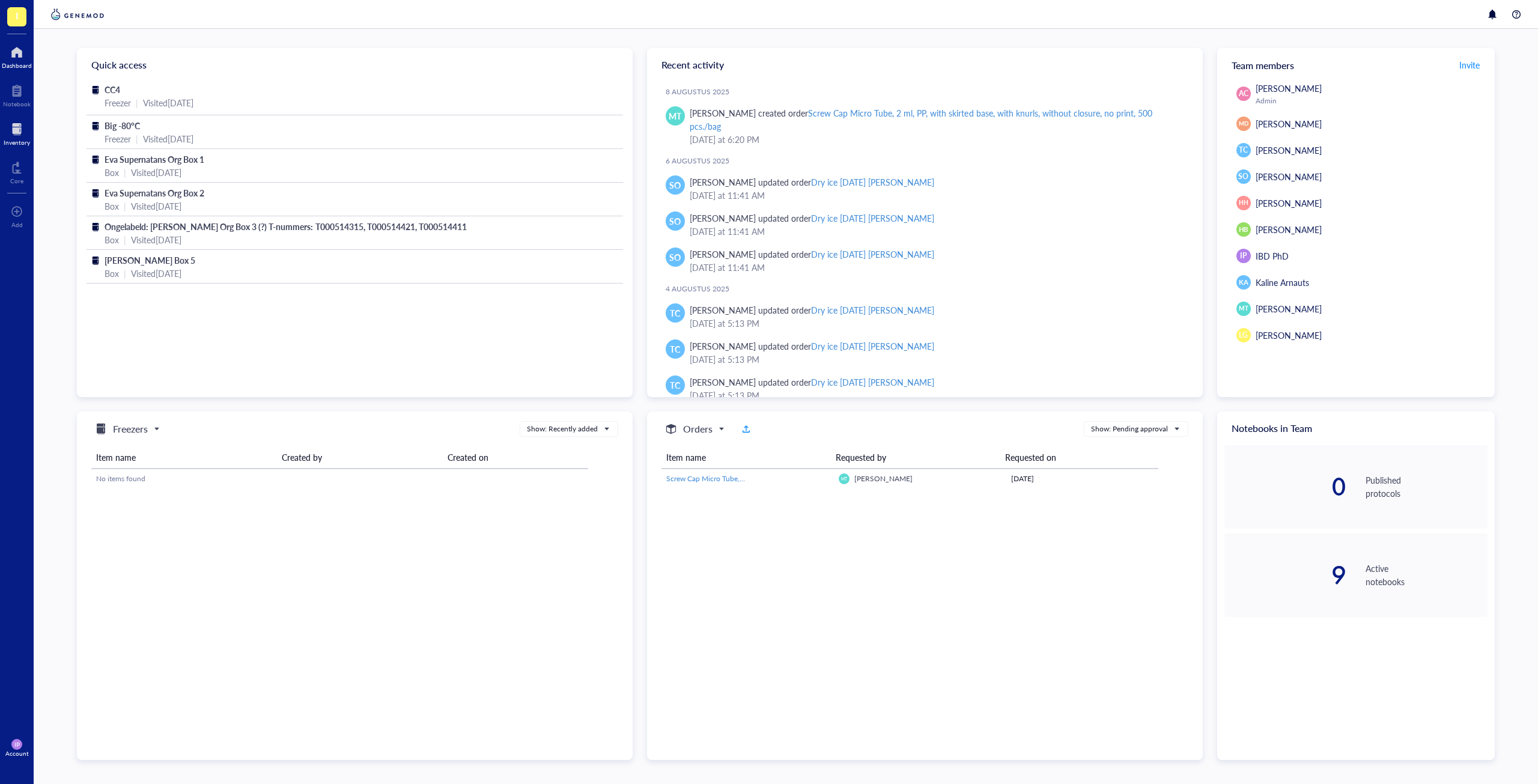
click at [28, 141] on div "Inventory" at bounding box center [16, 142] width 27 height 7
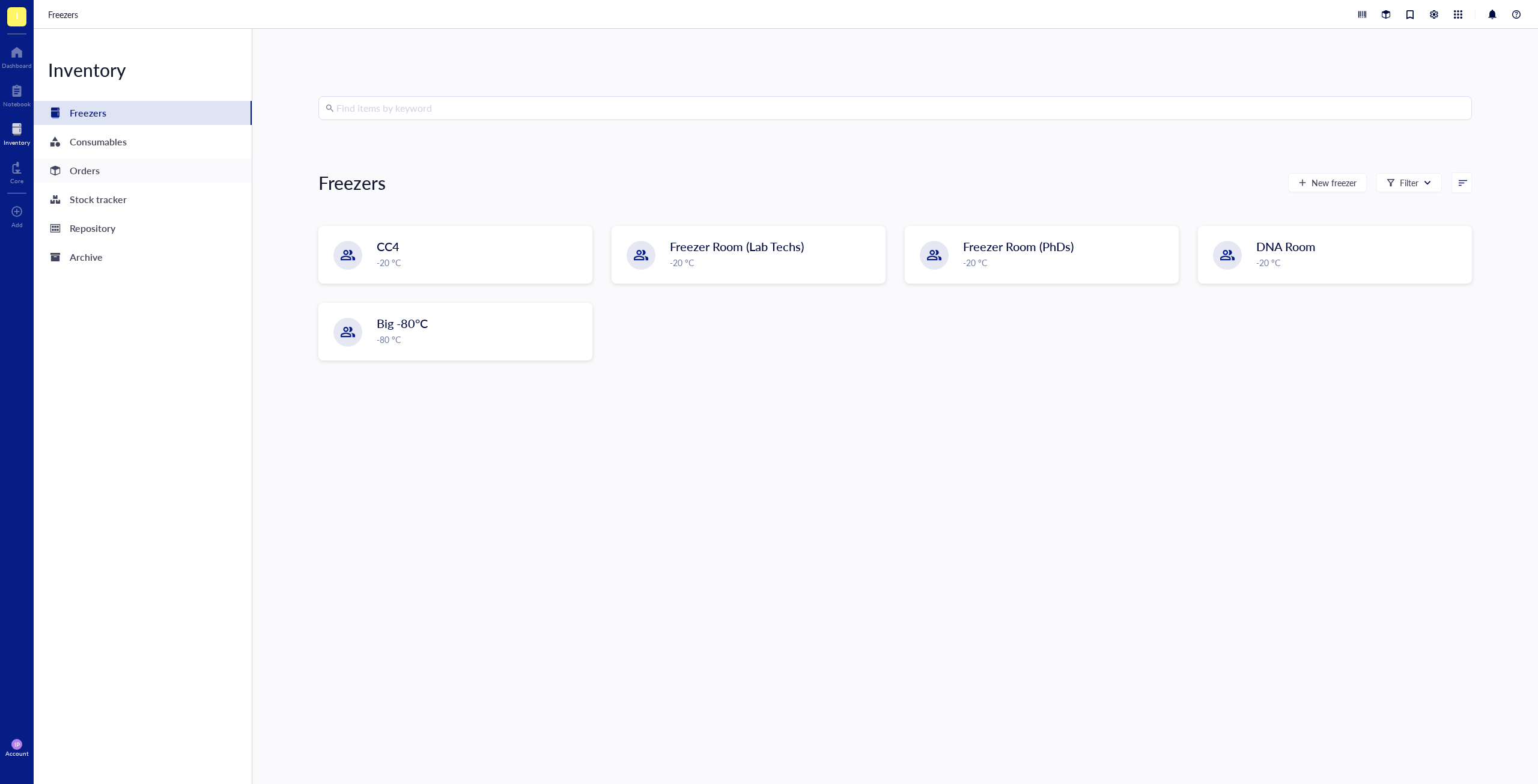
click at [105, 175] on div "Orders" at bounding box center [143, 171] width 218 height 24
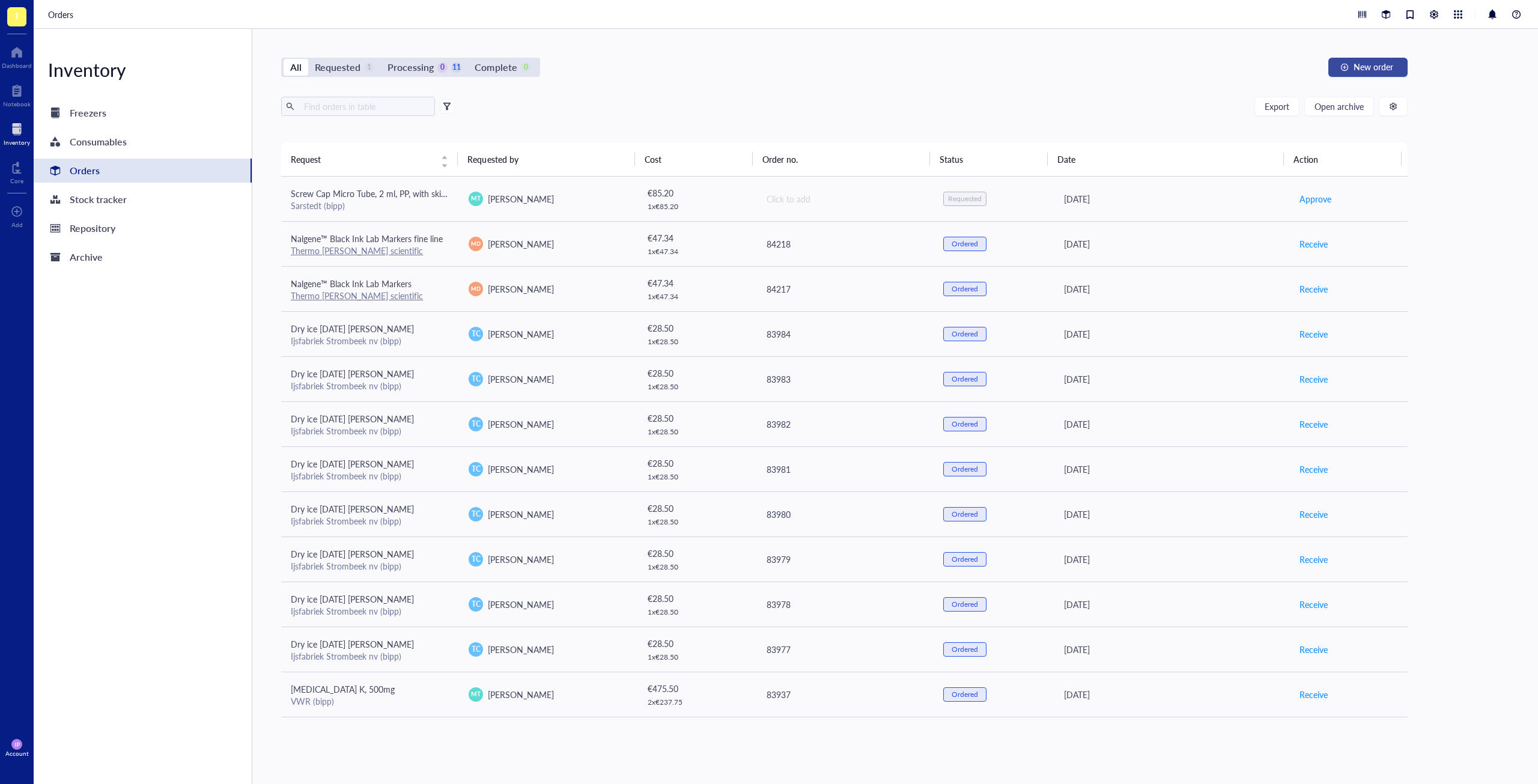
click at [1362, 64] on span "New order" at bounding box center [1373, 67] width 39 height 10
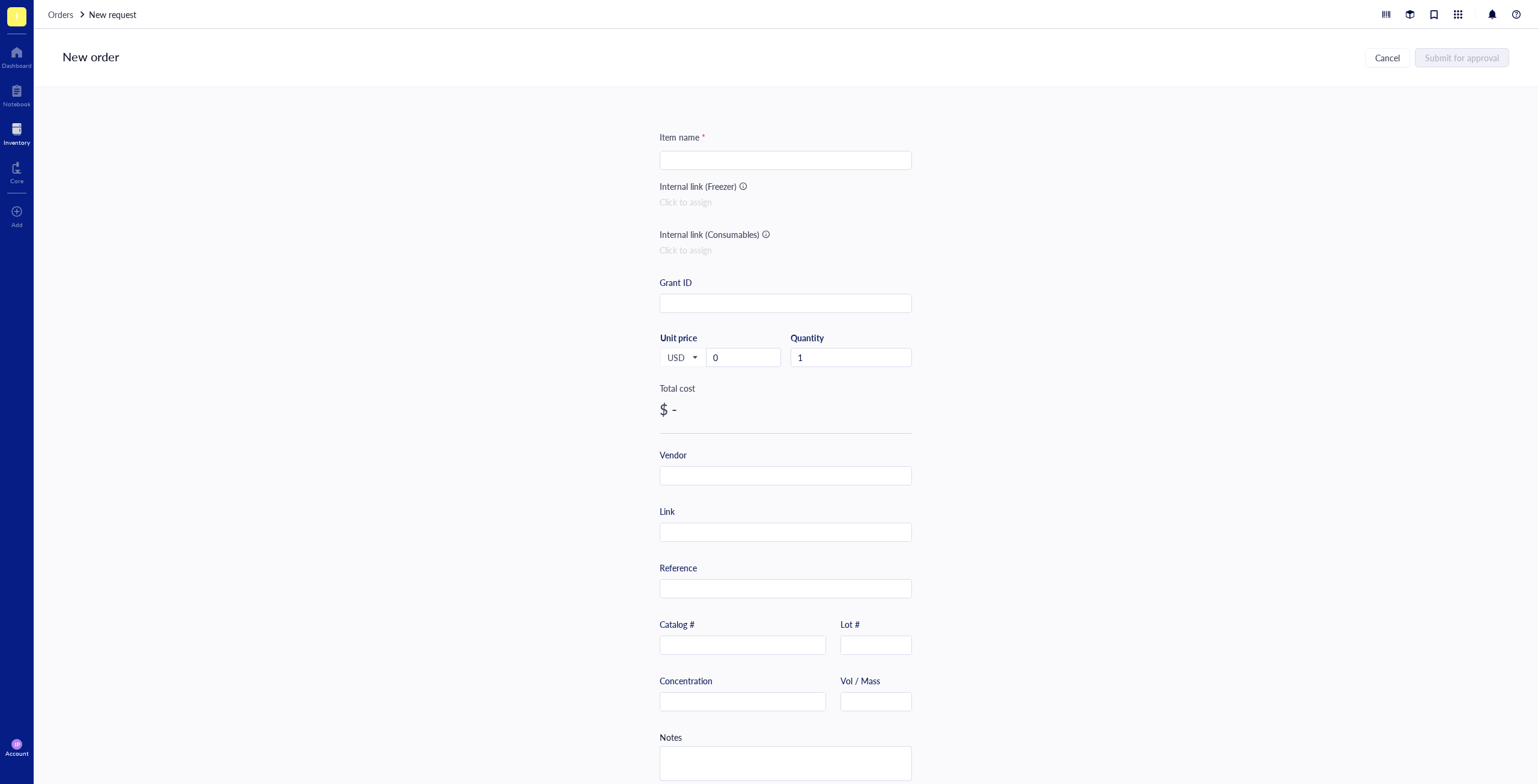
click at [692, 161] on input "search" at bounding box center [785, 160] width 238 height 18
click at [713, 169] on div at bounding box center [785, 160] width 252 height 19
paste input "Nuclei Extraction Buffer"
type input "Nuclei Extraction Buffer"
click at [729, 298] on input "text" at bounding box center [786, 304] width 251 height 19
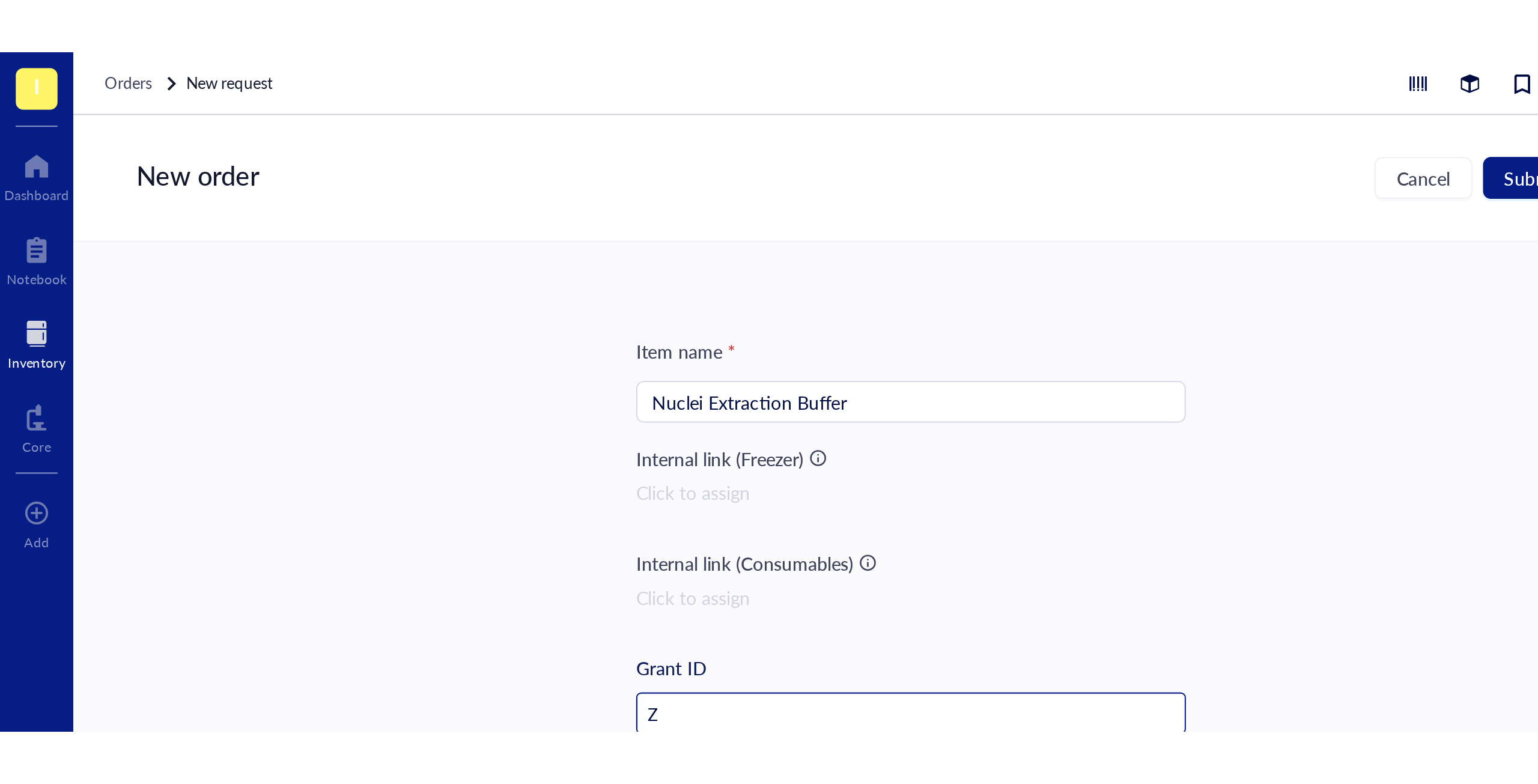
scroll to position [2, 0]
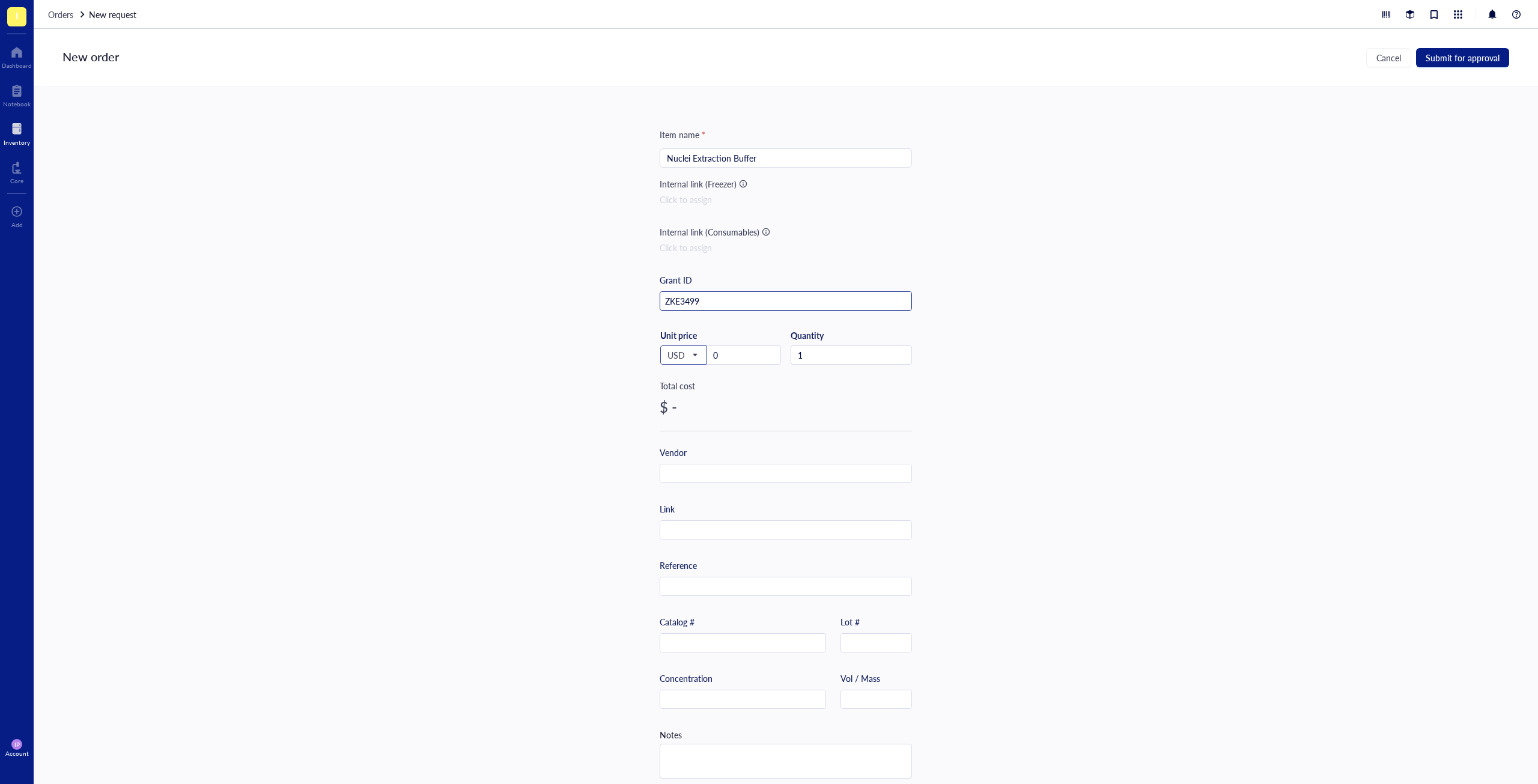
click at [697, 349] on span at bounding box center [684, 355] width 32 height 18
type input "ZKE3499"
click at [681, 394] on div "EUR" at bounding box center [684, 395] width 31 height 13
click at [738, 361] on input "0" at bounding box center [743, 355] width 74 height 18
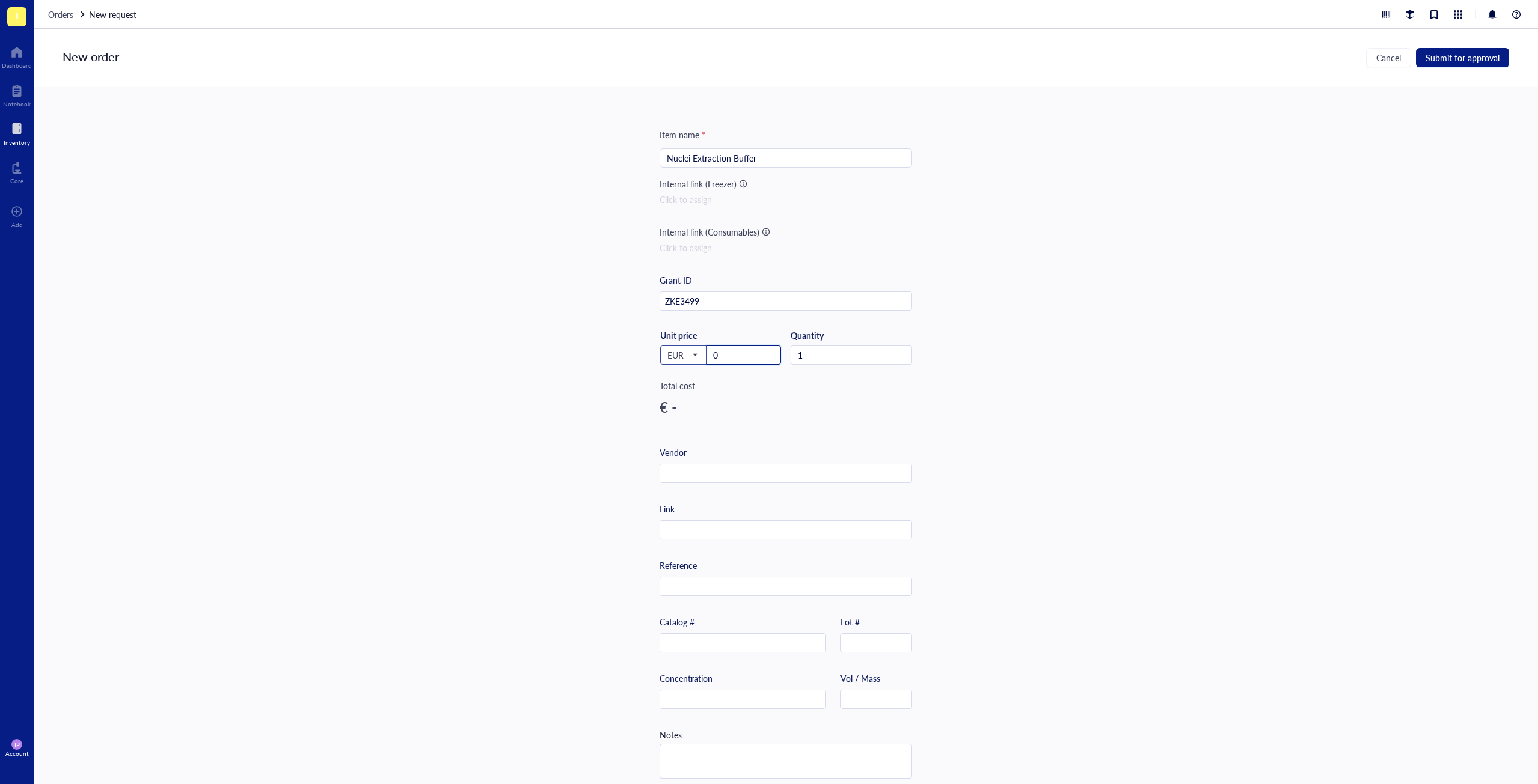
drag, startPoint x: 738, startPoint y: 361, endPoint x: 672, endPoint y: 355, distance: 66.3
click at [672, 355] on div "EUR USD EUR JPY GBP AUD CAD CHF CNH BRL HKD KRW Unit price 0" at bounding box center [720, 354] width 122 height 49
type input "167"
click at [540, 460] on div "Item name * Nuclei Extraction Buffer Internal link (Freezer) Click to assign In…" at bounding box center [786, 435] width 1504 height 697
click at [676, 466] on input "text" at bounding box center [786, 474] width 251 height 19
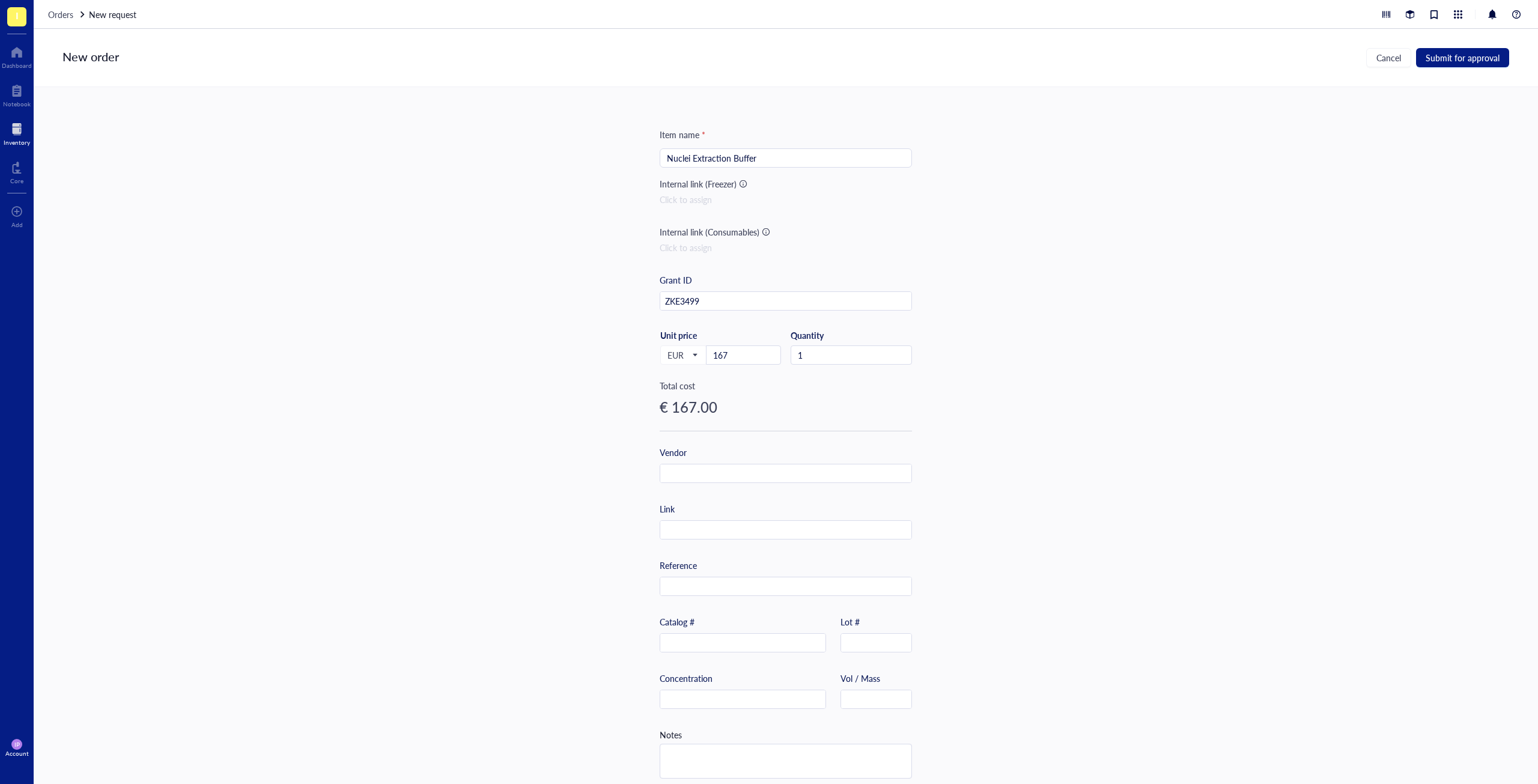
click at [707, 454] on div "Vendor" at bounding box center [785, 464] width 252 height 37
click at [701, 468] on input "text" at bounding box center [786, 474] width 251 height 19
type input "Miltenyi Biotec"
click at [673, 642] on input "text" at bounding box center [742, 643] width 165 height 19
paste input "[PHONE_NUMBER]"
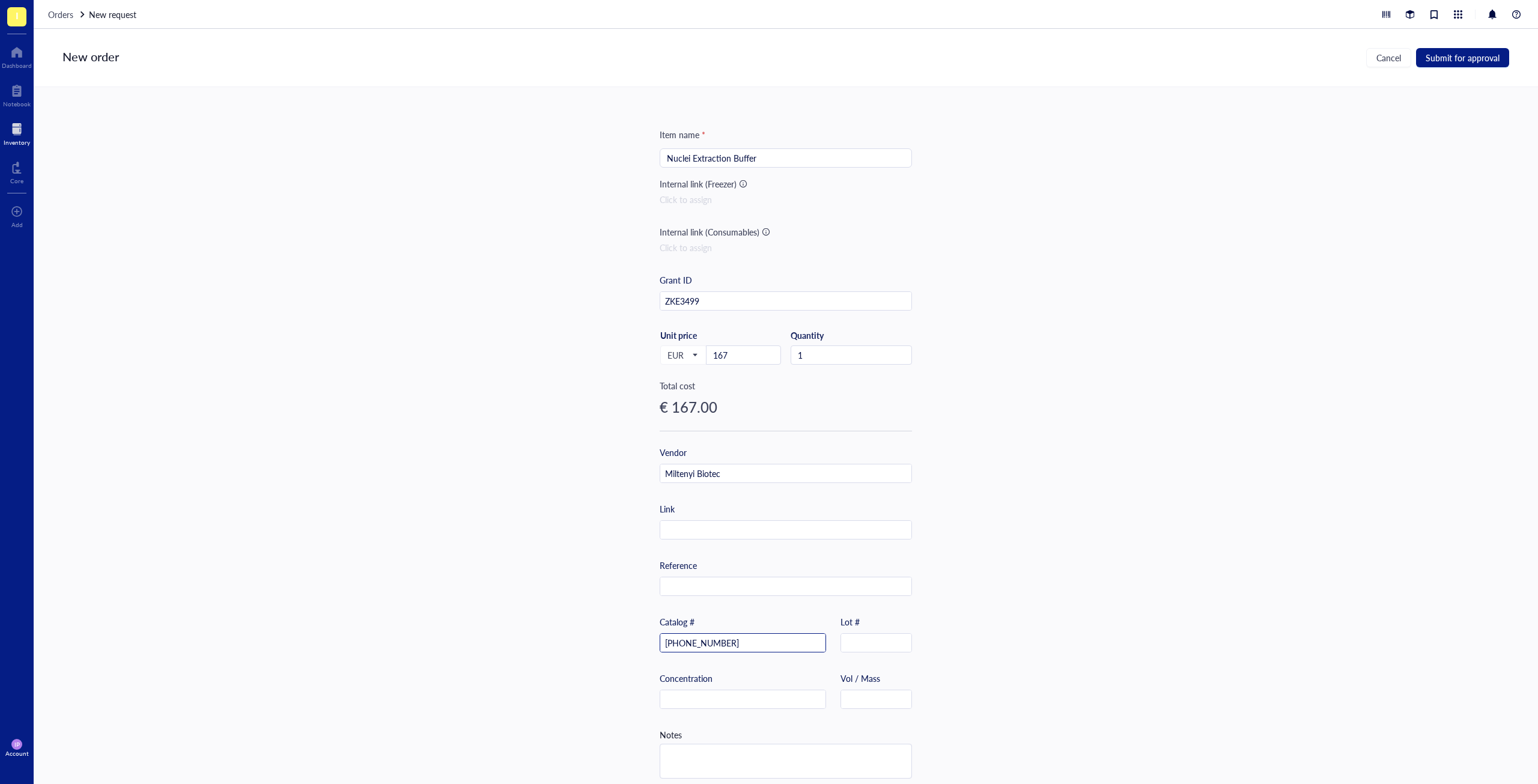
type input "[PHONE_NUMBER]"
click at [436, 629] on div "Item name * Nuclei Extraction Buffer Internal link (Freezer) Click to assign In…" at bounding box center [786, 435] width 1504 height 697
click at [1454, 58] on span "Submit for approval" at bounding box center [1463, 58] width 74 height 10
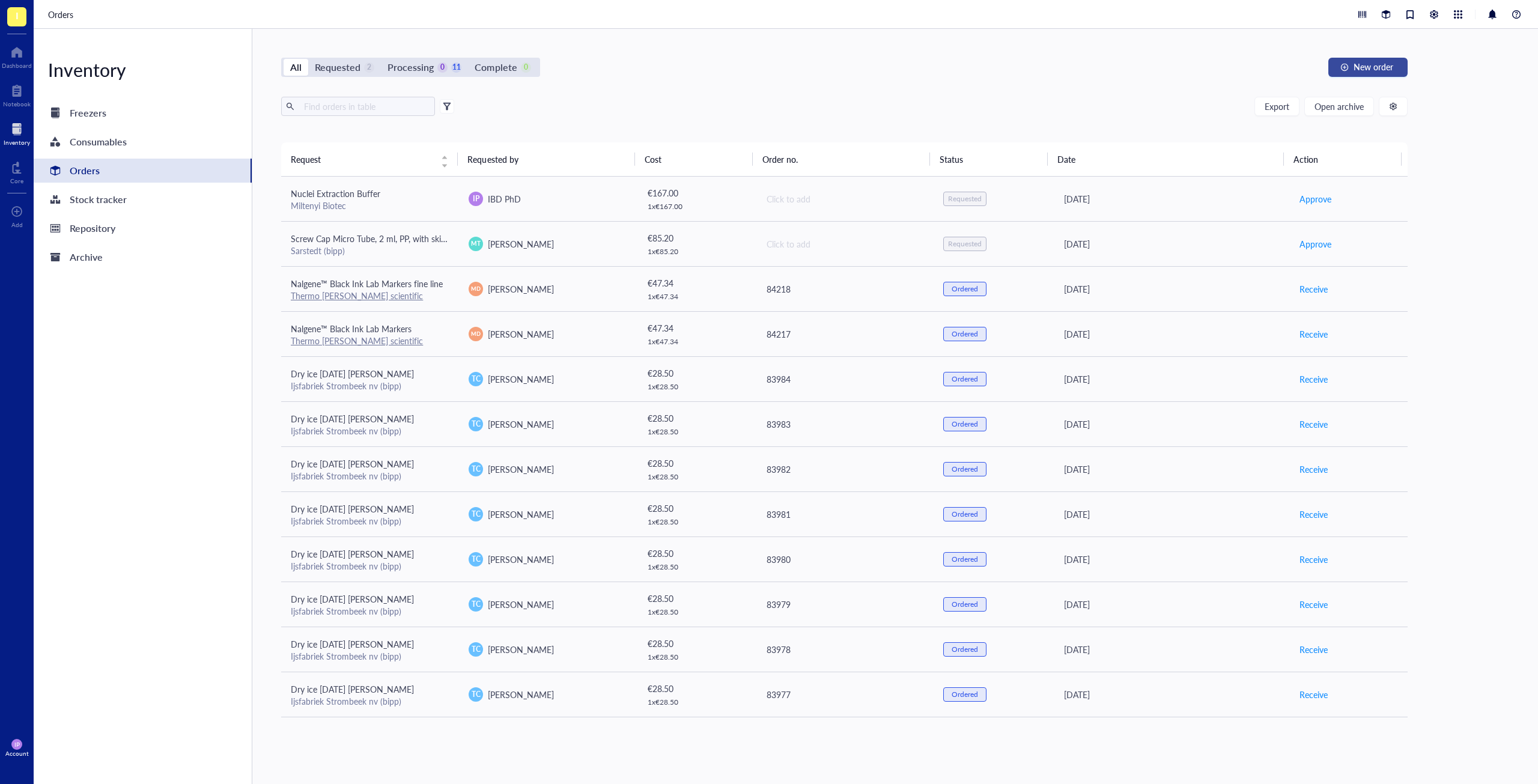
click at [1345, 68] on div "button" at bounding box center [1345, 67] width 8 height 8
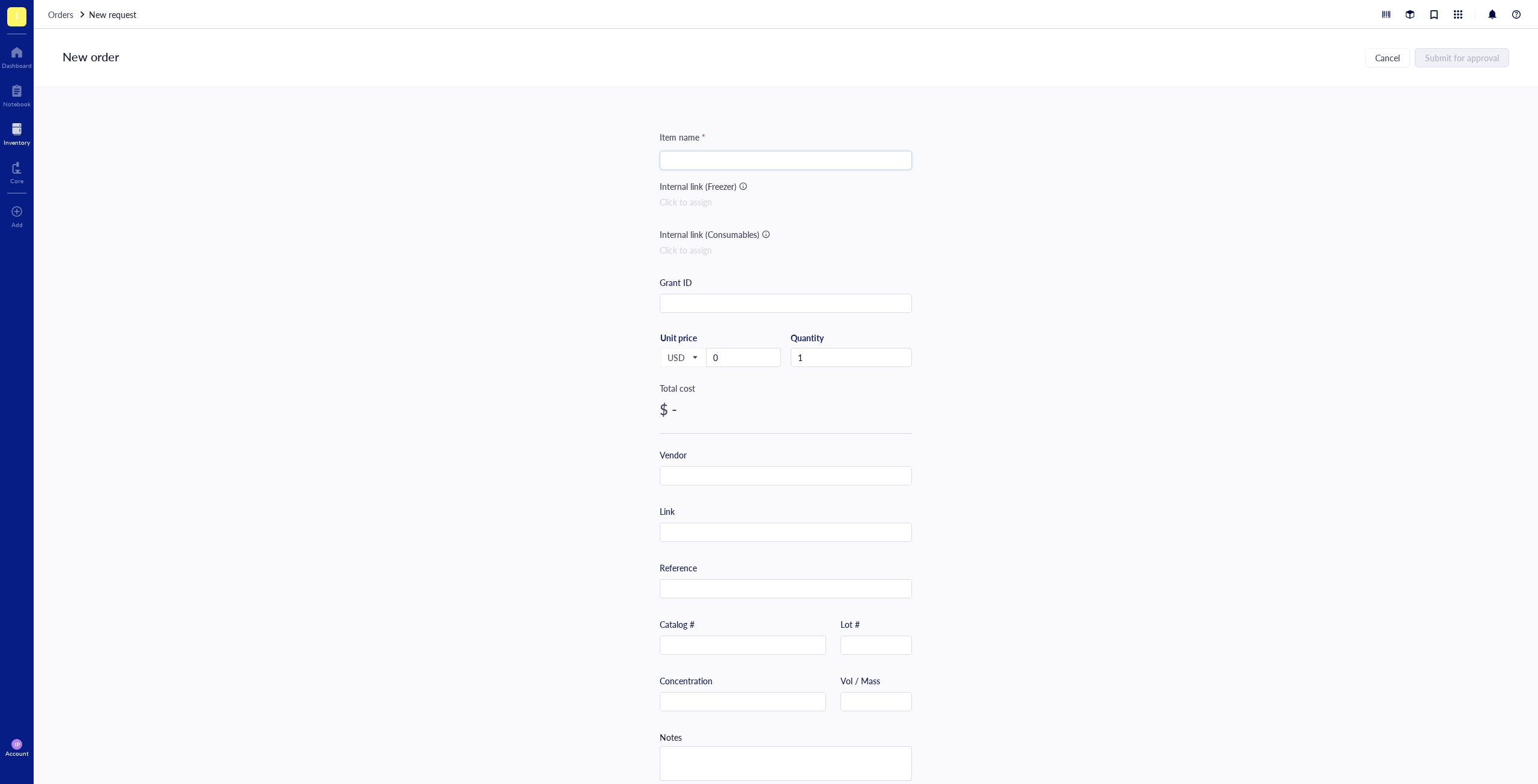
click at [758, 163] on input "search" at bounding box center [785, 160] width 238 height 18
paste input "Anti-Nucleus MicroBeads"
click at [676, 353] on span "USD" at bounding box center [682, 357] width 30 height 10
type input "Anti-Nucleus MicroBeads"
click at [678, 394] on div "EUR" at bounding box center [684, 398] width 31 height 13
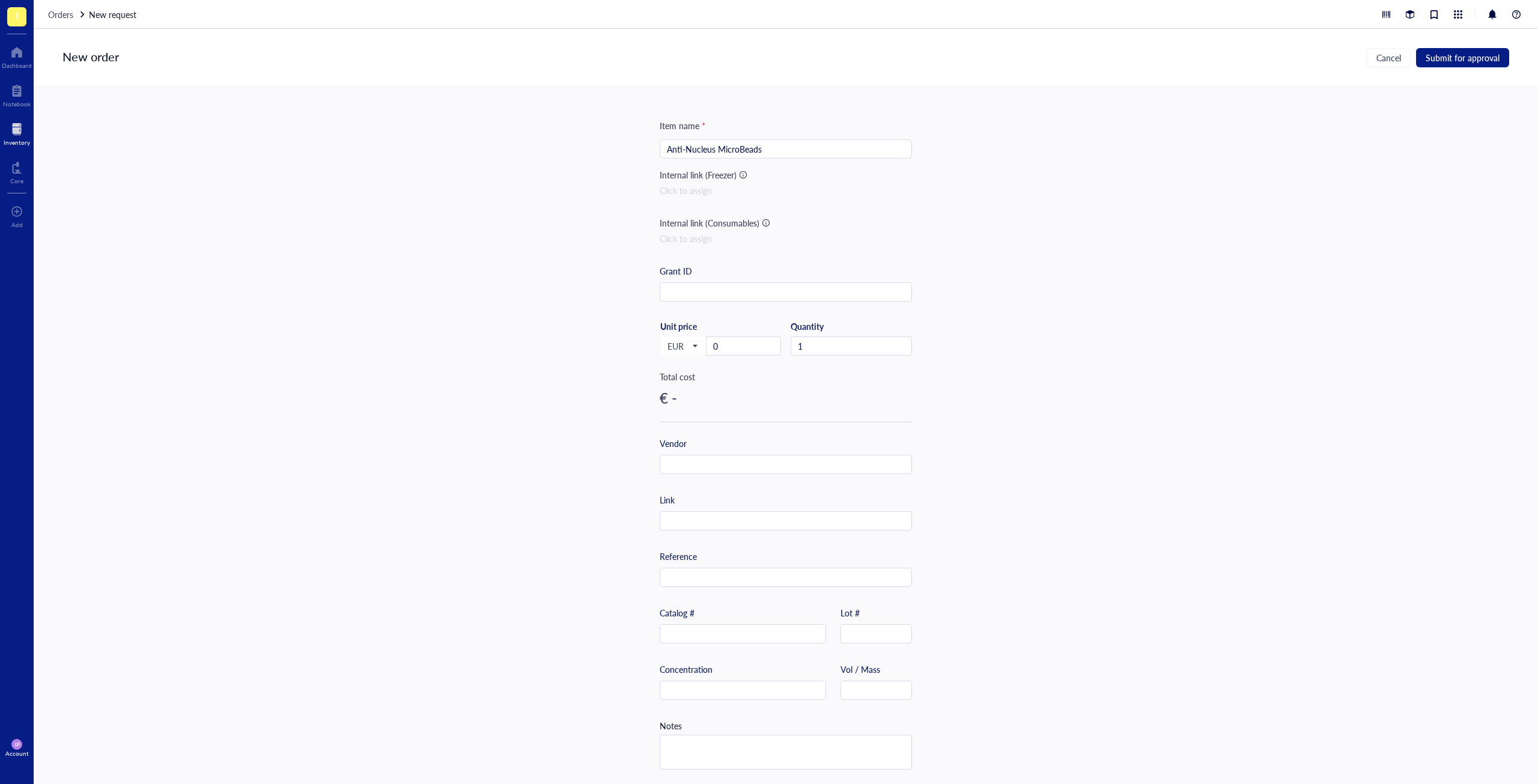
scroll to position [16, 0]
click at [723, 753] on textarea at bounding box center [786, 752] width 251 height 34
type textarea "O"
type textarea "Or"
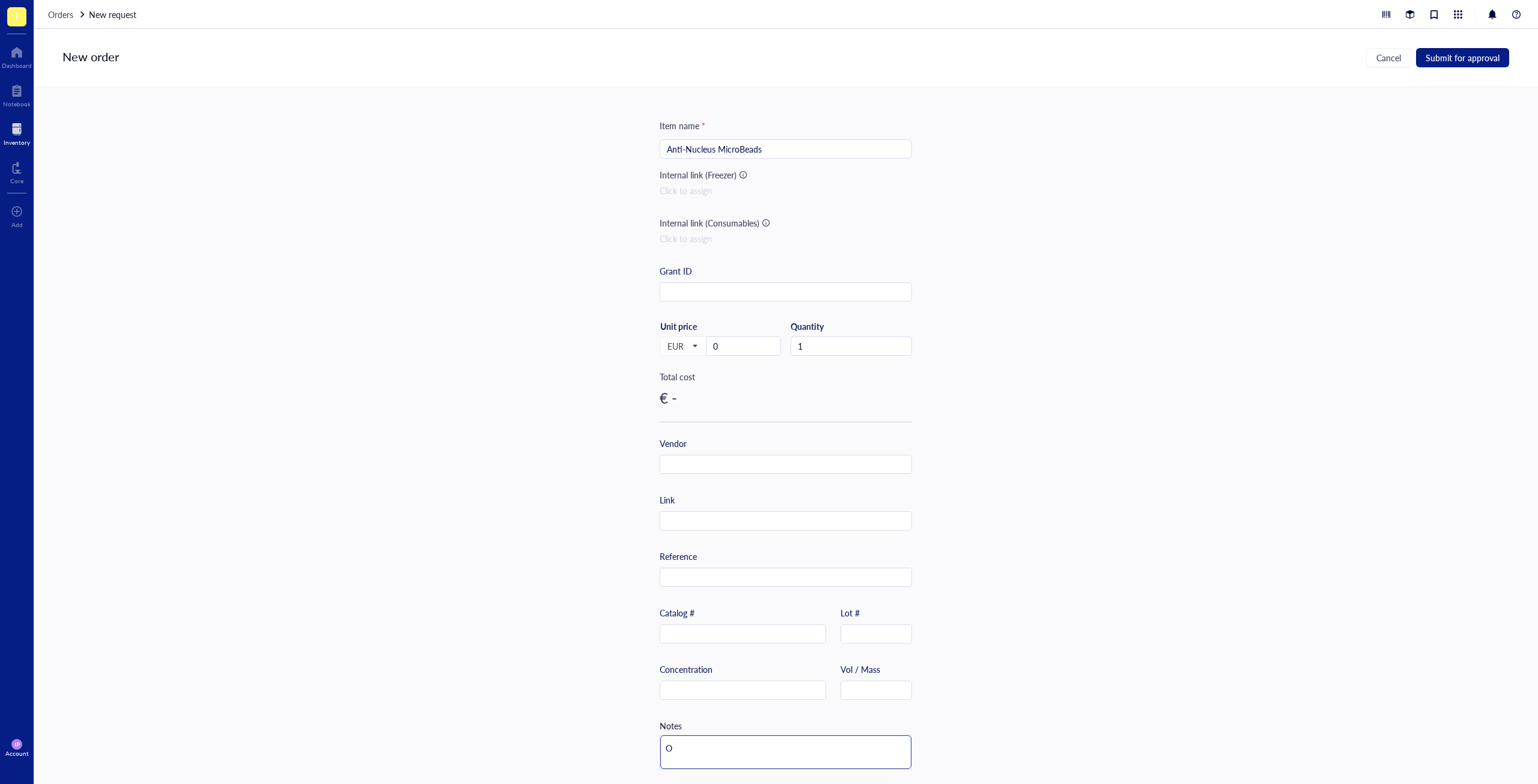
type textarea "Or"
type textarea "Ori"
type textarea "Orii"
type textarea "Oriig"
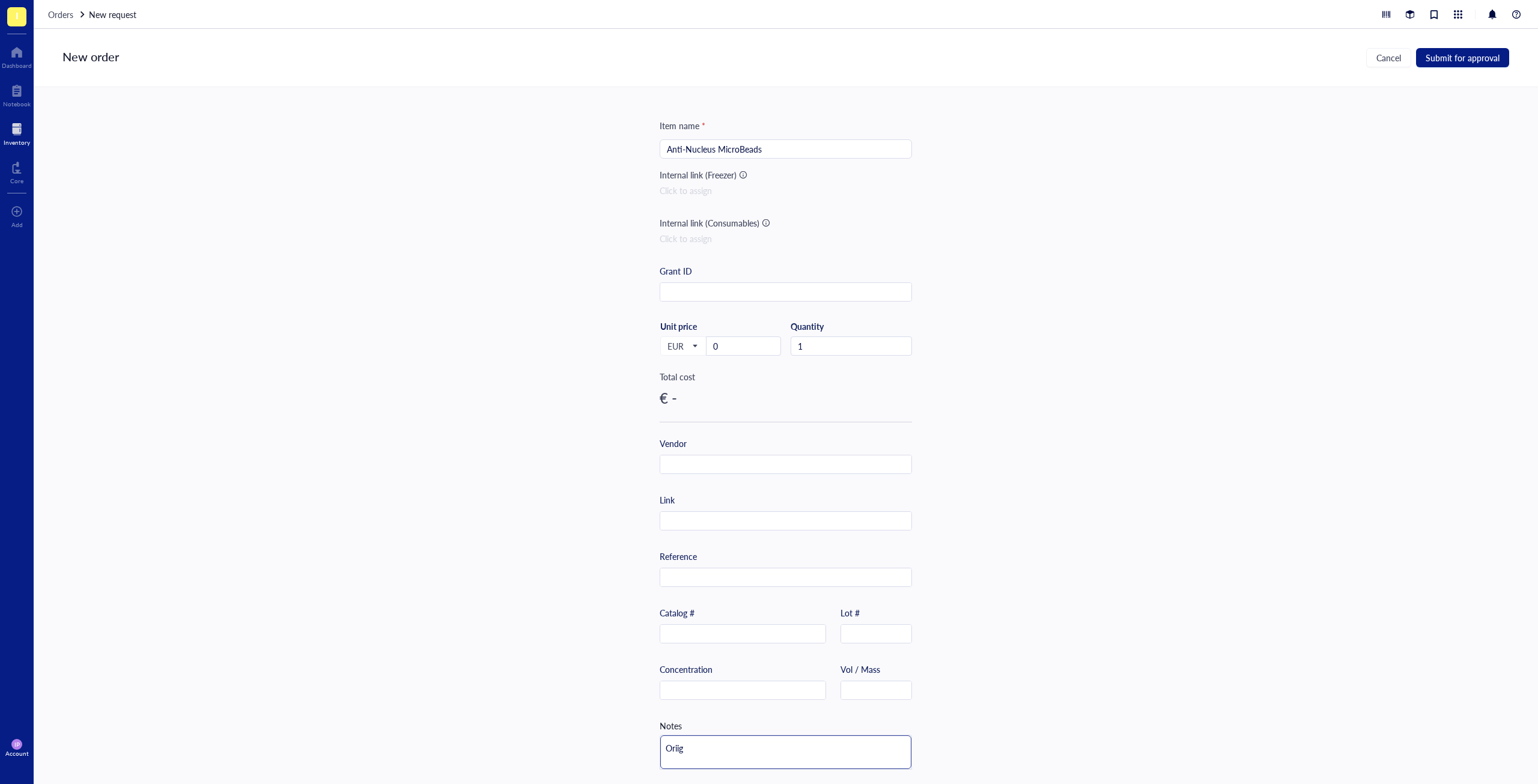
type textarea "Oriign"
type textarea "Oriigna"
type textarea "Oriignal"
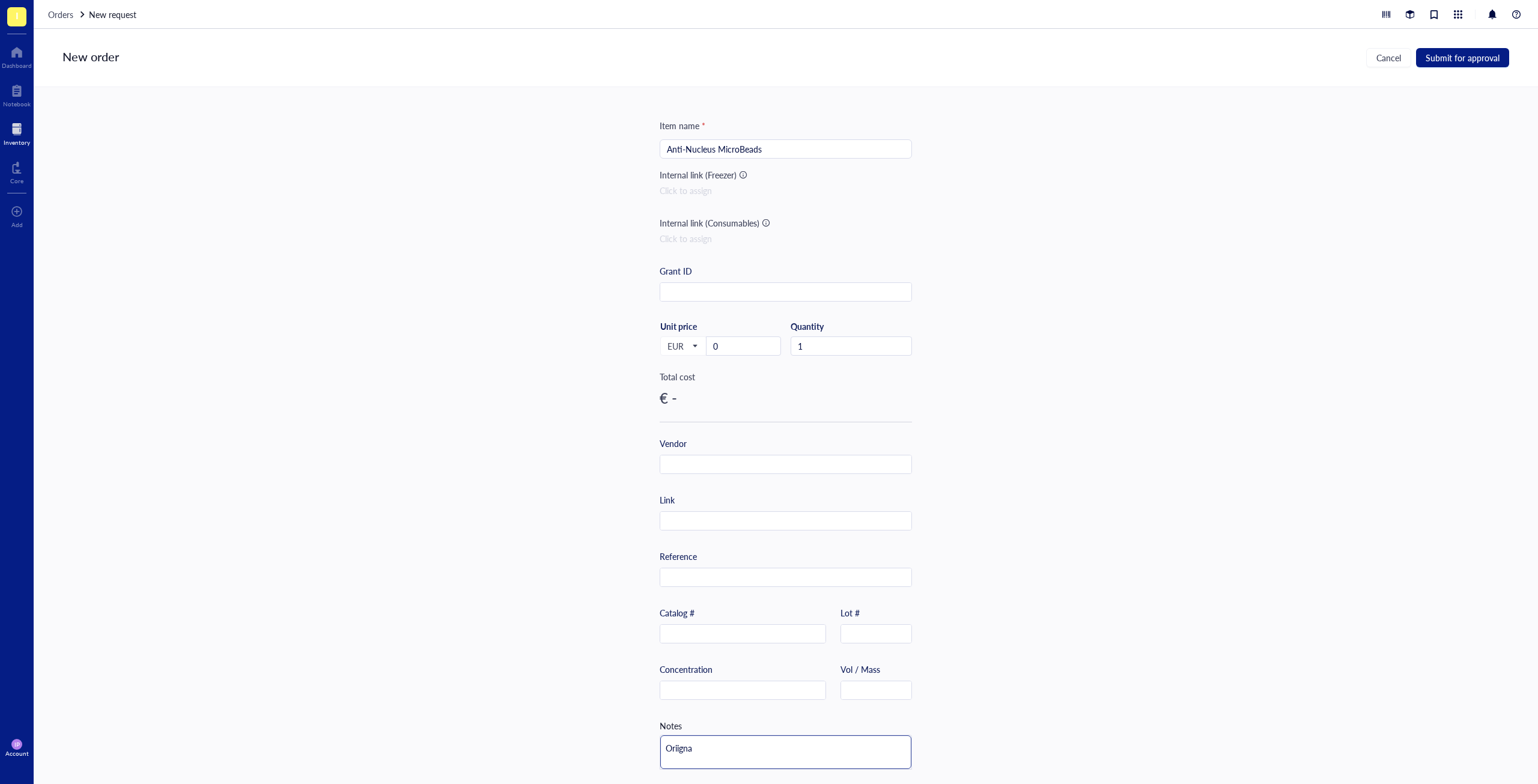
type textarea "Oriignal"
type textarea "Oriigna"
type textarea "Oriign"
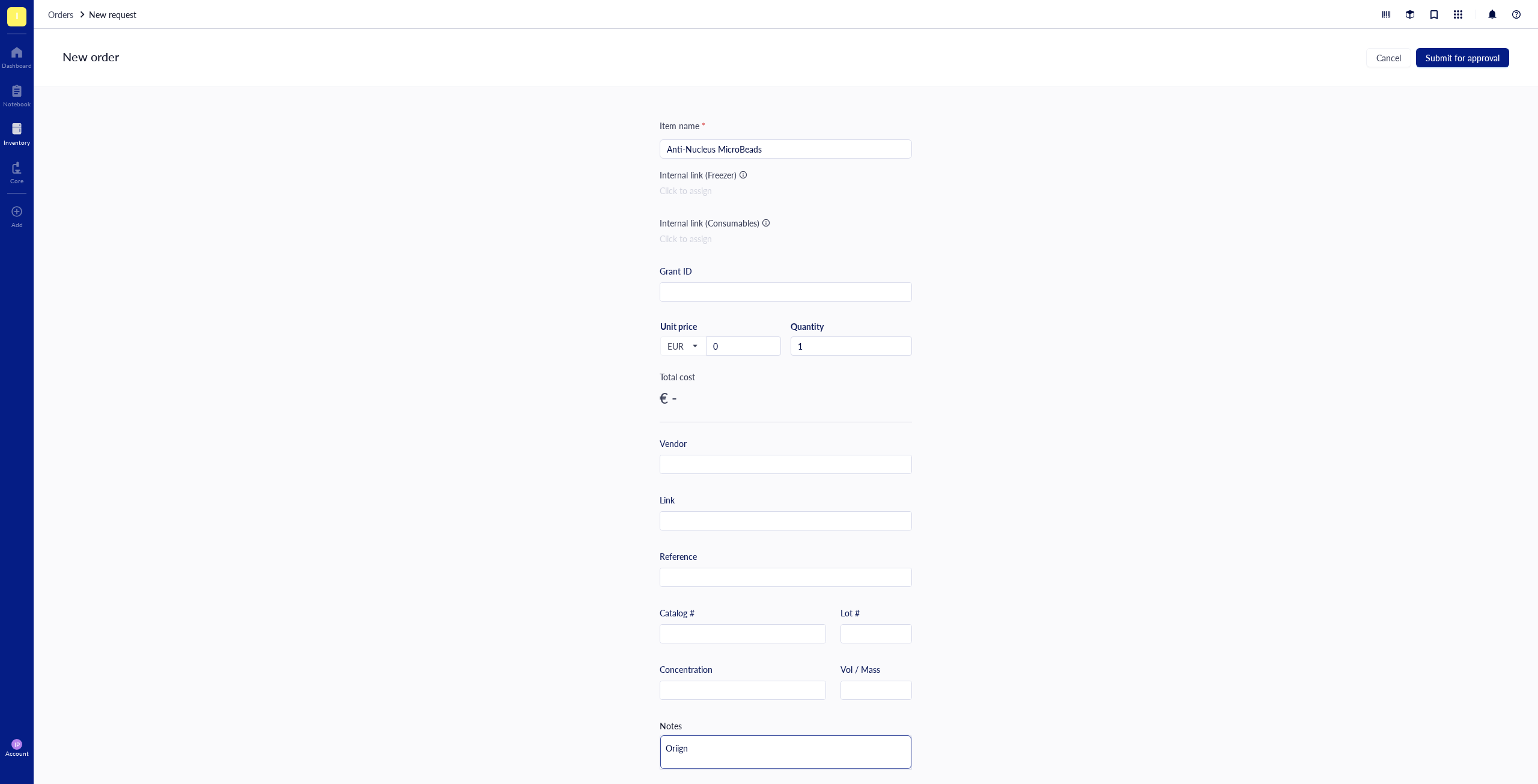
type textarea "Oriig"
type textarea "Orii"
type textarea "Ori"
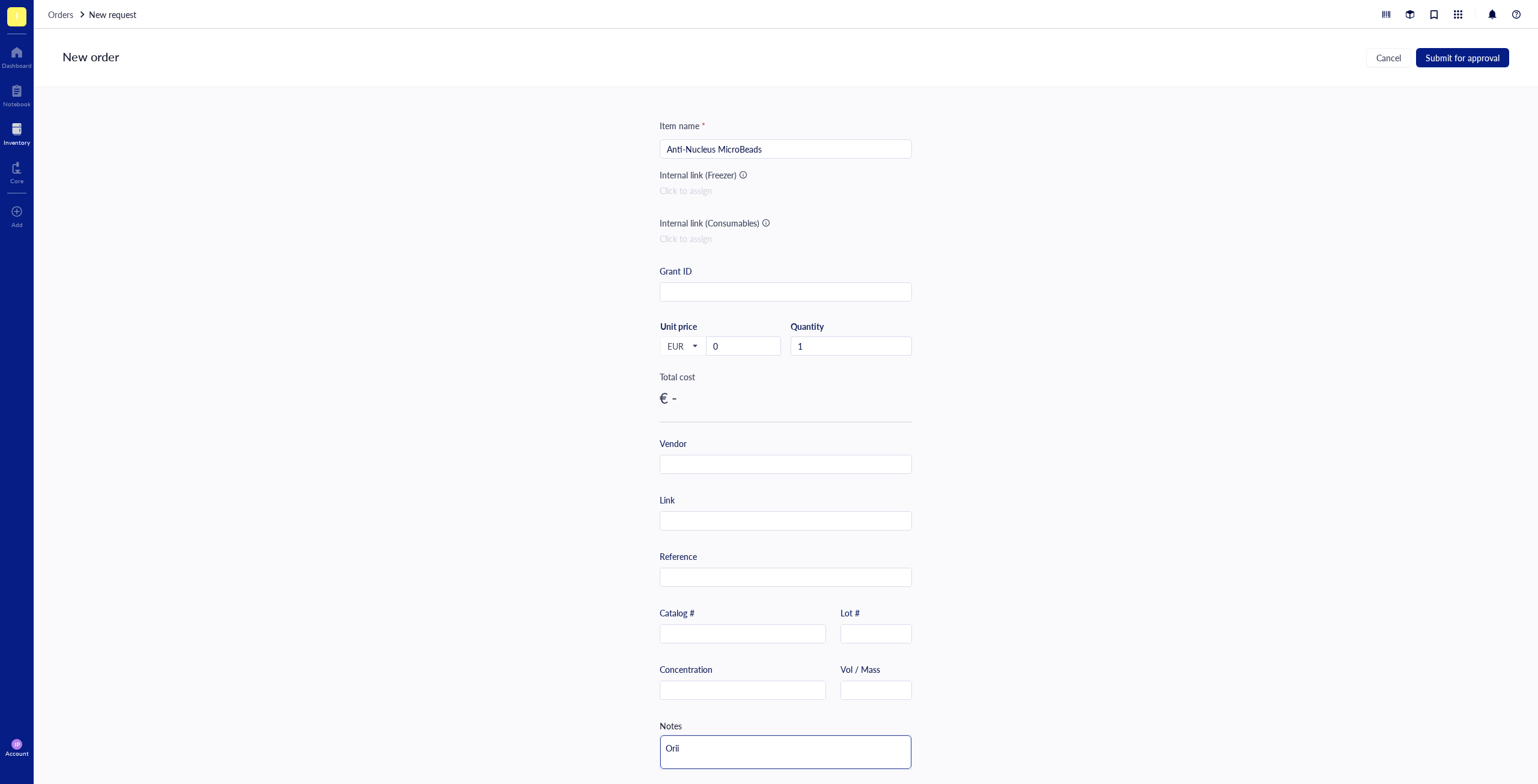
type textarea "Ori"
type textarea "Or"
type textarea "O"
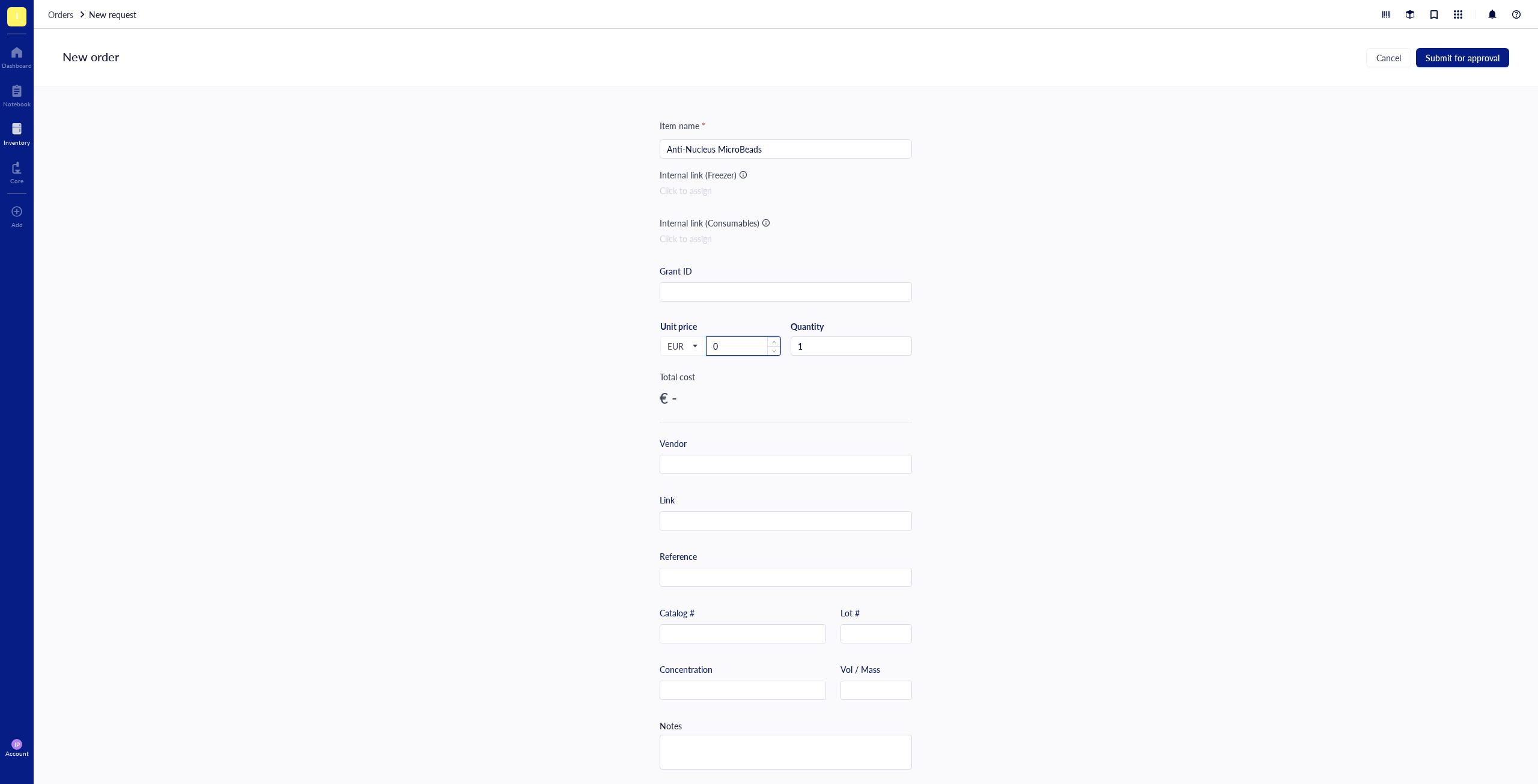
click at [726, 345] on input "0" at bounding box center [743, 346] width 74 height 18
click at [699, 744] on textarea at bounding box center [786, 752] width 251 height 34
type textarea "O"
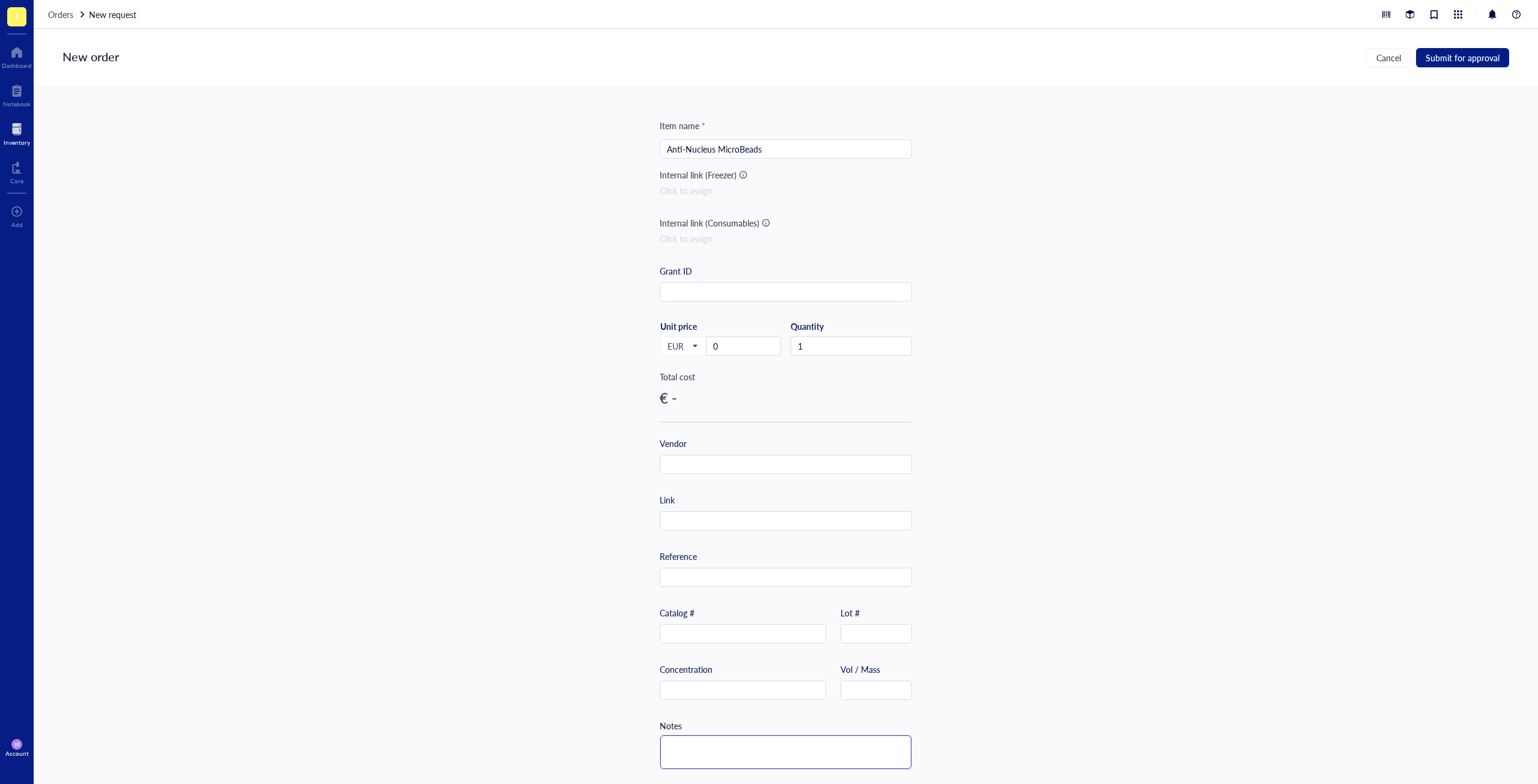
type textarea "O"
type textarea "Or"
type textarea "Ori"
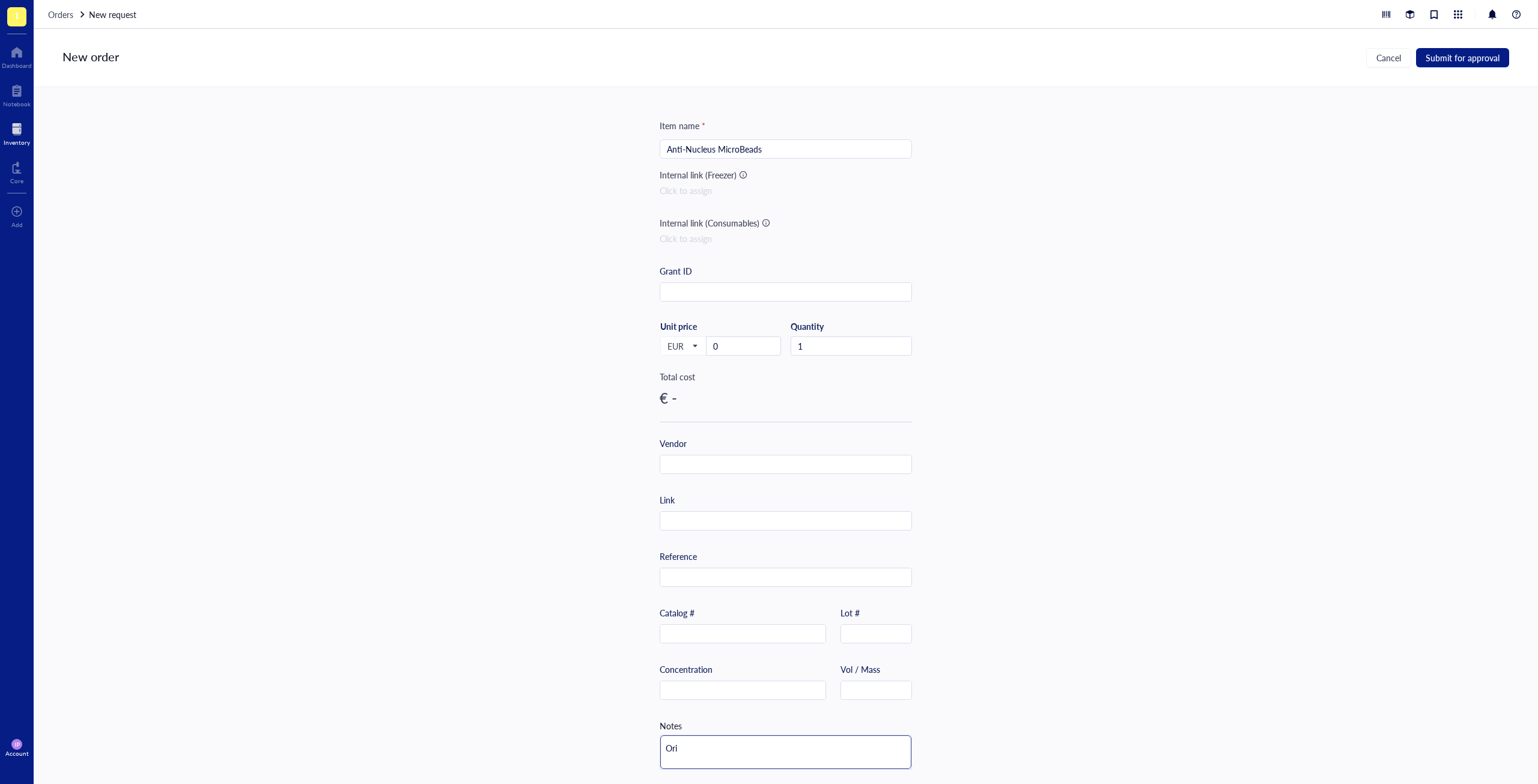
type textarea "Orig"
type textarea "Origi"
type textarea "Origin"
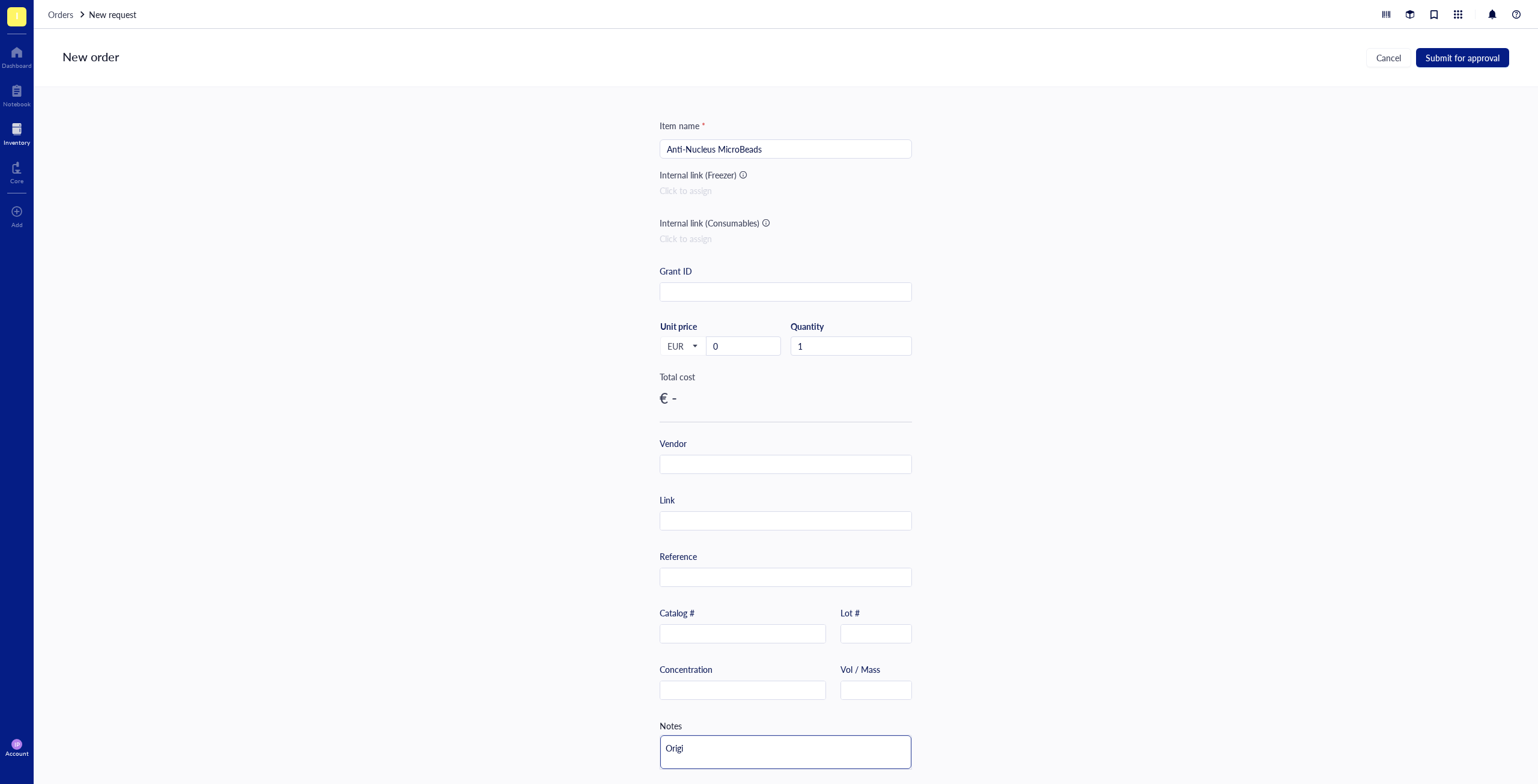
type textarea "Origin"
type textarea "Origina"
type textarea "Original"
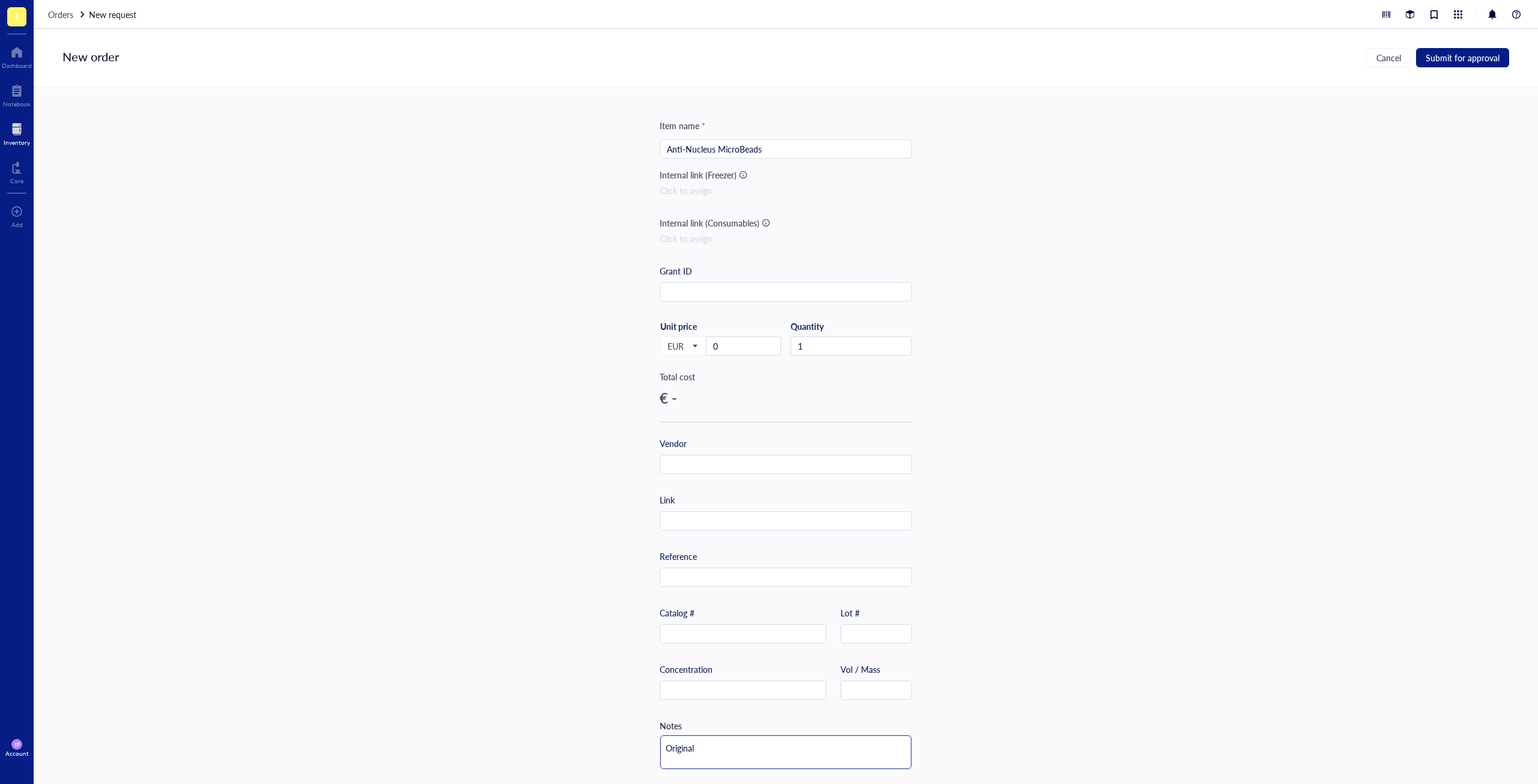
type textarea "Original"
type textarea "Original p"
type textarea "Original pr"
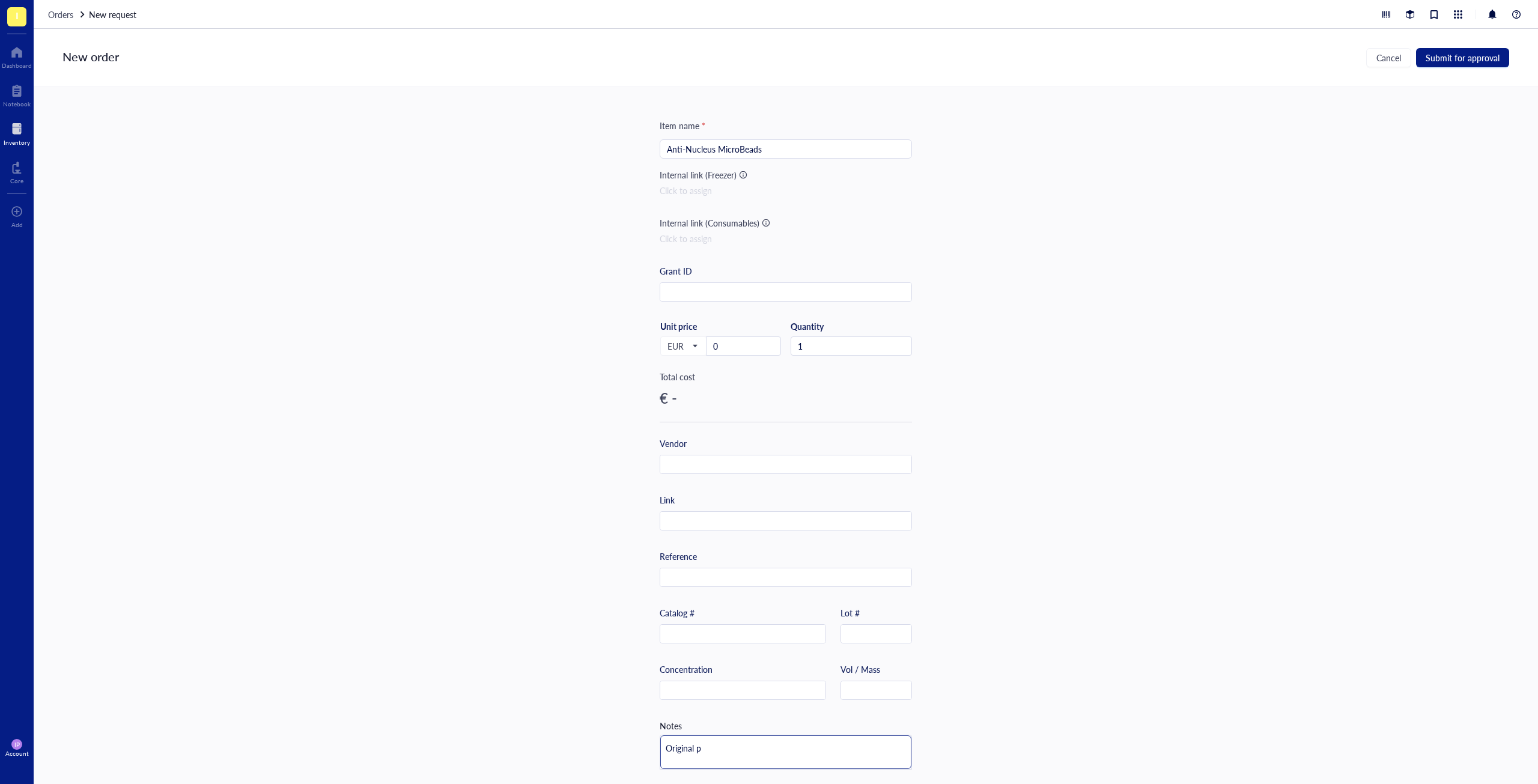
type textarea "Original pr"
type textarea "Original pri"
type textarea "Original pric"
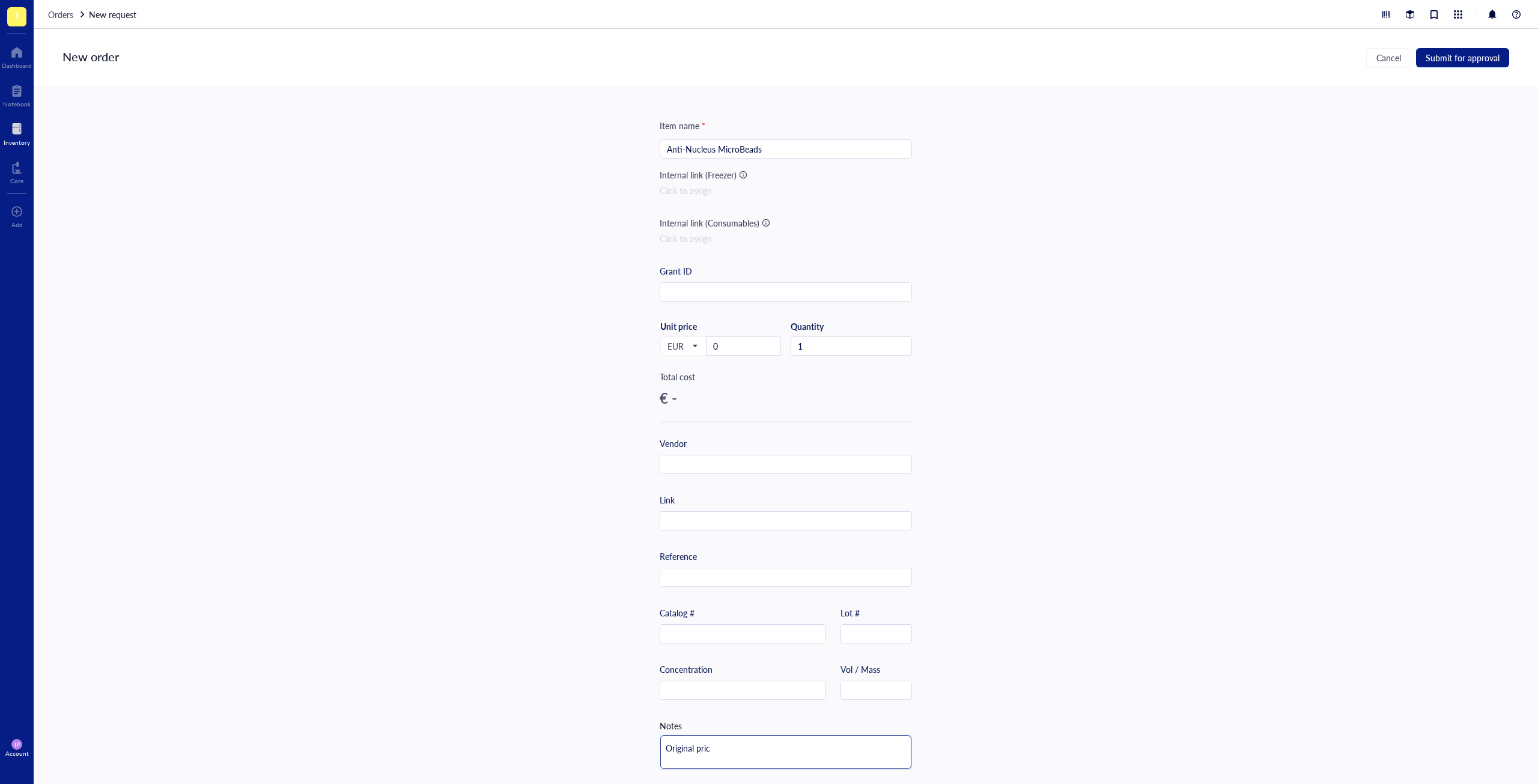
type textarea "Original price"
type textarea "Original price w"
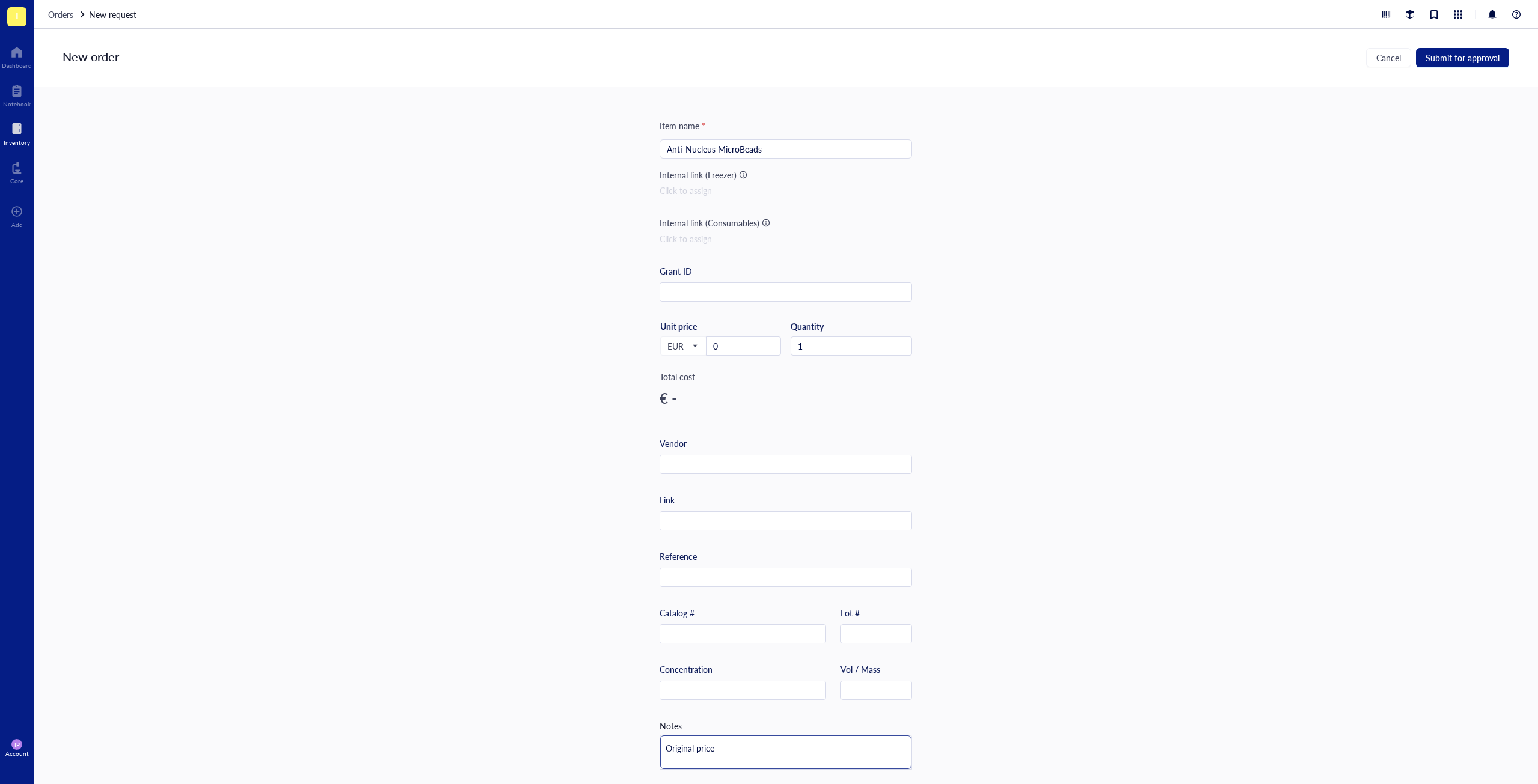
type textarea "Original price w"
type textarea "Original price wa"
type textarea "Original price was"
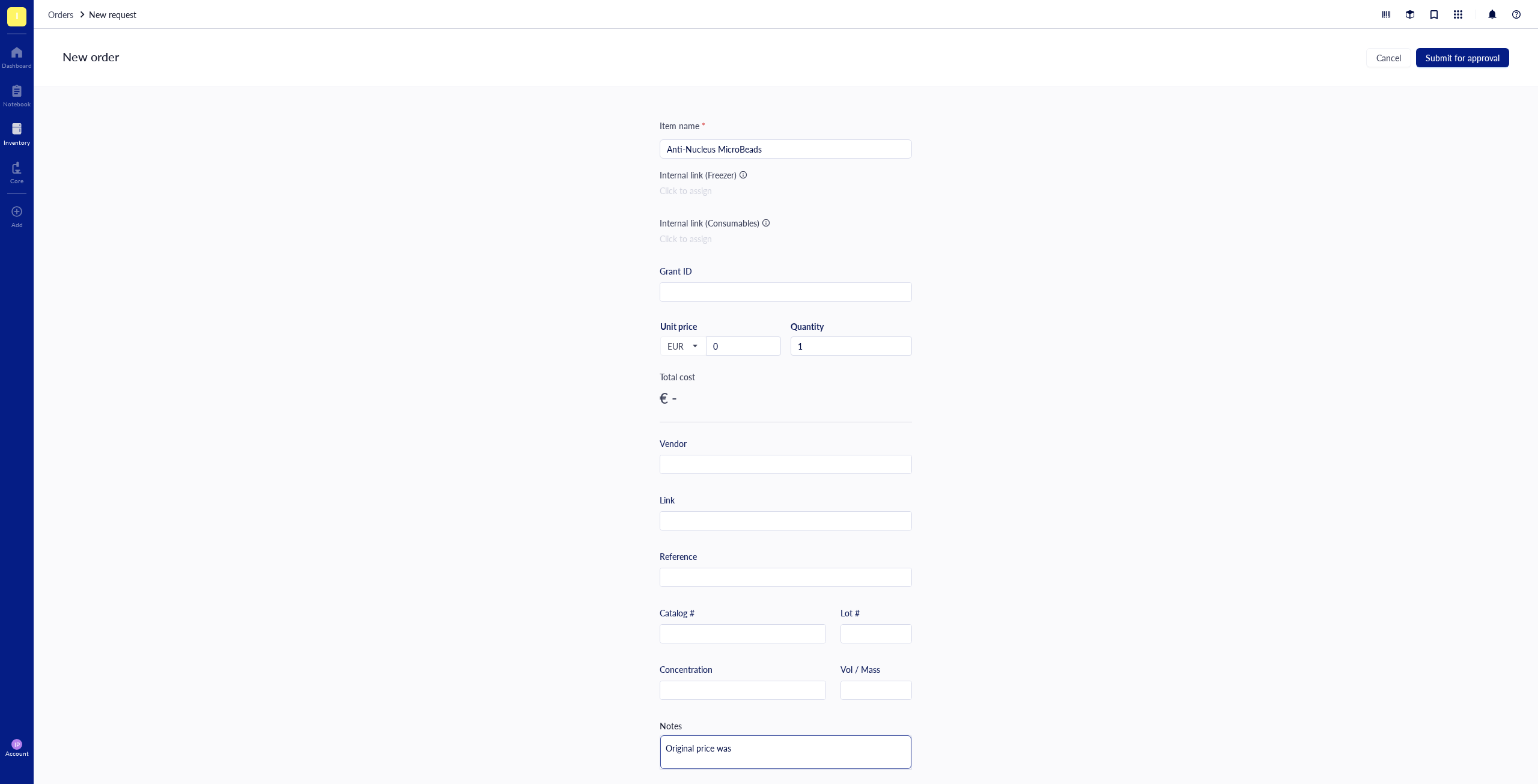
type textarea "Original price was"
type textarea "Original price was €"
type textarea "Original price was €5"
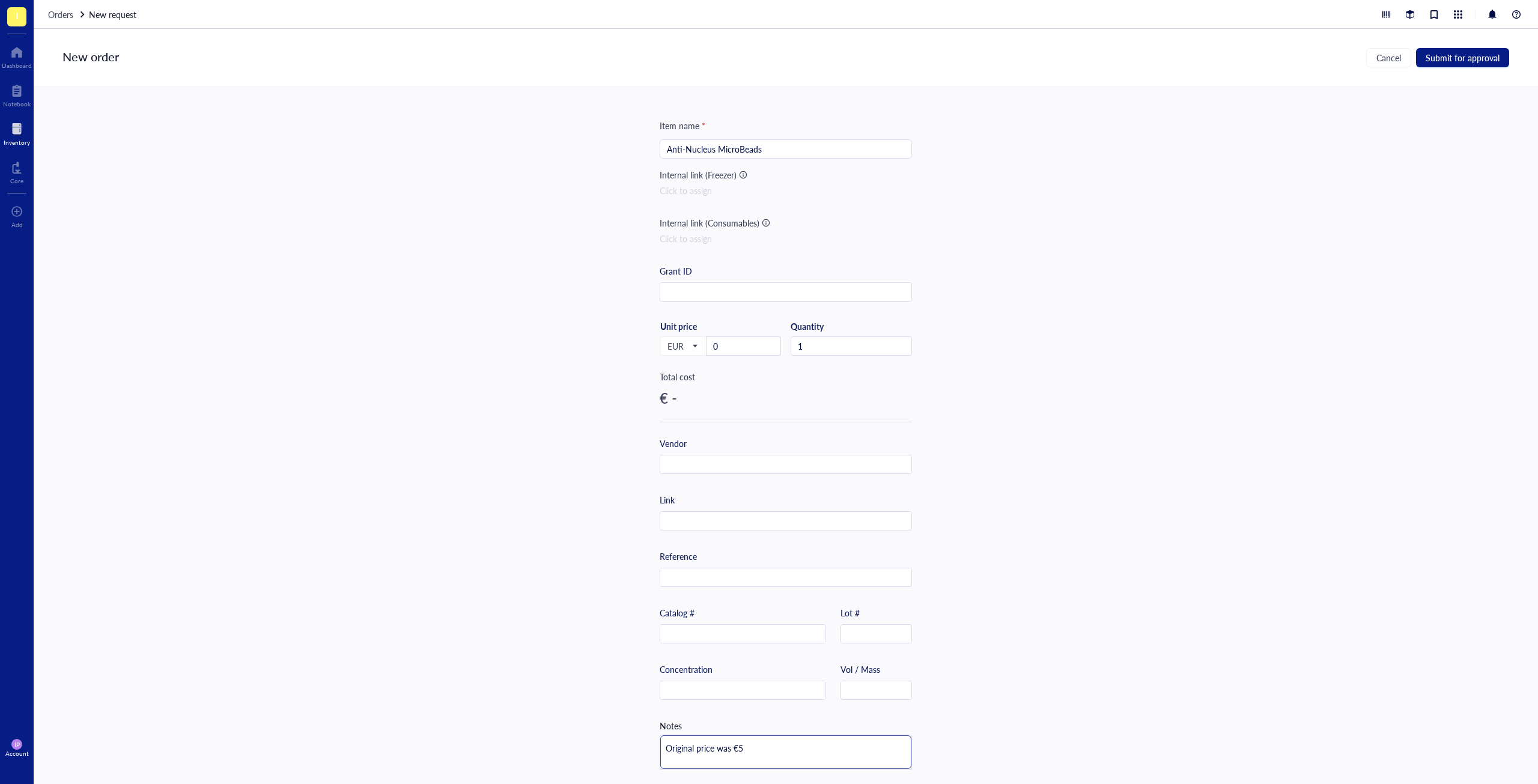
type textarea "Original price was €51"
type textarea "Original price was €514"
type textarea "Original price was €514,"
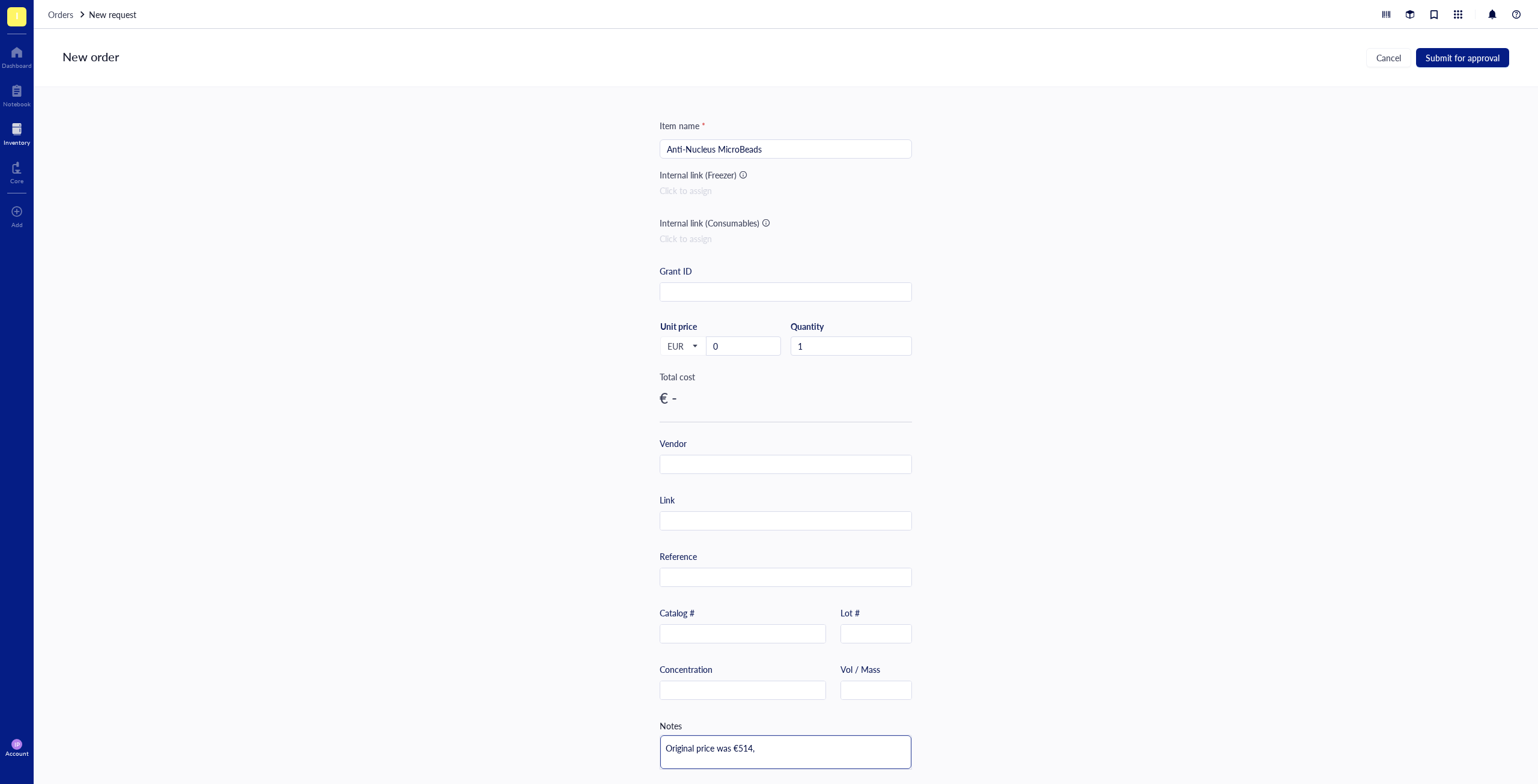
type textarea "Original price was €514,"
type textarea "Original price was €514, b"
type textarea "Original price was €514, bu"
type textarea "Original price was €514, but"
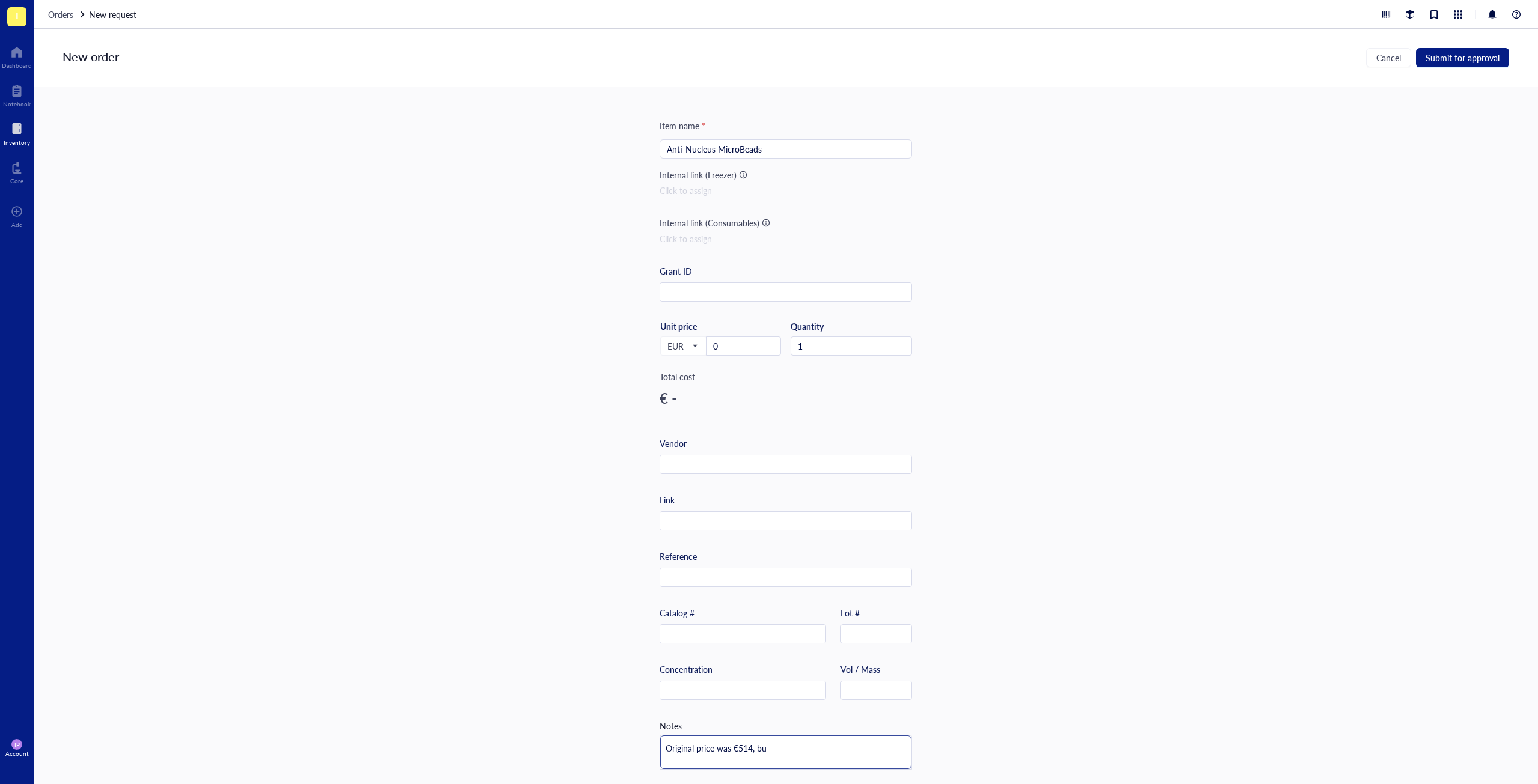
type textarea "Original price was €514, but"
type textarea "Original price was €514, but w"
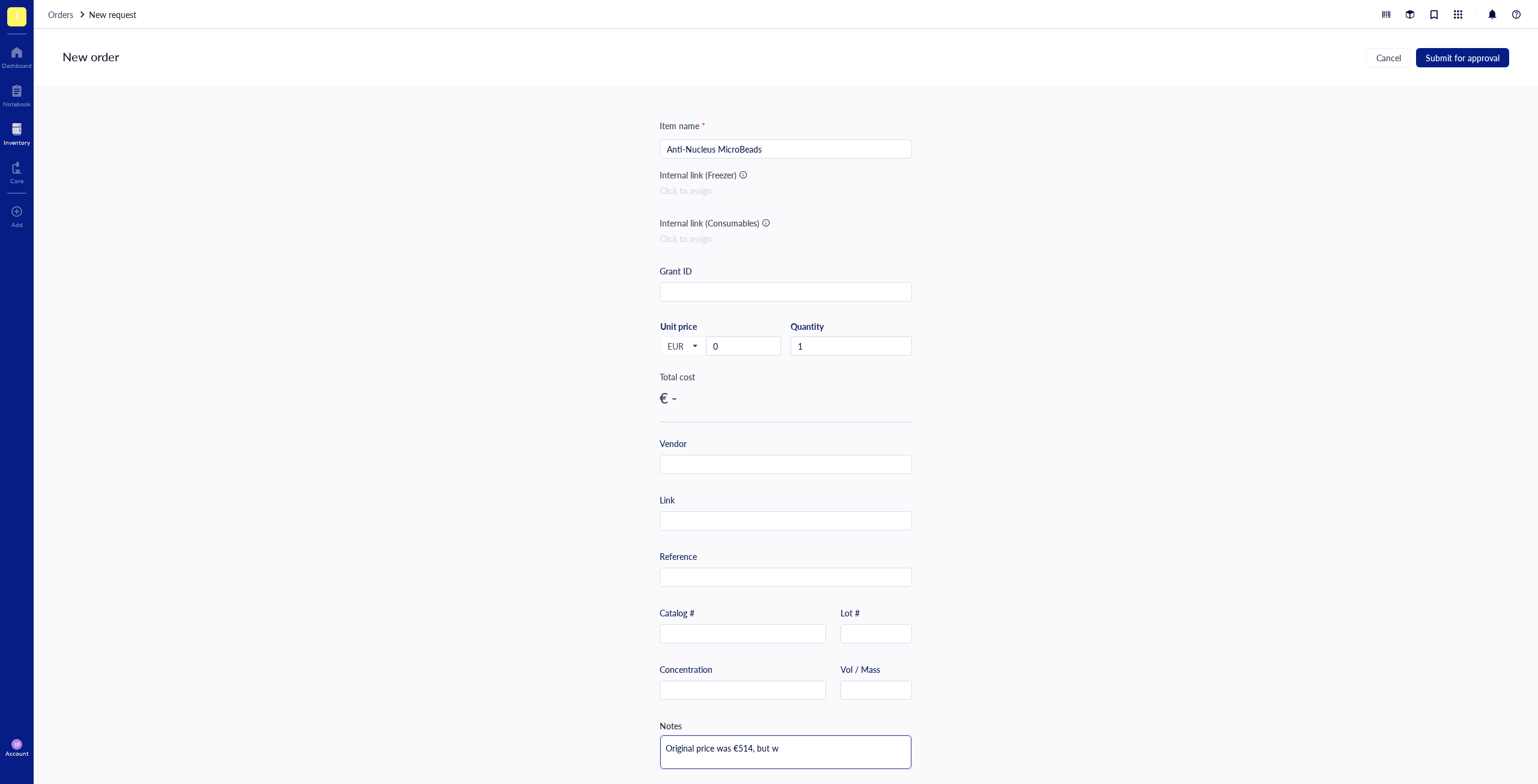
type textarea "Original price was €514, but we"
type textarea "Original price was €514, but we g"
type textarea "Original price was €514, but we go"
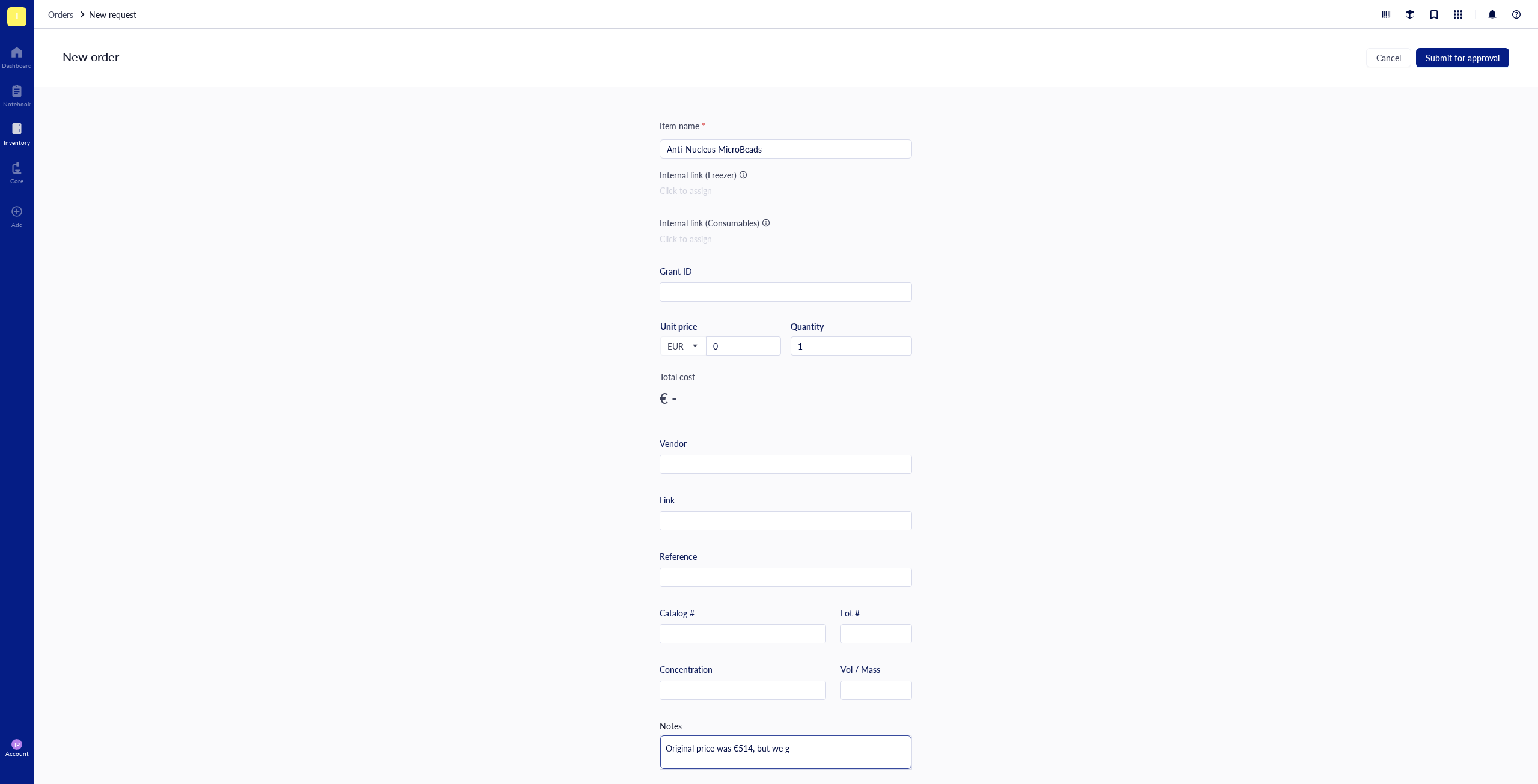
type textarea "Original price was €514, but we go"
type textarea "Original price was €514, but we got"
type textarea "Original price was €514, but we got i"
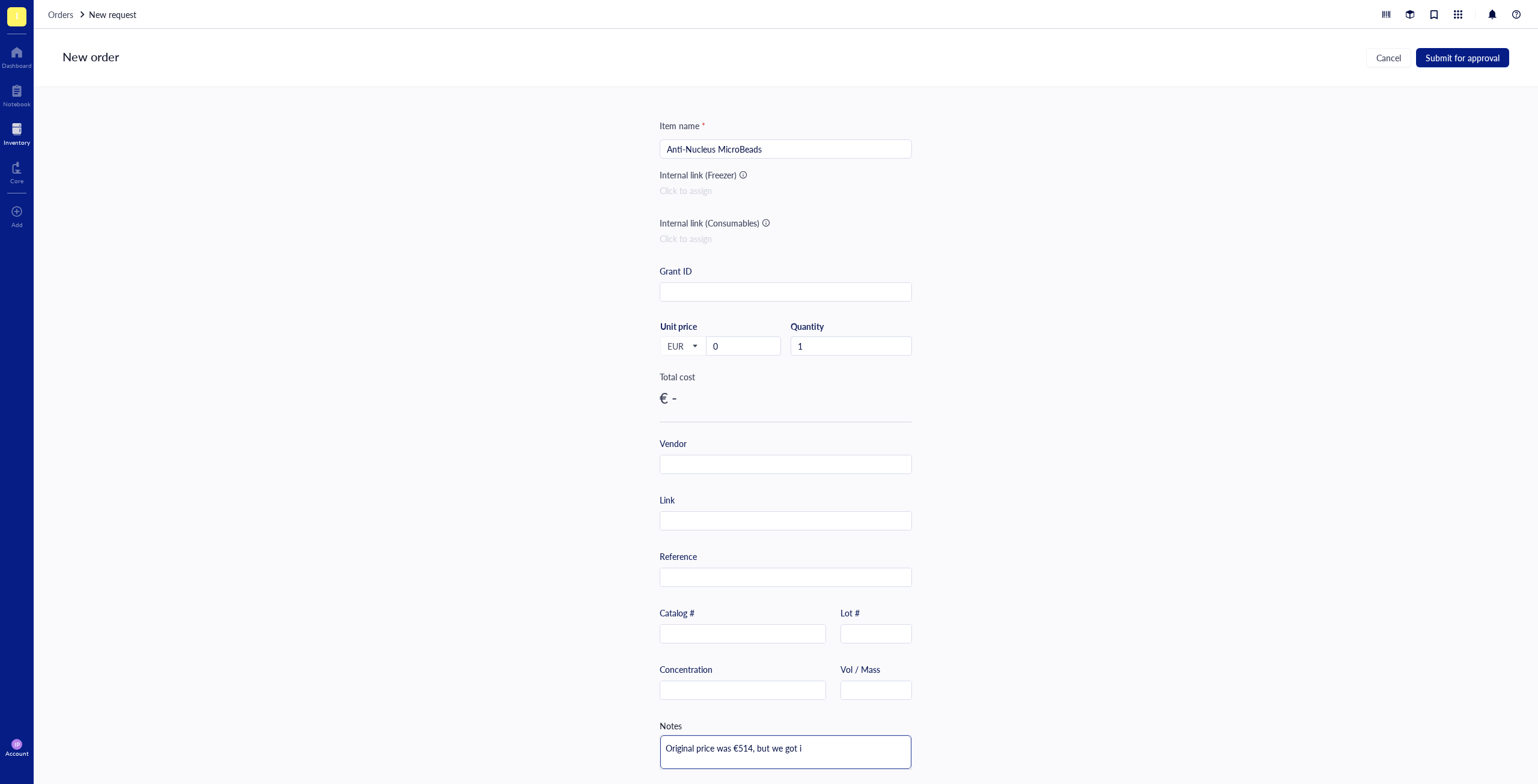
type textarea "Original price was €514, but we got it"
type textarea "Original price was €514, but we got it f"
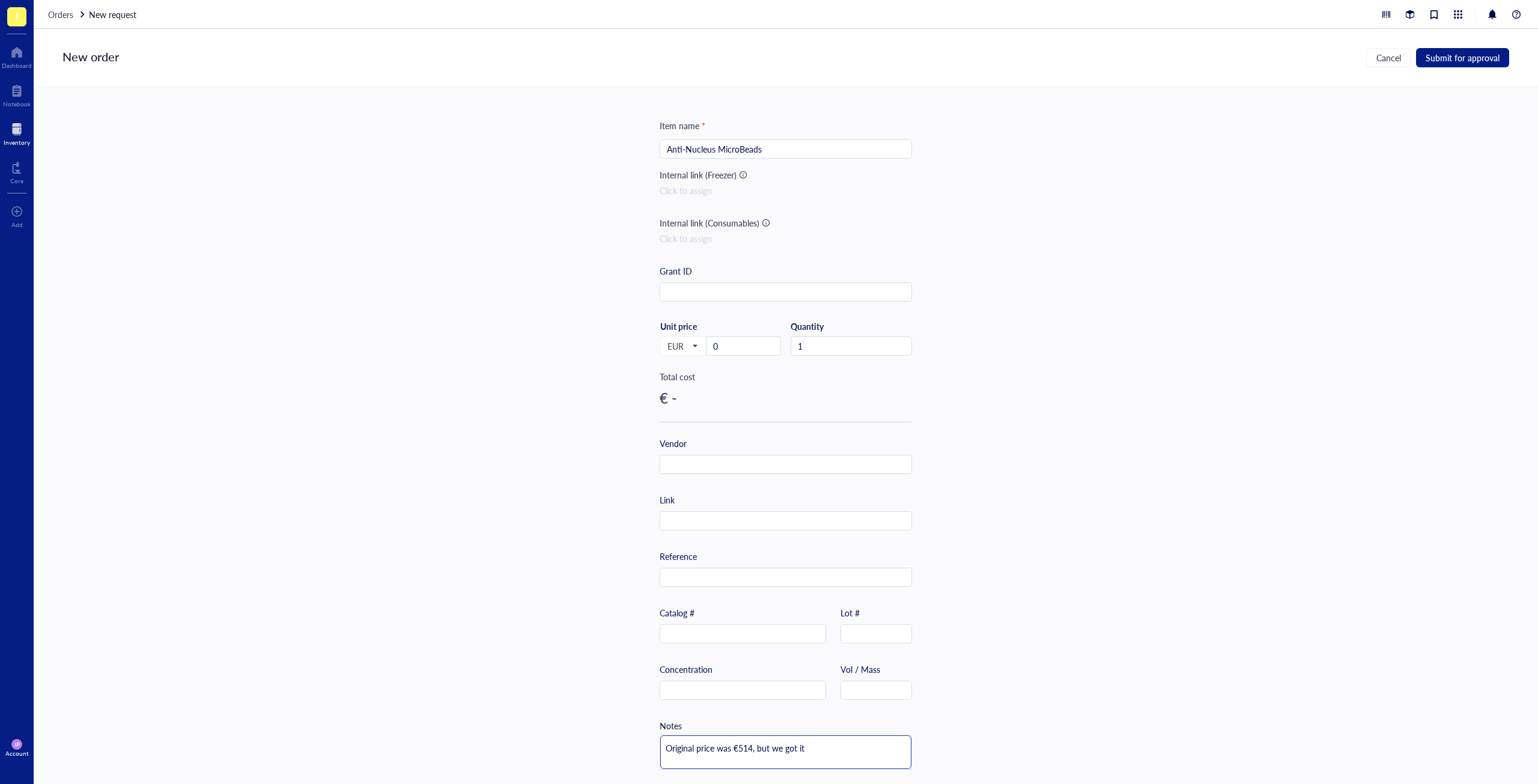
type textarea "Original price was €514, but we got it f"
type textarea "Original price was €514, but we got it fo"
type textarea "Original price was €514, but we got it for"
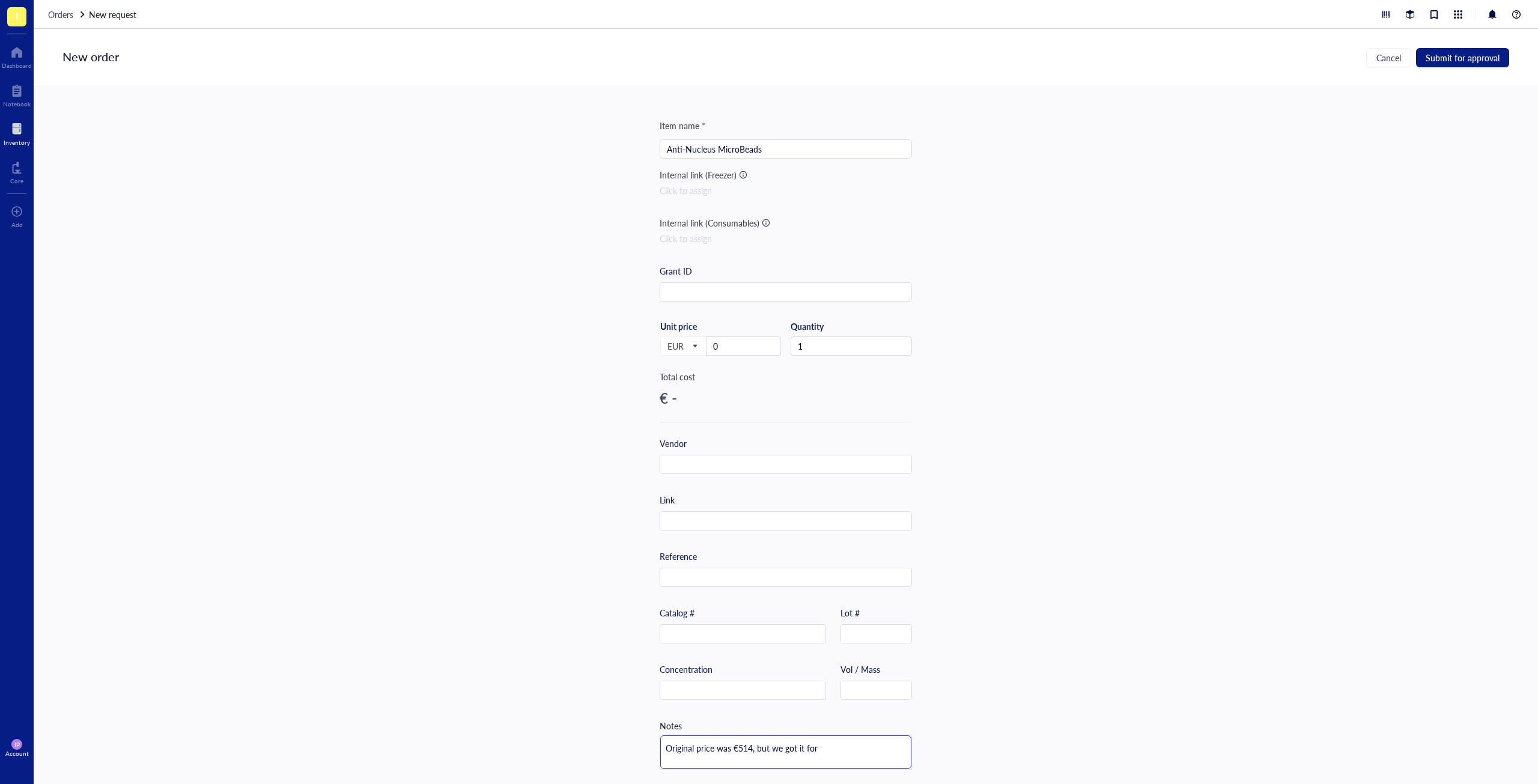
type textarea "Original price was €514, but we got it for f"
type textarea "Original price was €514, but we got it for fr"
type textarea "Original price was €514, but we got it for fre"
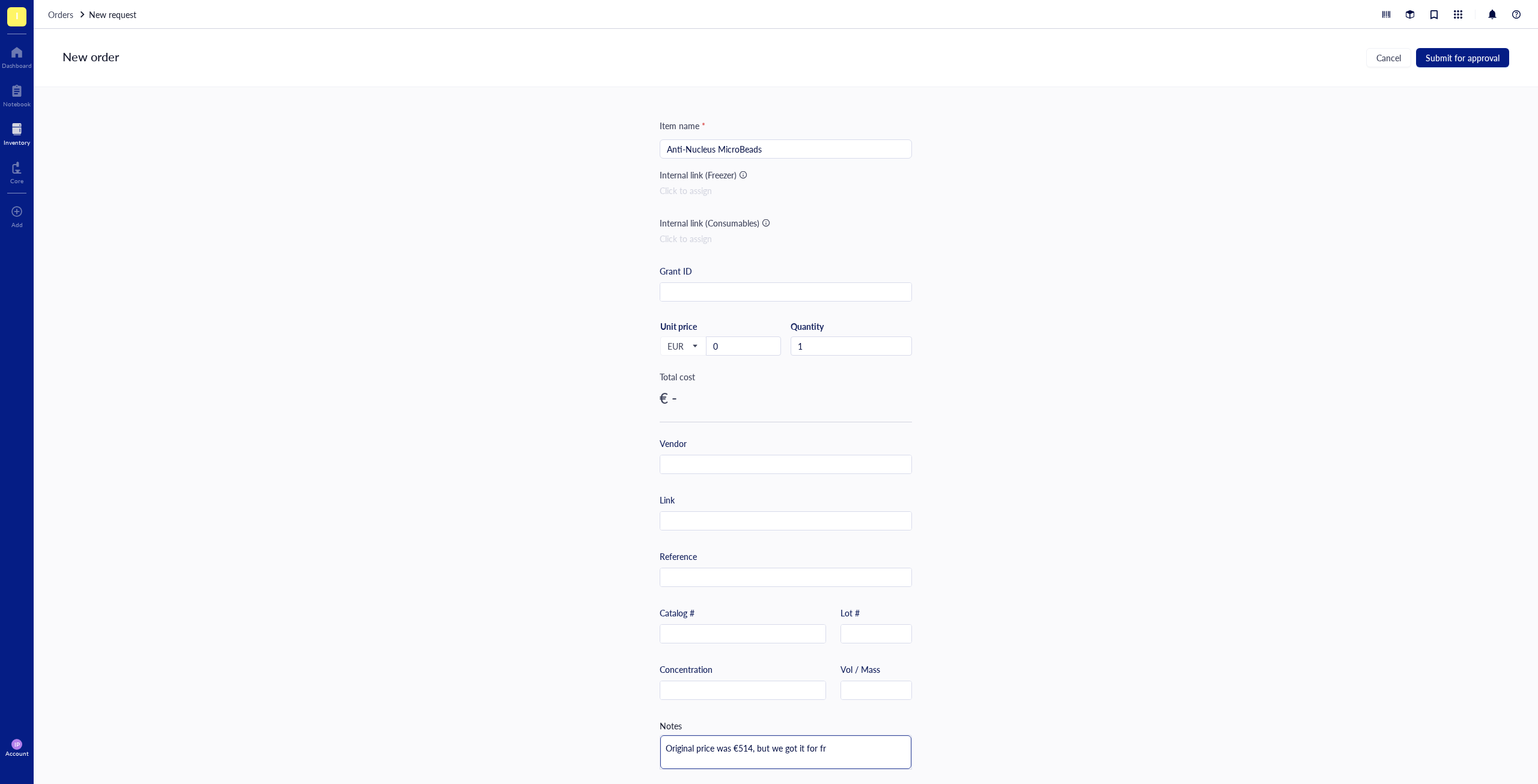
type textarea "Original price was €514, but we got it for fre"
type textarea "Original price was €514, but we got it for free"
type textarea "Original price was €514, but we got it for free."
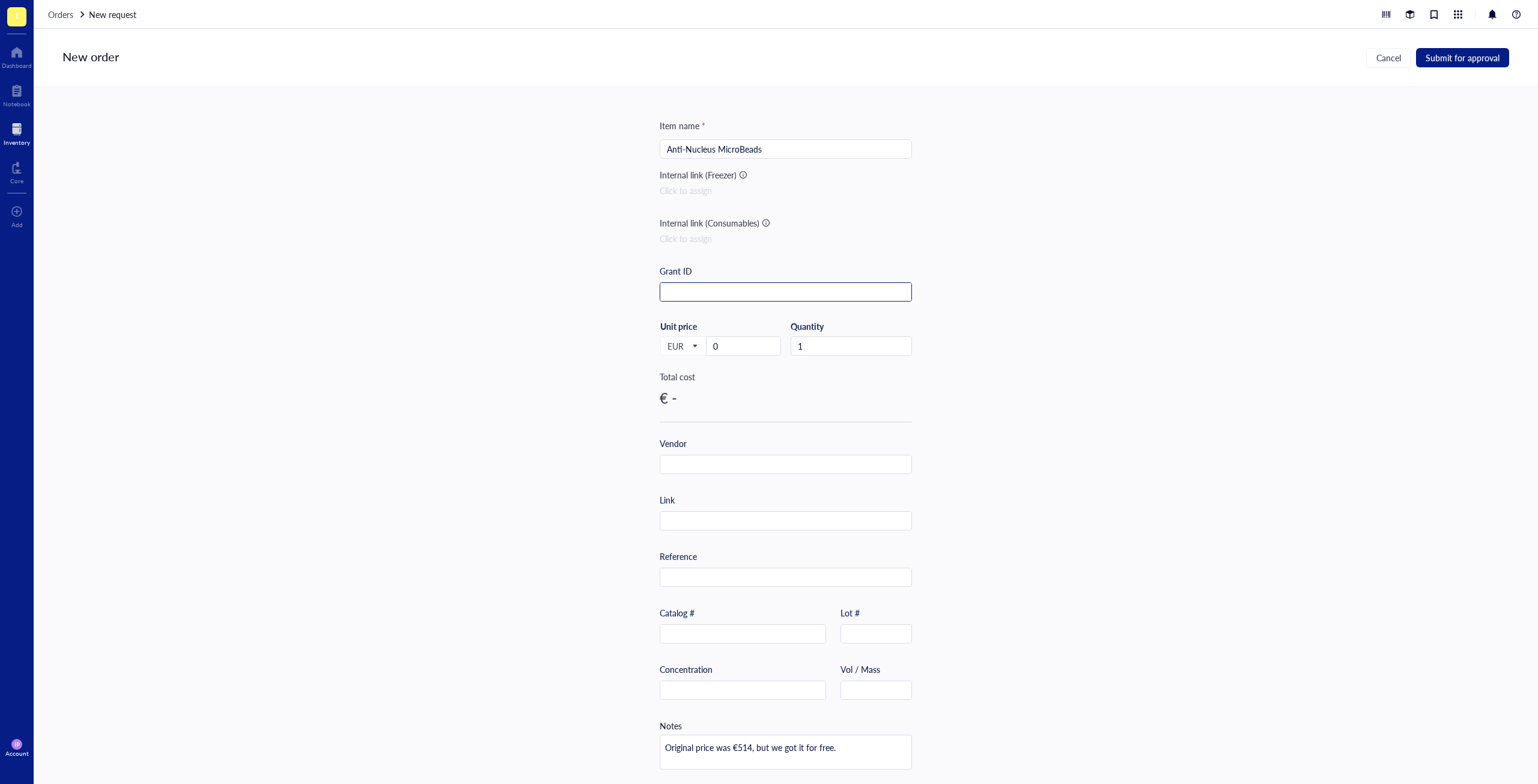
click at [684, 285] on input "text" at bounding box center [786, 292] width 251 height 19
drag, startPoint x: 717, startPoint y: 287, endPoint x: 556, endPoint y: 287, distance: 161.0
click at [556, 287] on div "Item name * Anti-Nucleus MicroBeads Internal link (Freezer) Click to assign Int…" at bounding box center [786, 435] width 1504 height 697
click at [697, 283] on input "ZKE" at bounding box center [786, 292] width 251 height 19
type input "ZKE3499"
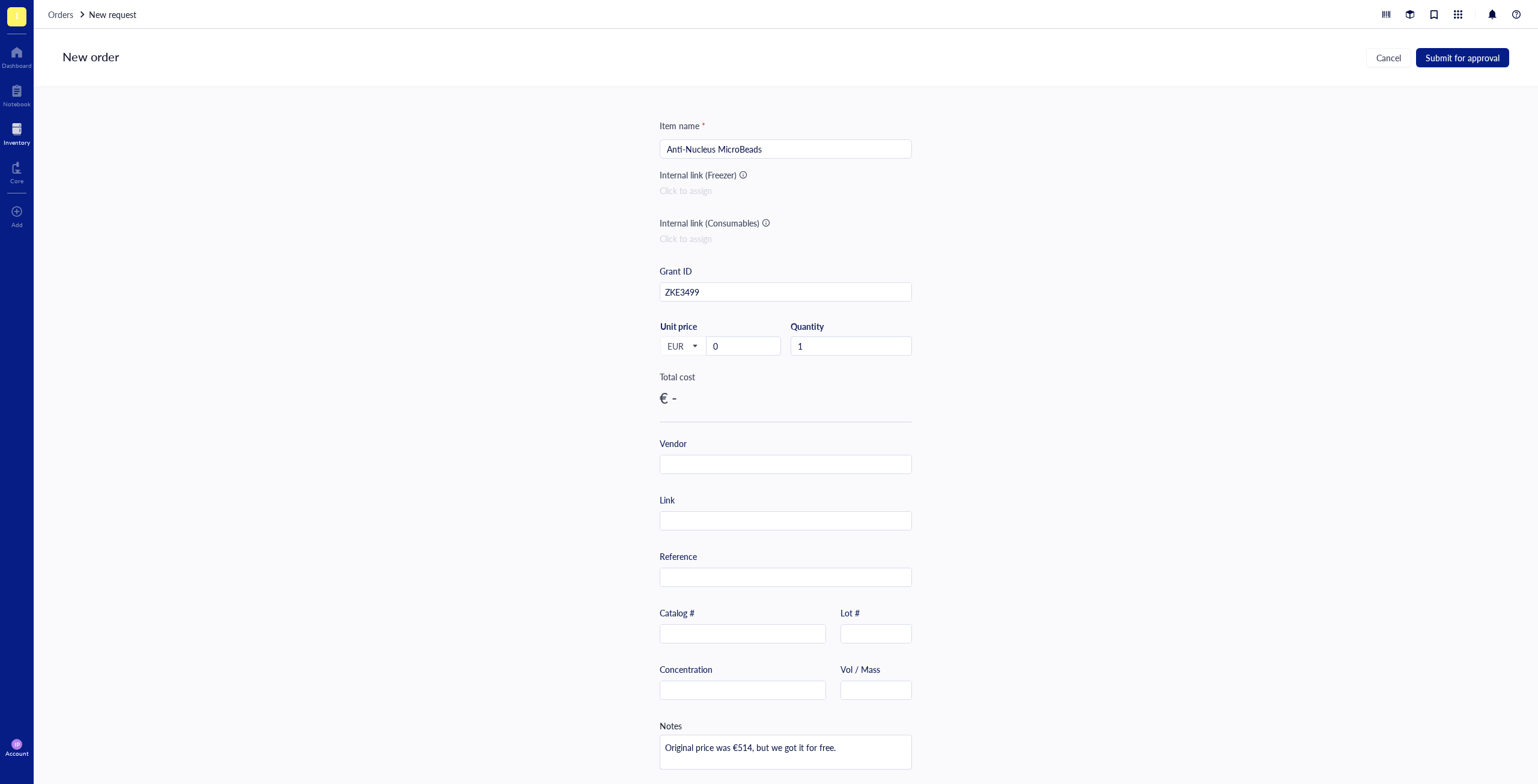
click at [615, 376] on div "Item name * Anti-Nucleus MicroBeads Internal link (Freezer) Click to assign Int…" at bounding box center [786, 435] width 1504 height 697
click at [678, 456] on input "text" at bounding box center [786, 465] width 251 height 19
type input "Miltenyio Biotec"
click at [671, 625] on input "text" at bounding box center [742, 634] width 165 height 19
paste input "[PHONE_NUMBER]"
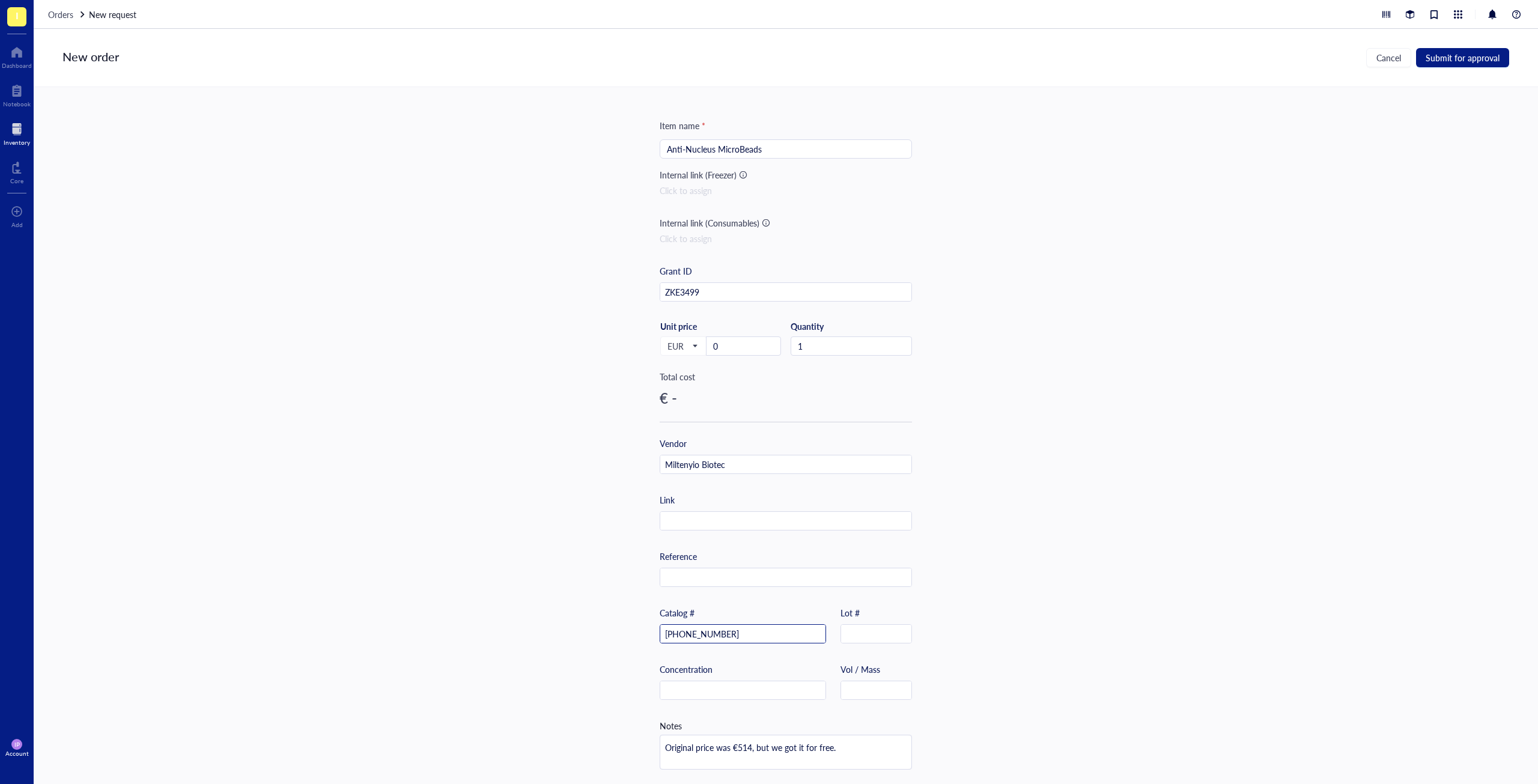
type input "[PHONE_NUMBER]"
click at [539, 627] on div "Item name * Anti-Nucleus MicroBeads Internal link (Freezer) Click to assign Int…" at bounding box center [786, 435] width 1504 height 697
click at [696, 460] on input "Miltenyio Biotec" at bounding box center [786, 465] width 251 height 19
click at [697, 459] on input "Miltenyio Biotec" at bounding box center [786, 465] width 251 height 19
type input "Miltenyi Biotec"
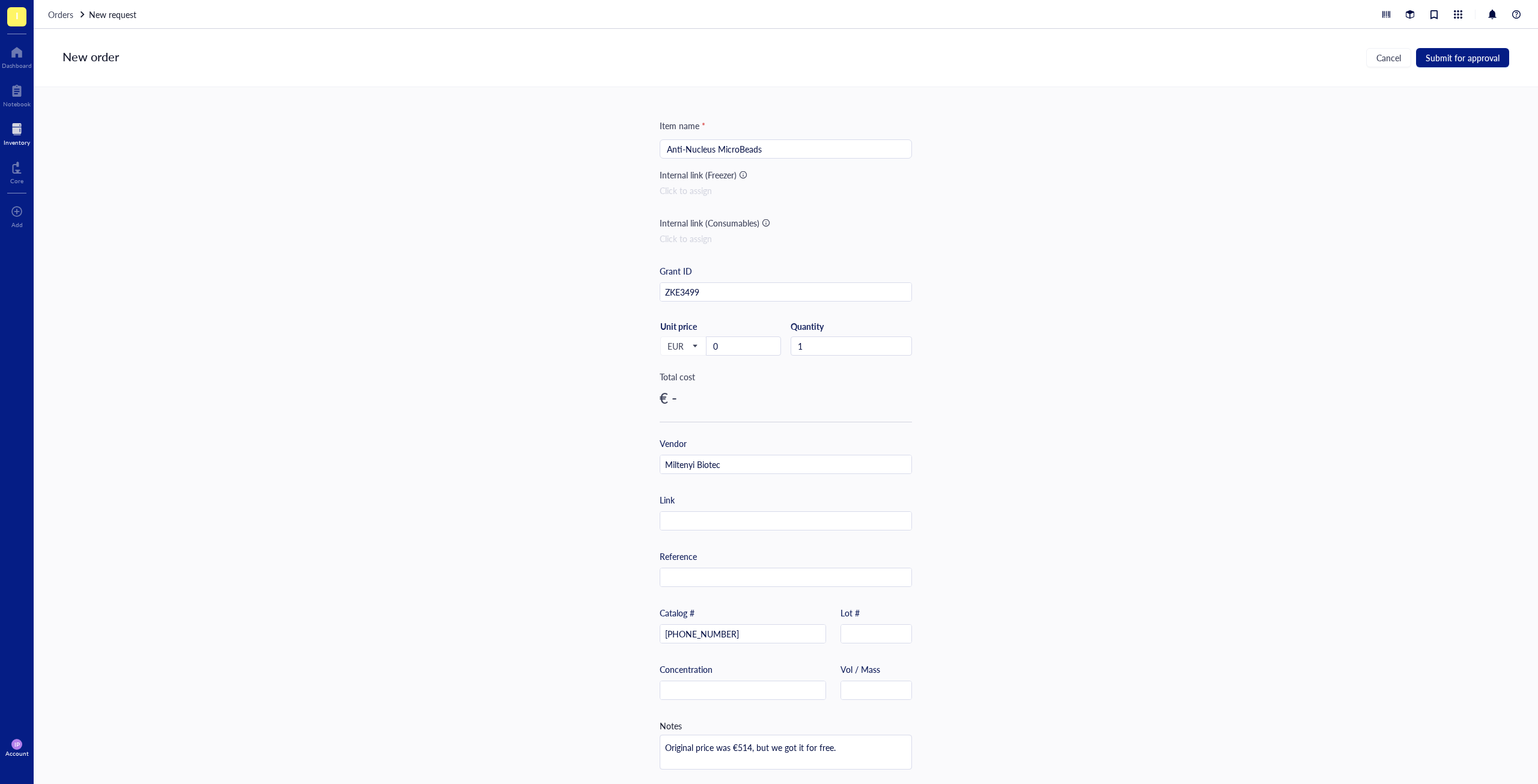
click at [1054, 486] on div "Item name * Anti-Nucleus MicroBeads Internal link (Freezer) Click to assign Int…" at bounding box center [786, 435] width 1504 height 697
click at [1456, 58] on span "Submit for approval" at bounding box center [1463, 58] width 74 height 10
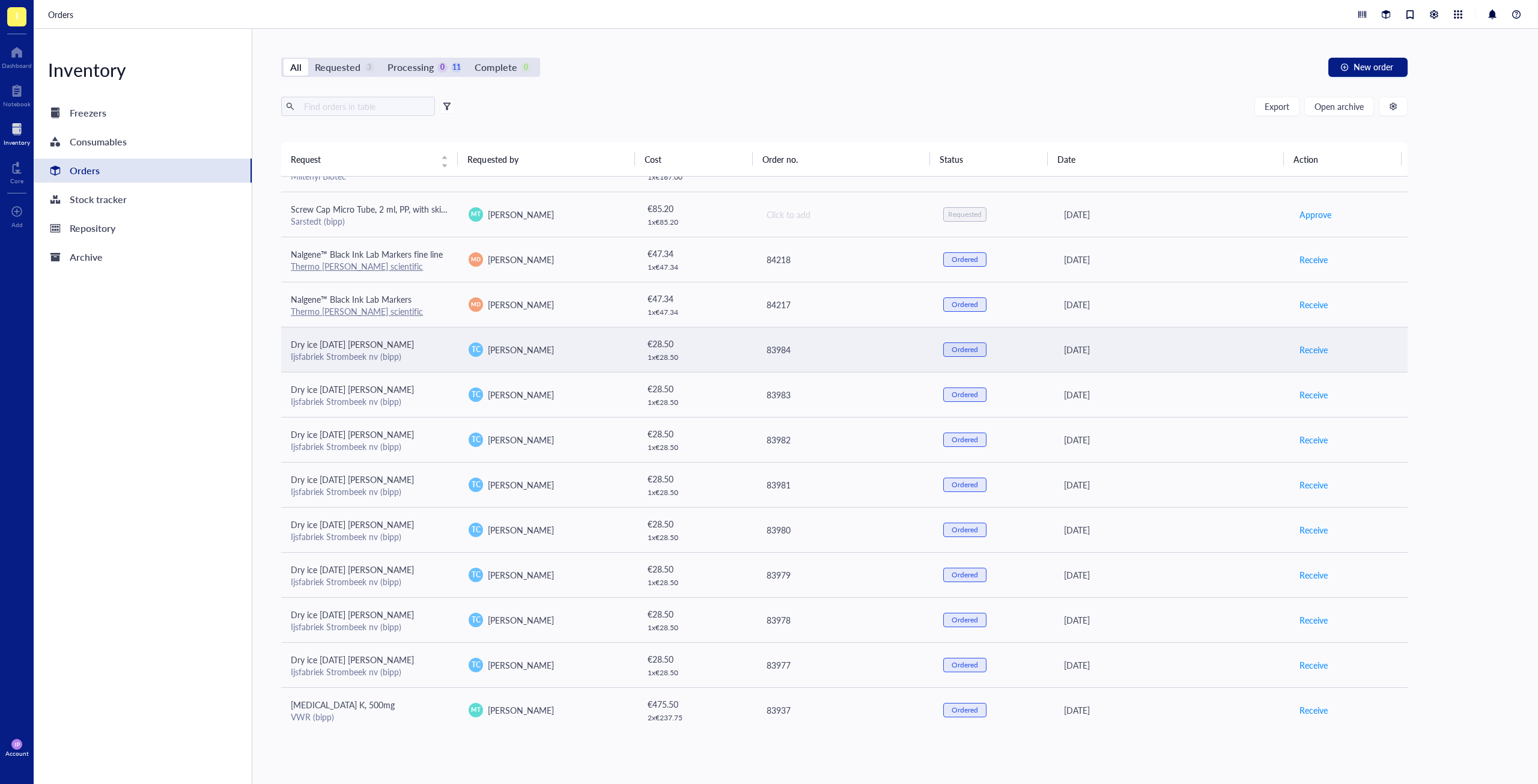
scroll to position [80, 0]
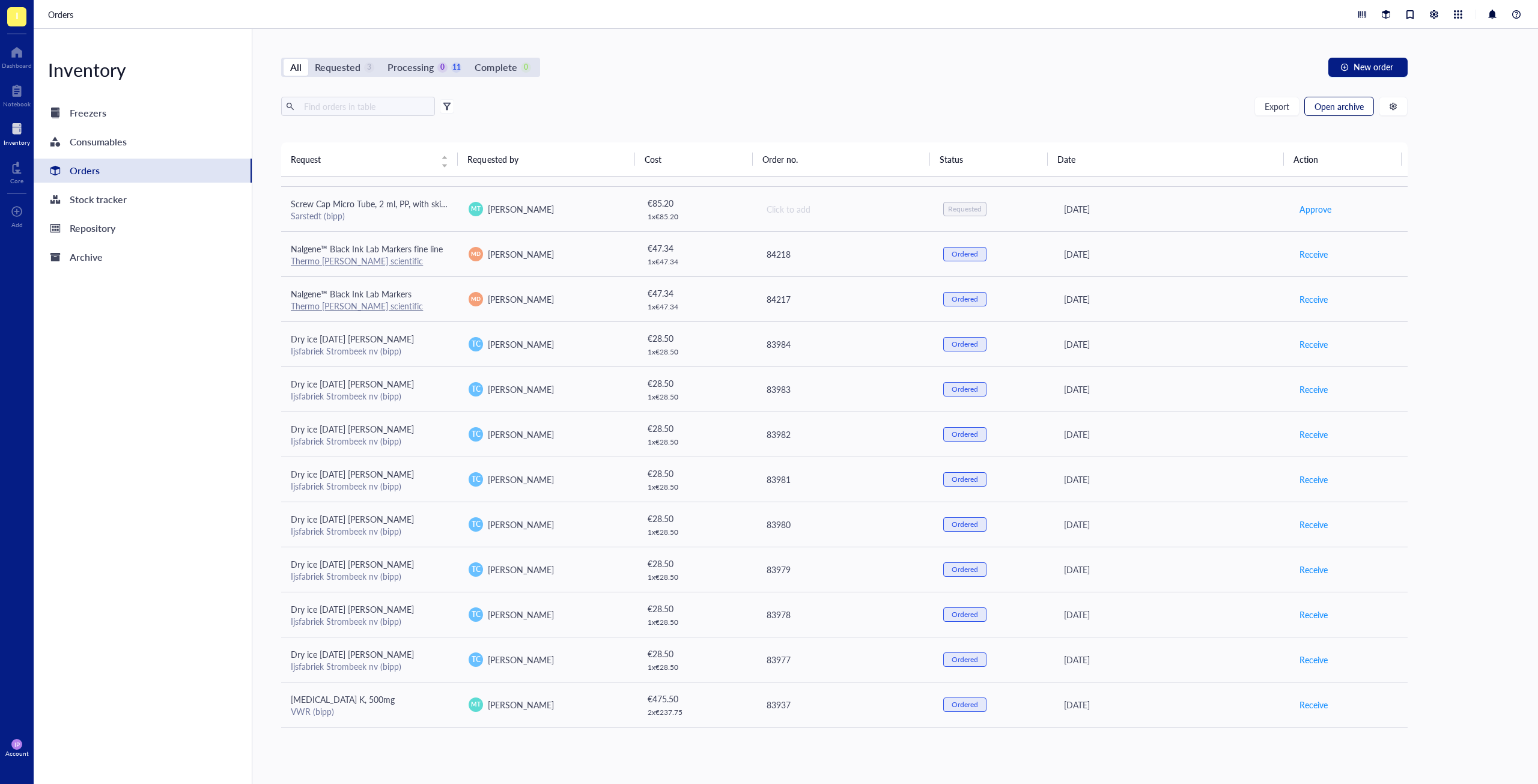
click at [1353, 105] on span "Open archive" at bounding box center [1339, 106] width 49 height 10
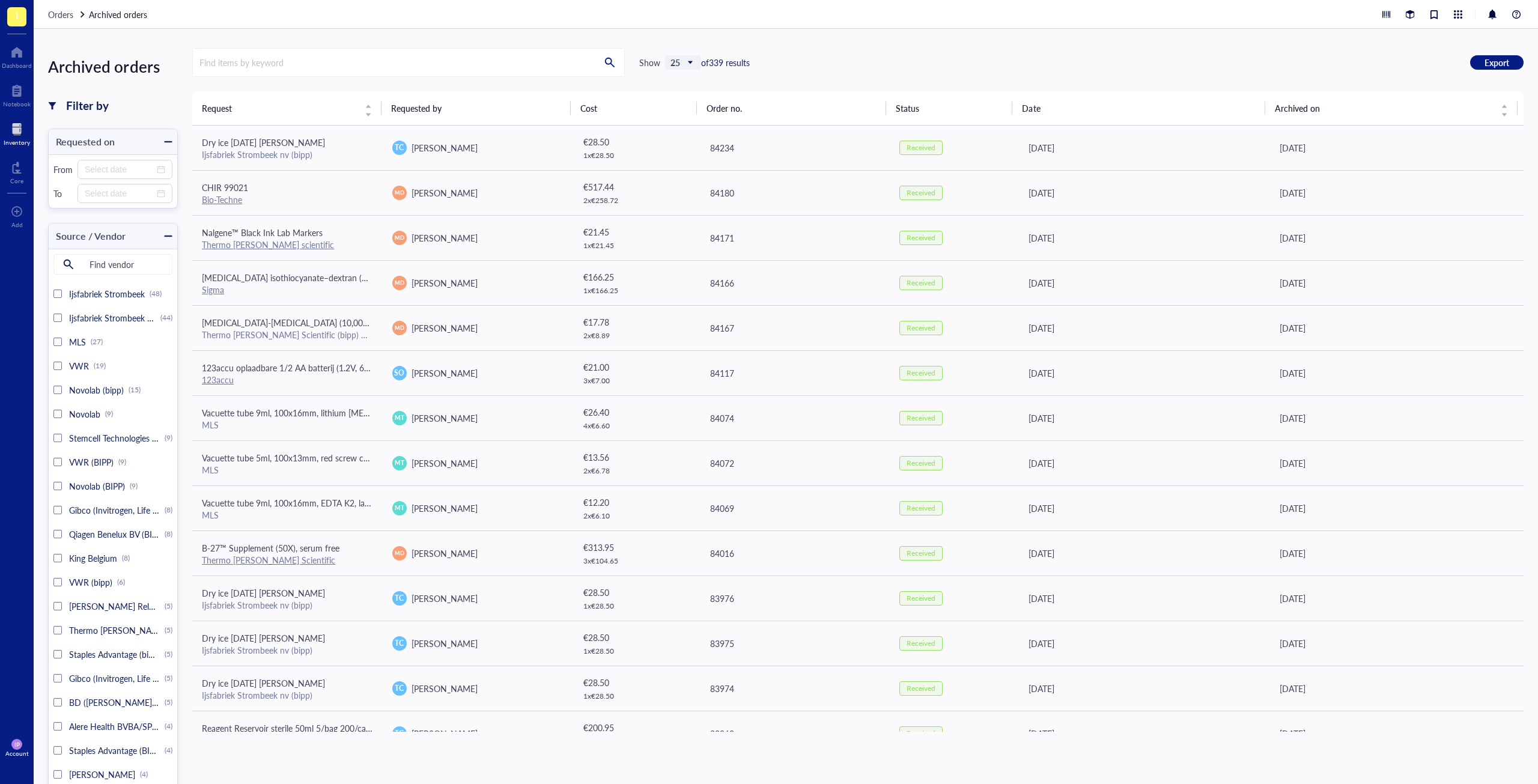
click at [693, 59] on span "25" at bounding box center [684, 62] width 27 height 10
click at [682, 163] on div "200" at bounding box center [682, 160] width 17 height 10
click at [697, 59] on span "200" at bounding box center [684, 62] width 27 height 10
click at [689, 77] on div "25" at bounding box center [682, 85] width 36 height 25
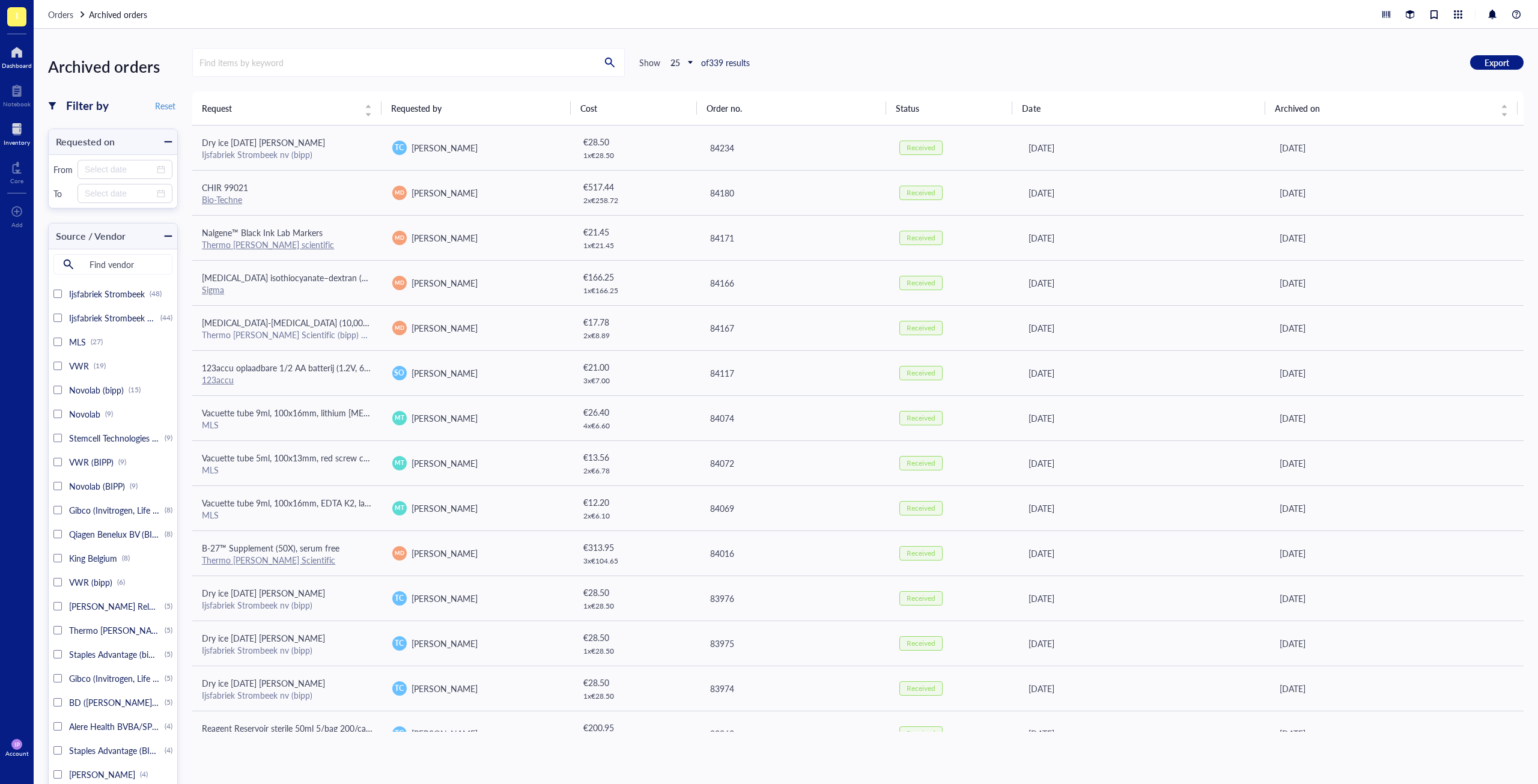
click at [18, 64] on div "Dashboard" at bounding box center [16, 65] width 30 height 7
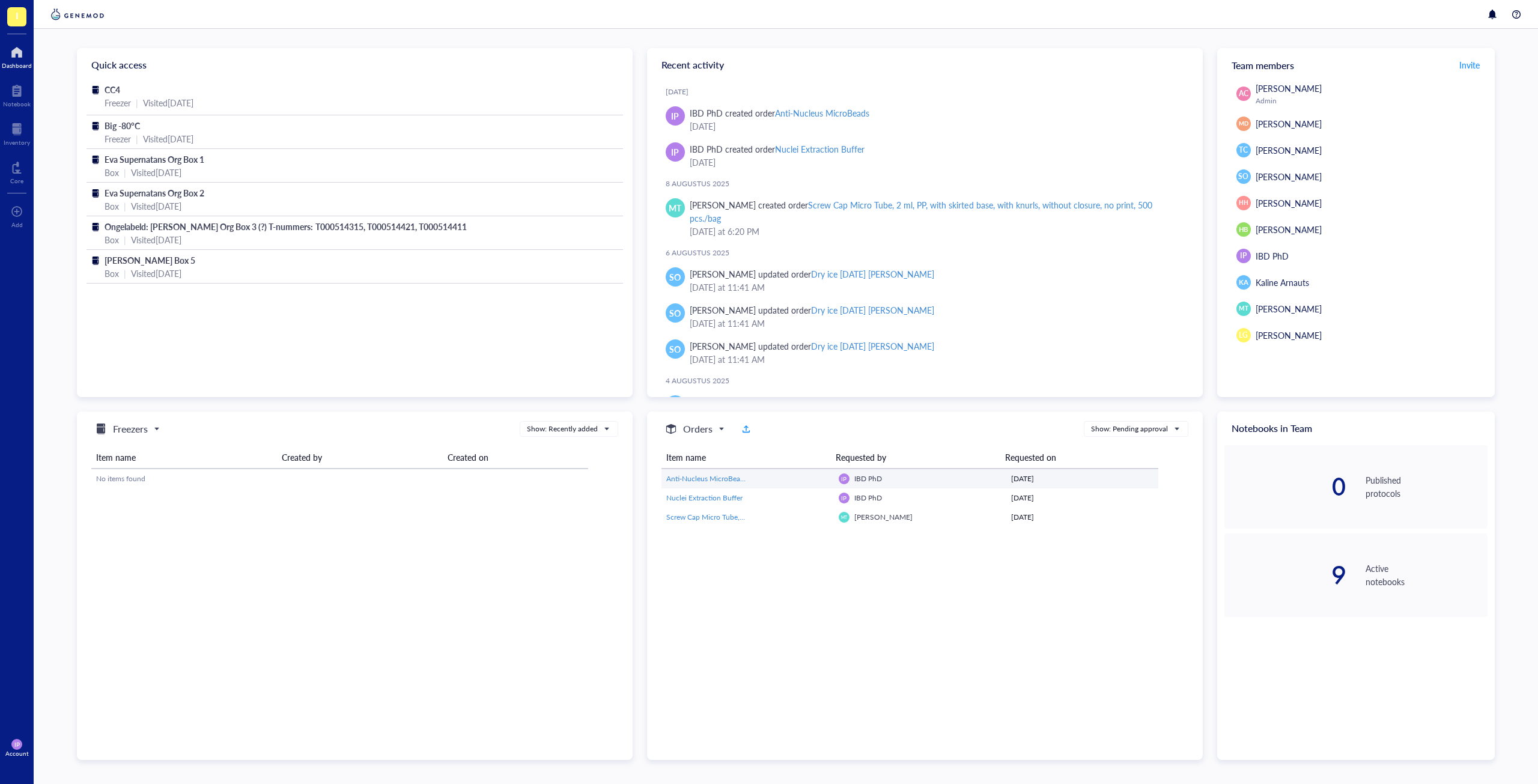
click at [764, 477] on link "Anti-Nucleus MicroBeads" at bounding box center [748, 478] width 163 height 10
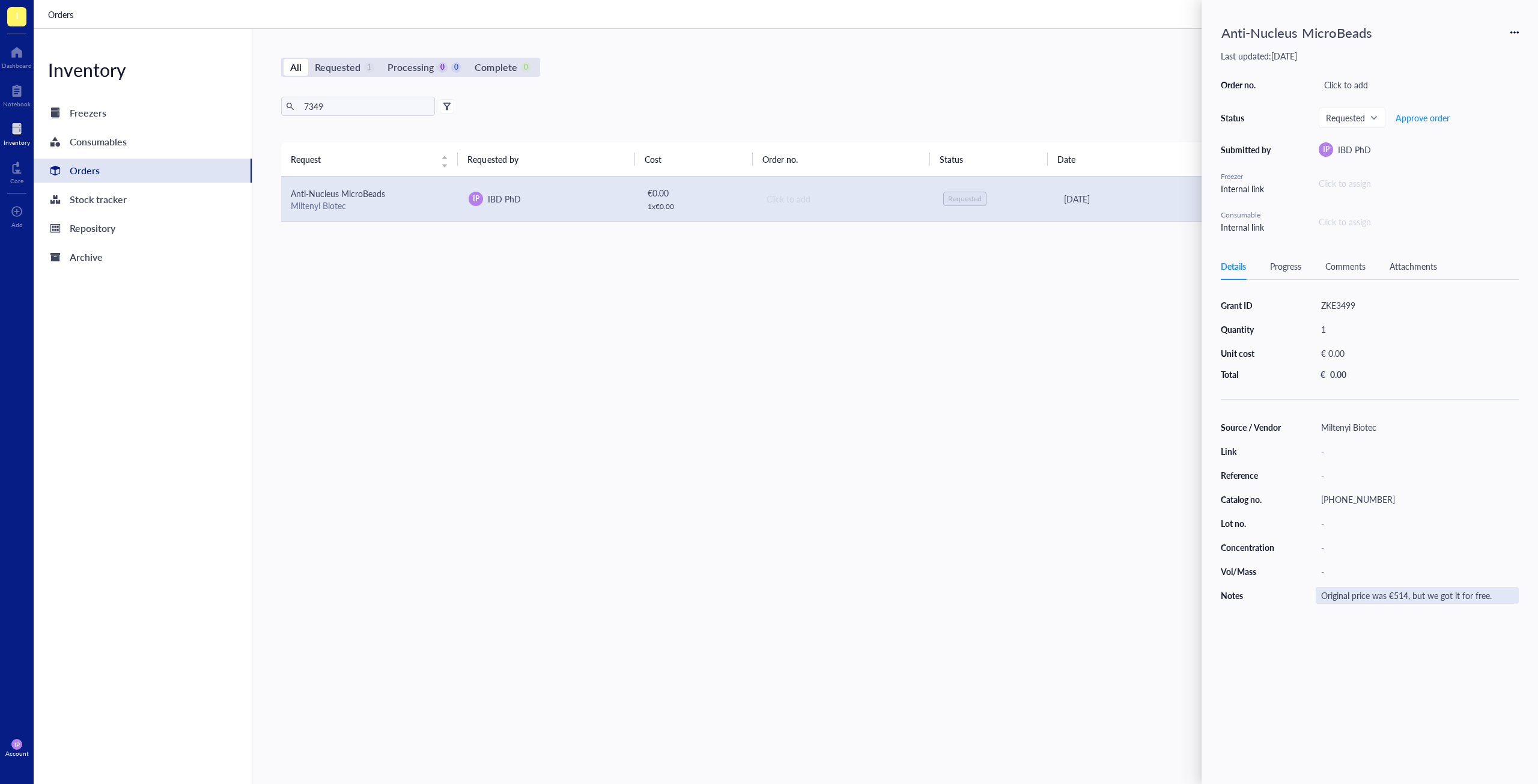
click at [1367, 596] on div "Original price was €514, but we got it for free." at bounding box center [1417, 595] width 203 height 17
click at [1506, 596] on input "Original price was €514, but we got it for free." at bounding box center [1417, 595] width 202 height 15
drag, startPoint x: 1492, startPoint y: 592, endPoint x: 1390, endPoint y: 592, distance: 102.0
click at [1390, 592] on input "Original price was €514, but we got it for free. Sare Verstockt placed the orde…" at bounding box center [1417, 595] width 202 height 15
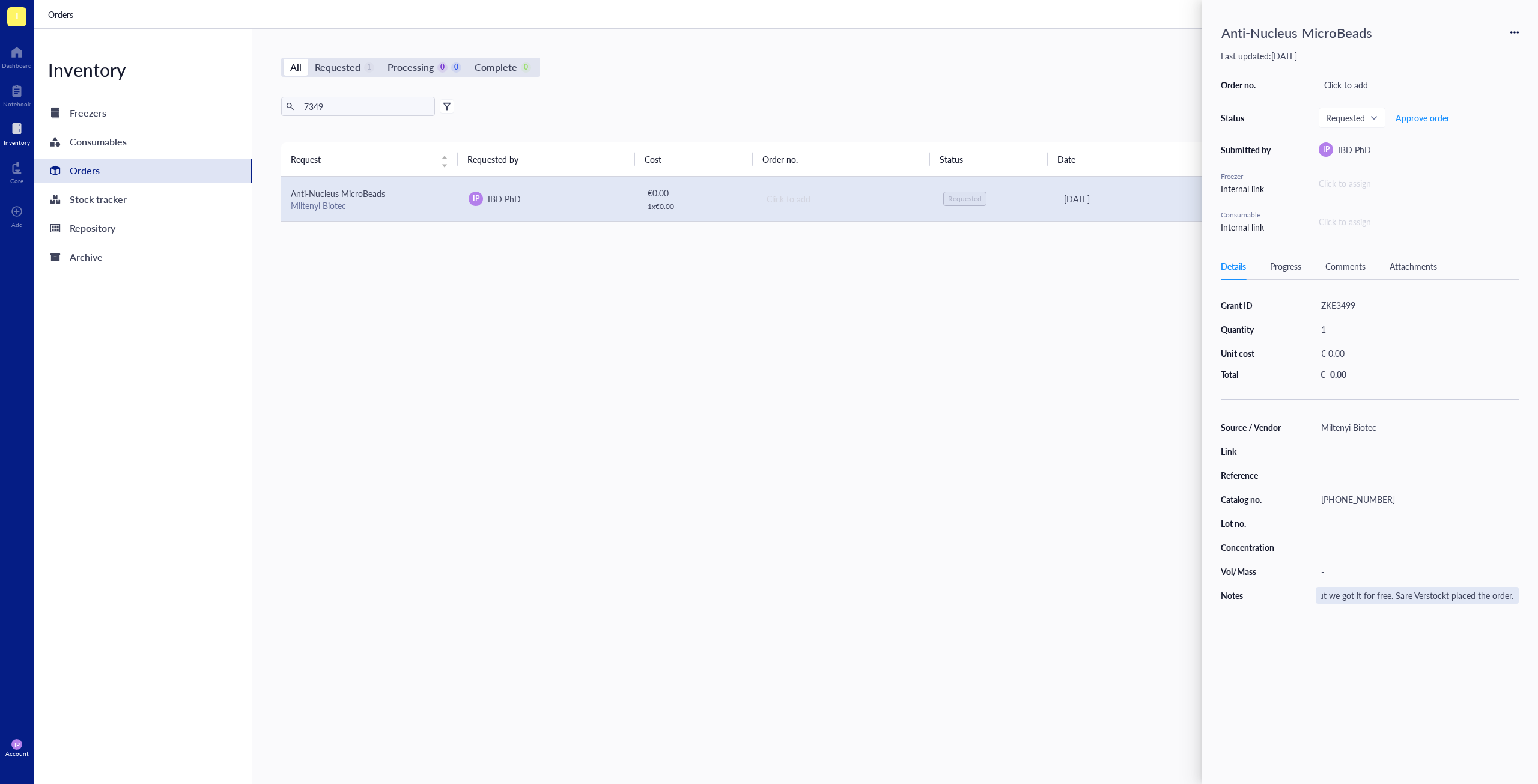
type input "Original price was €514, but we got it for free. Sare Verstockt placed the orde…"
click at [1359, 115] on span "Requested" at bounding box center [1351, 118] width 50 height 10
click at [1378, 196] on div "Approved" at bounding box center [1375, 197] width 96 height 13
click at [990, 364] on div "Request Requested by Cost Order no. Status Date Action Anti-Nucleus MicroBeads …" at bounding box center [844, 435] width 1127 height 584
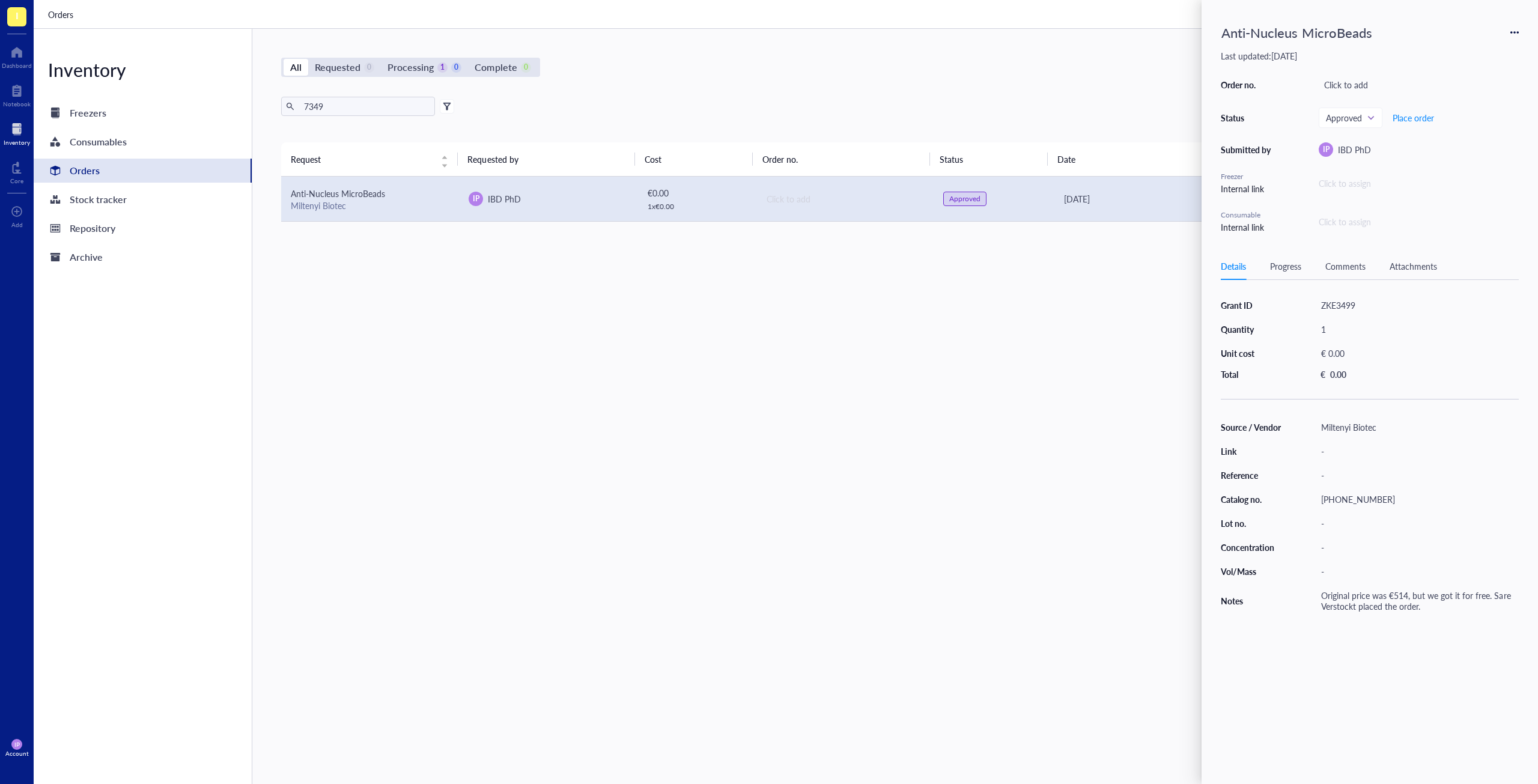
click at [1172, 283] on div "Request Requested by Cost Order no. Status Date Action Anti-Nucleus MicroBeads …" at bounding box center [844, 435] width 1127 height 584
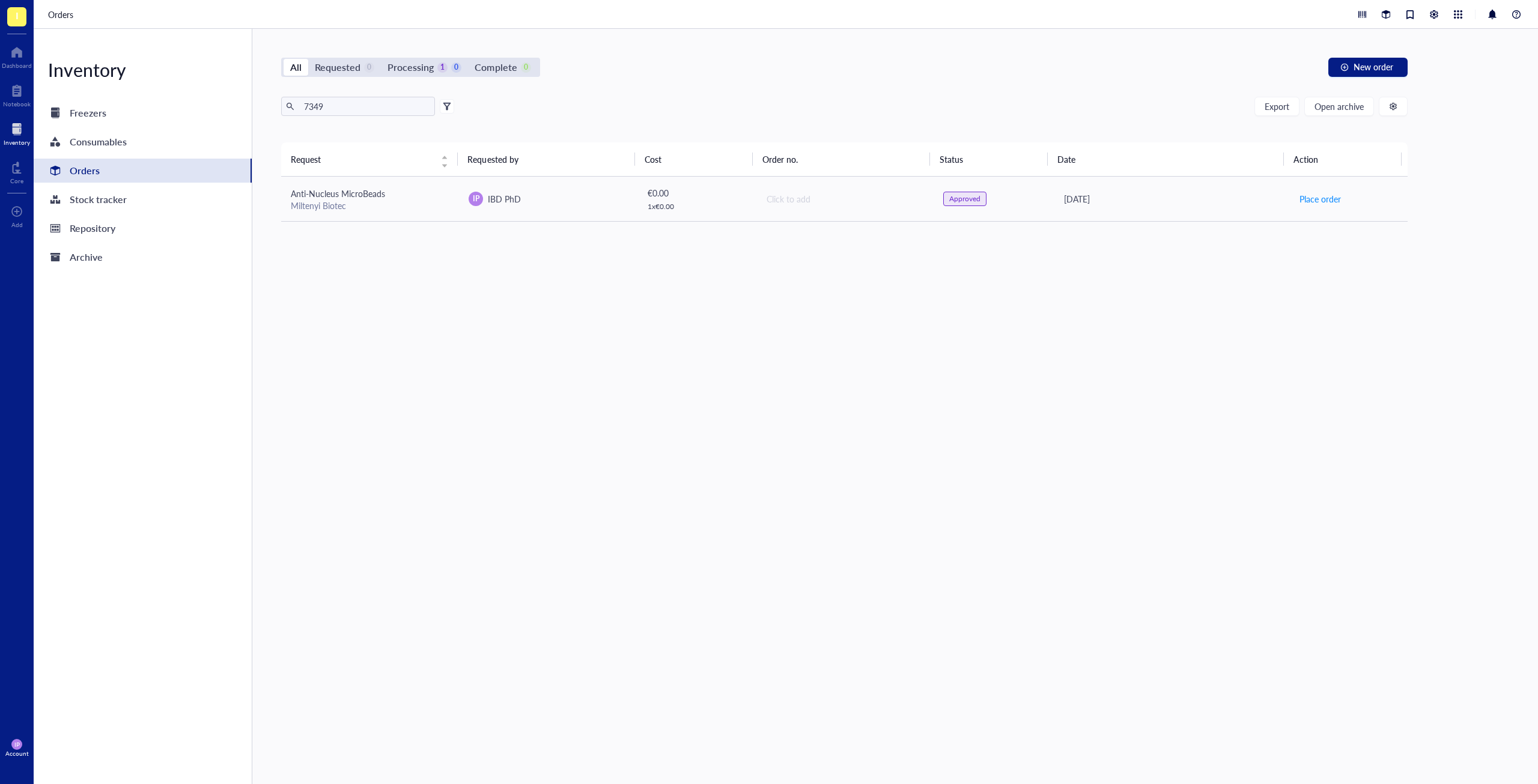
click at [98, 171] on div "Orders" at bounding box center [85, 170] width 30 height 17
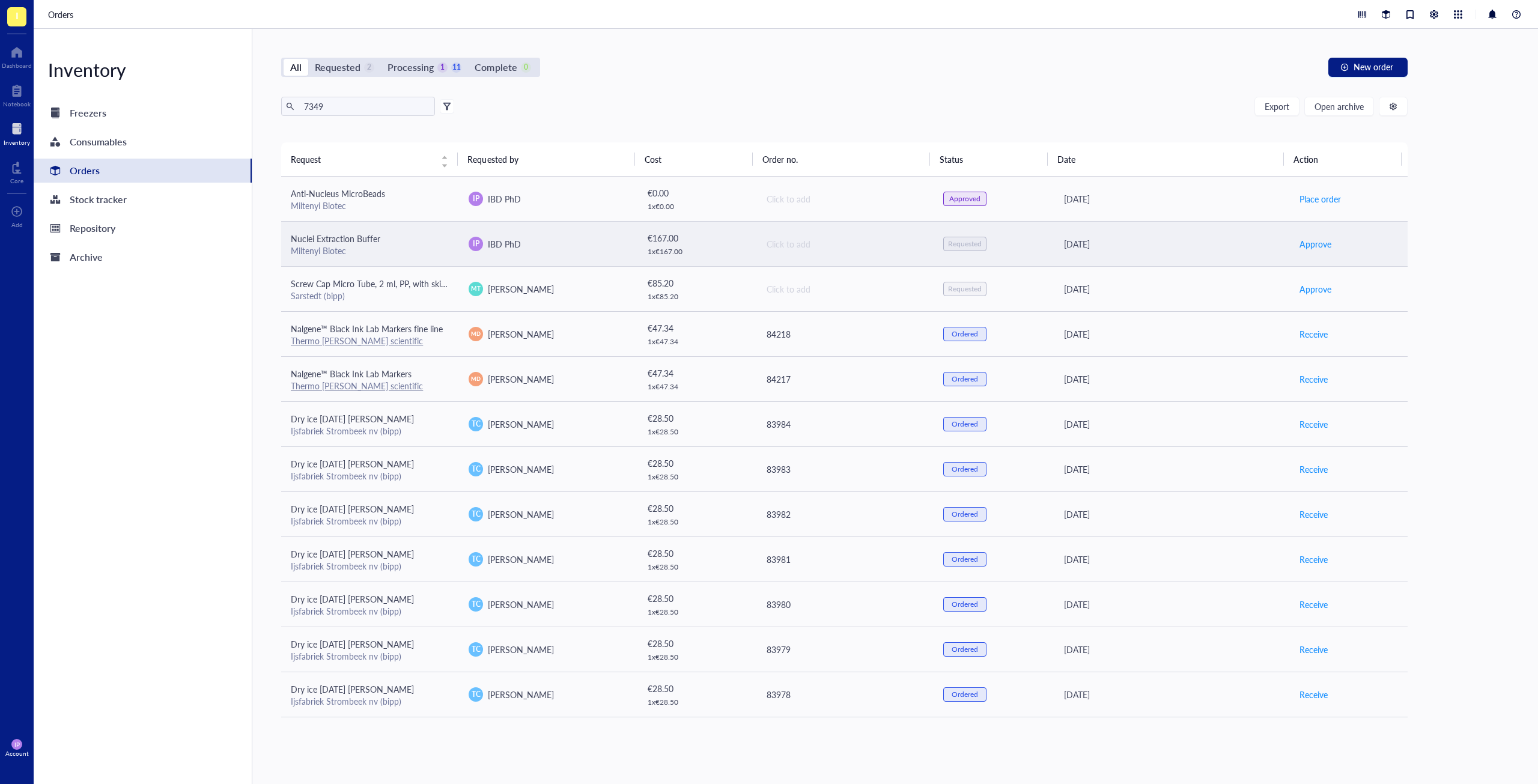
click at [721, 244] on div "€ 167.00" at bounding box center [697, 237] width 98 height 13
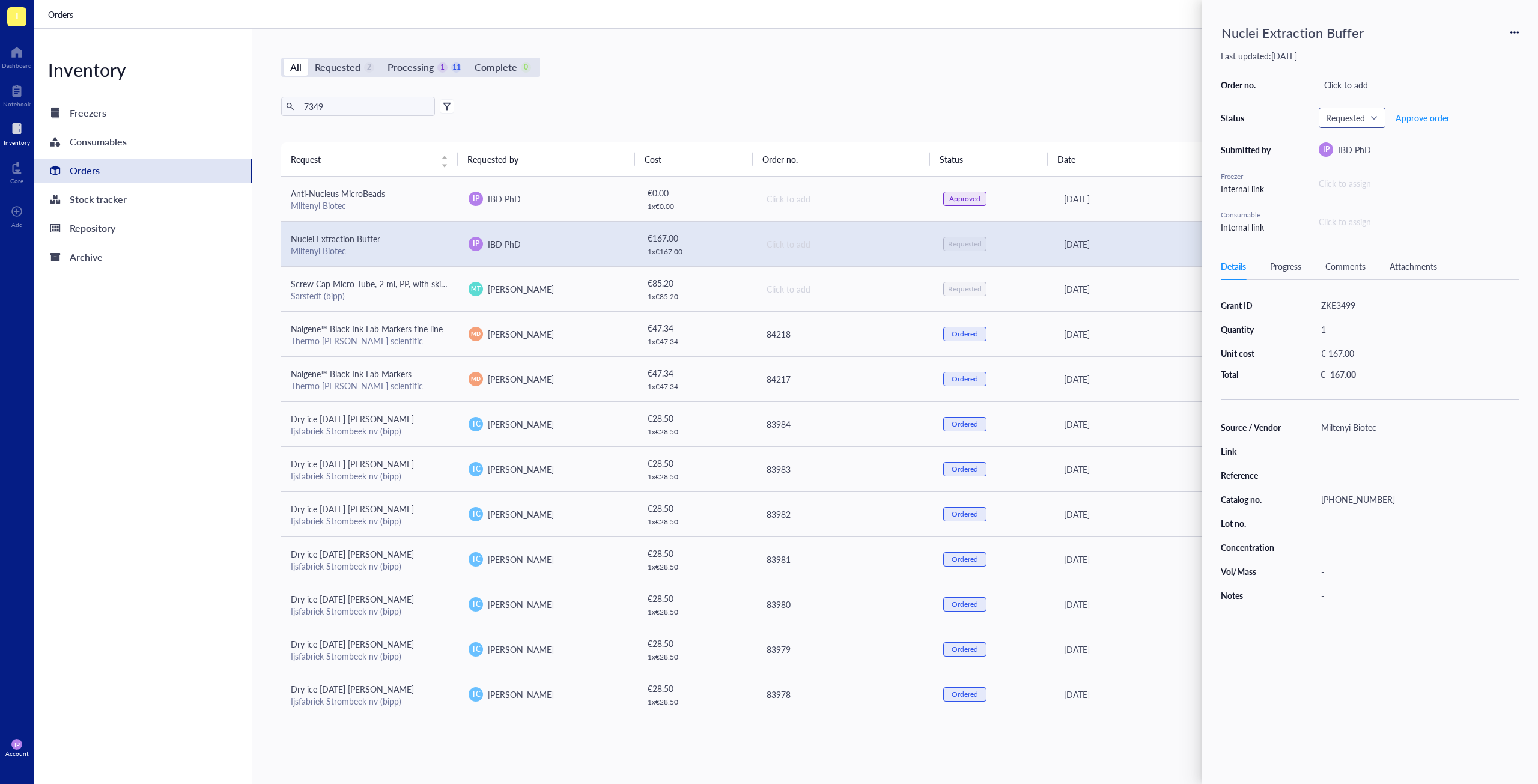
click at [1353, 115] on span "Requested" at bounding box center [1351, 118] width 50 height 10
click at [1358, 197] on div "Approved" at bounding box center [1358, 197] width 36 height 13
click at [1343, 598] on div "-" at bounding box center [1417, 595] width 203 height 17
type input "Sare Verstockt placed the order."
click at [1160, 90] on div "All Requested 1 Processing 2 11 Complete 0 New order 7349 Export Open archive R…" at bounding box center [844, 406] width 1185 height 755
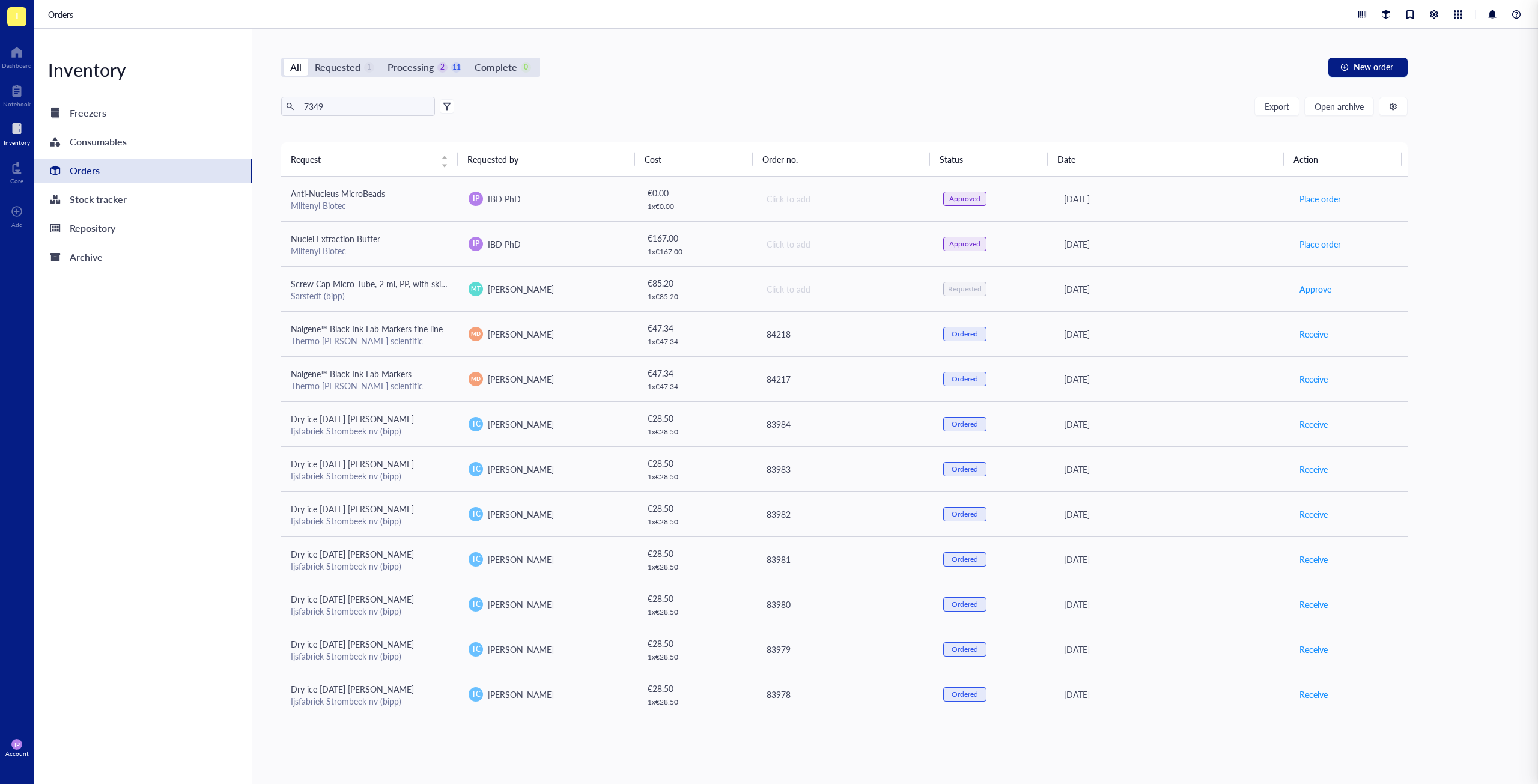
click at [974, 60] on div "All Requested 1 Processing 2 11 Complete 0 New order" at bounding box center [844, 68] width 1127 height 19
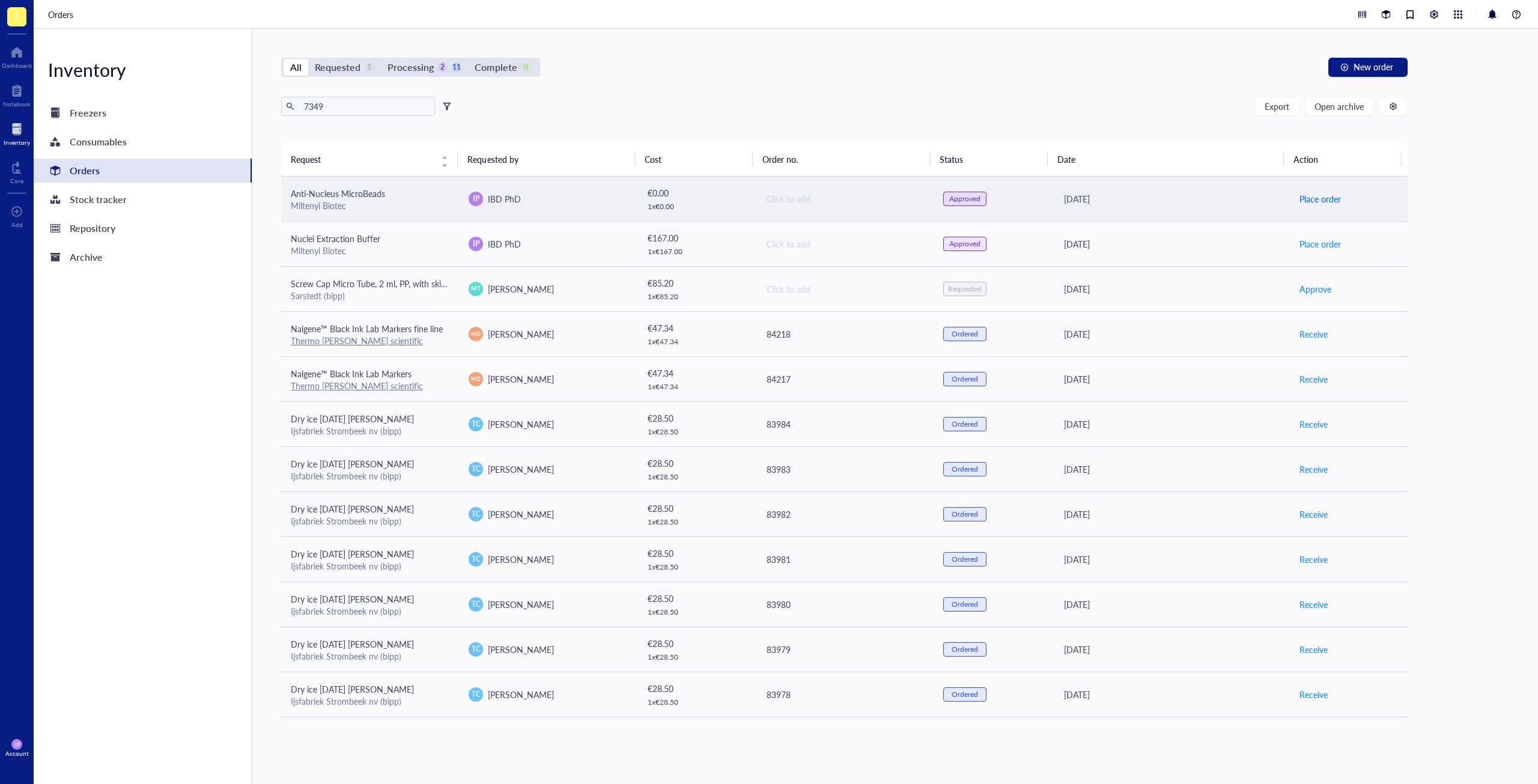
click at [1317, 199] on span "Place order" at bounding box center [1320, 199] width 41 height 13
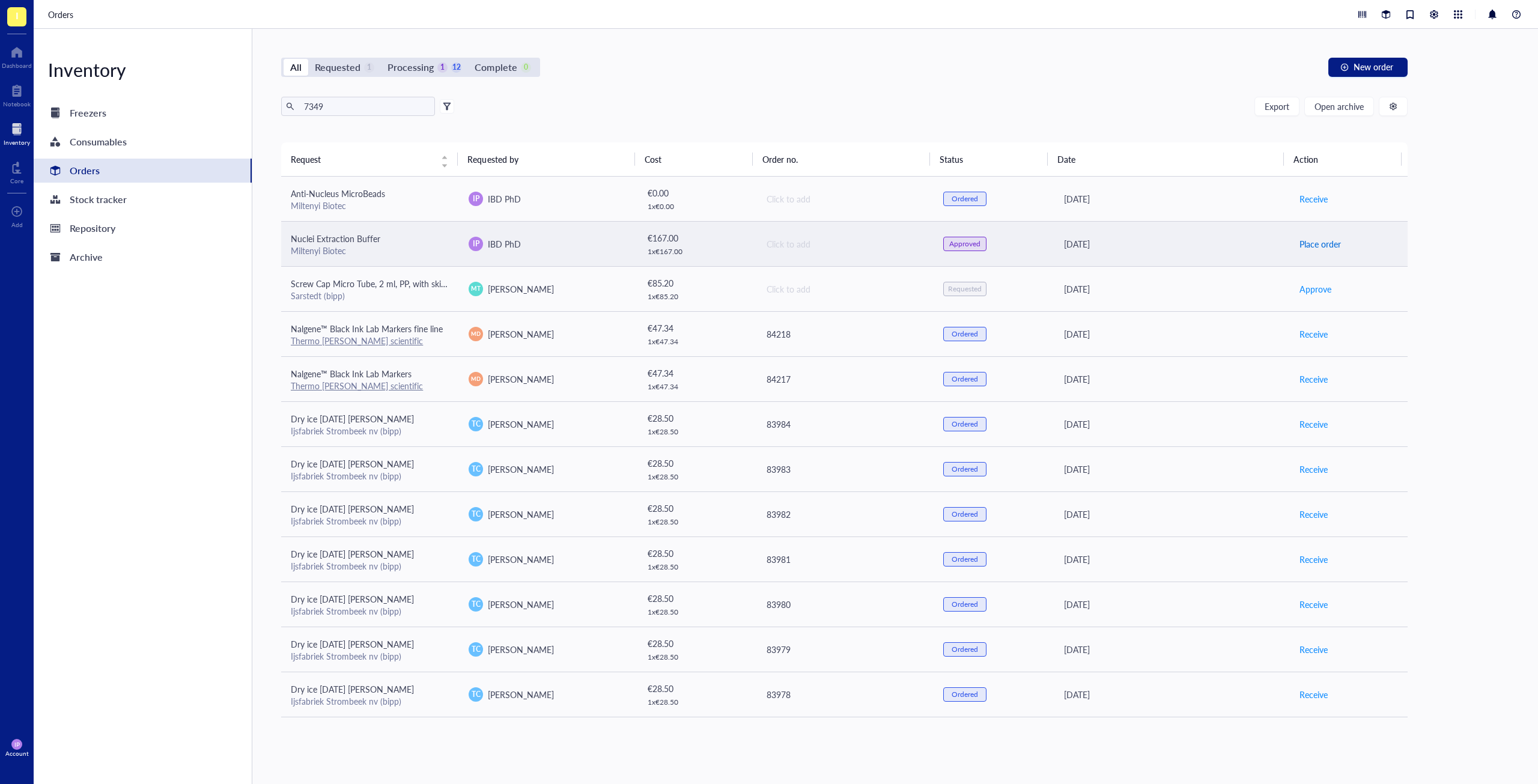
click at [1315, 241] on span "Place order" at bounding box center [1320, 244] width 41 height 13
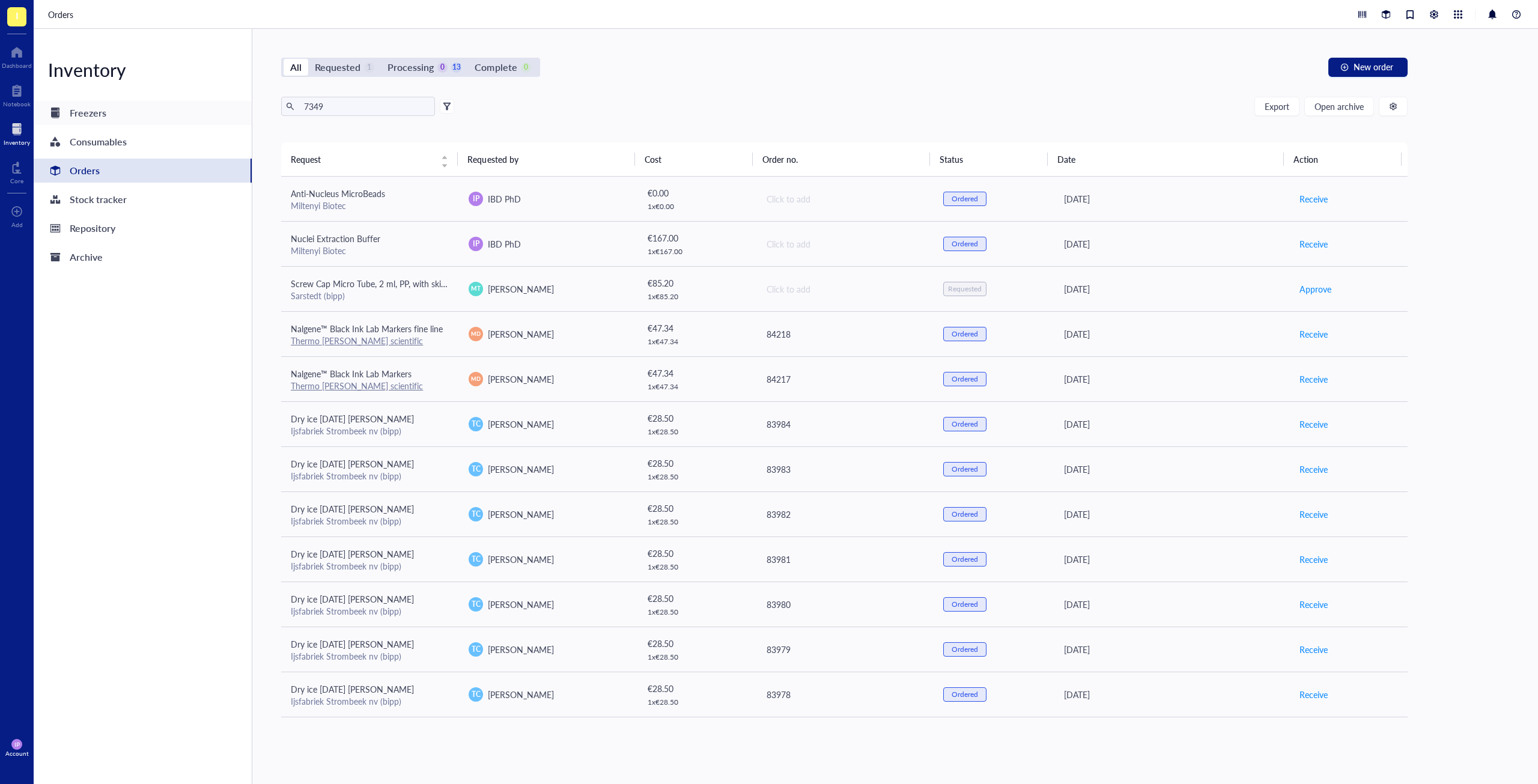
click at [118, 111] on div "Freezers" at bounding box center [143, 113] width 218 height 24
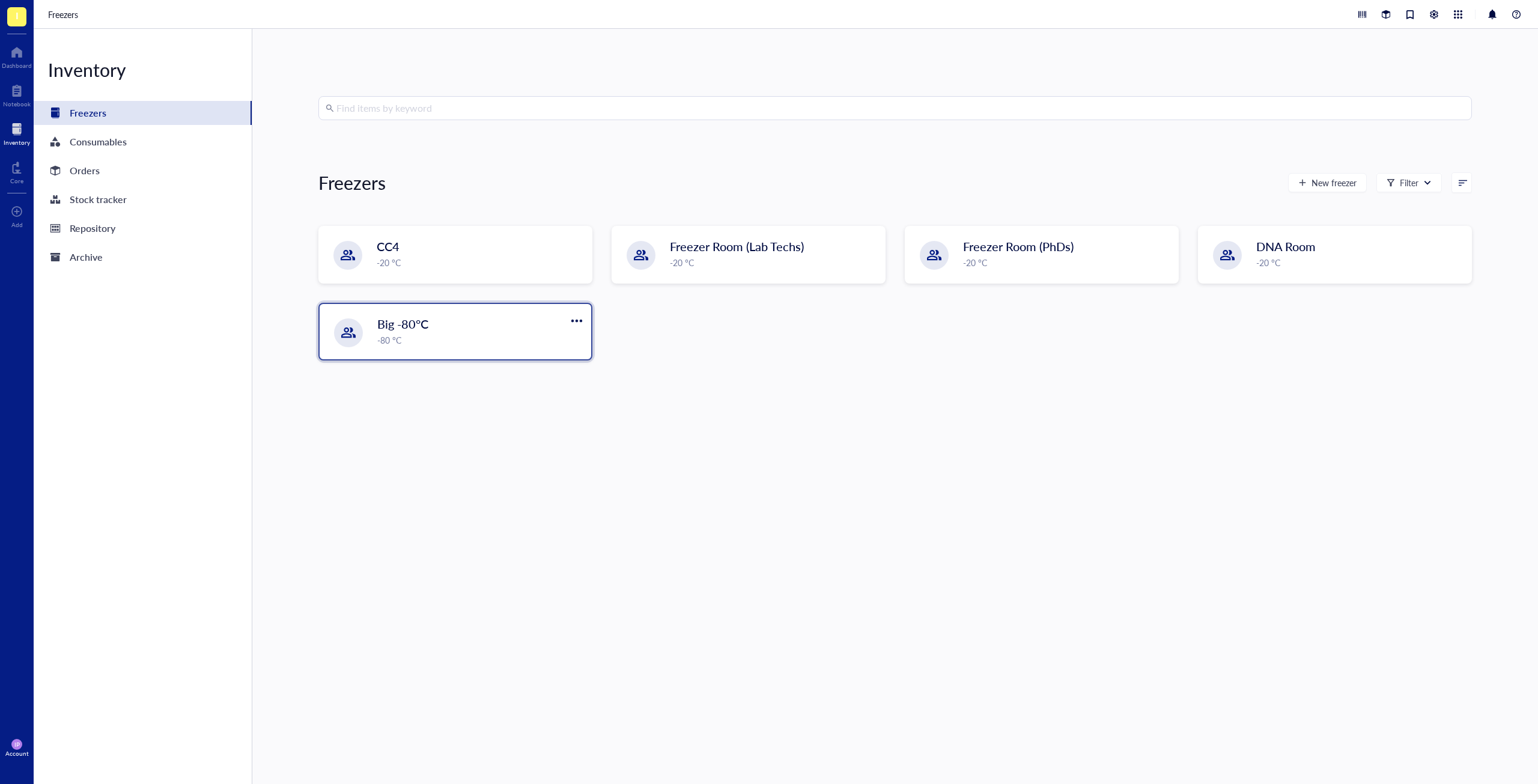
click at [480, 332] on div "Big -80°C -80 °C" at bounding box center [481, 331] width 207 height 31
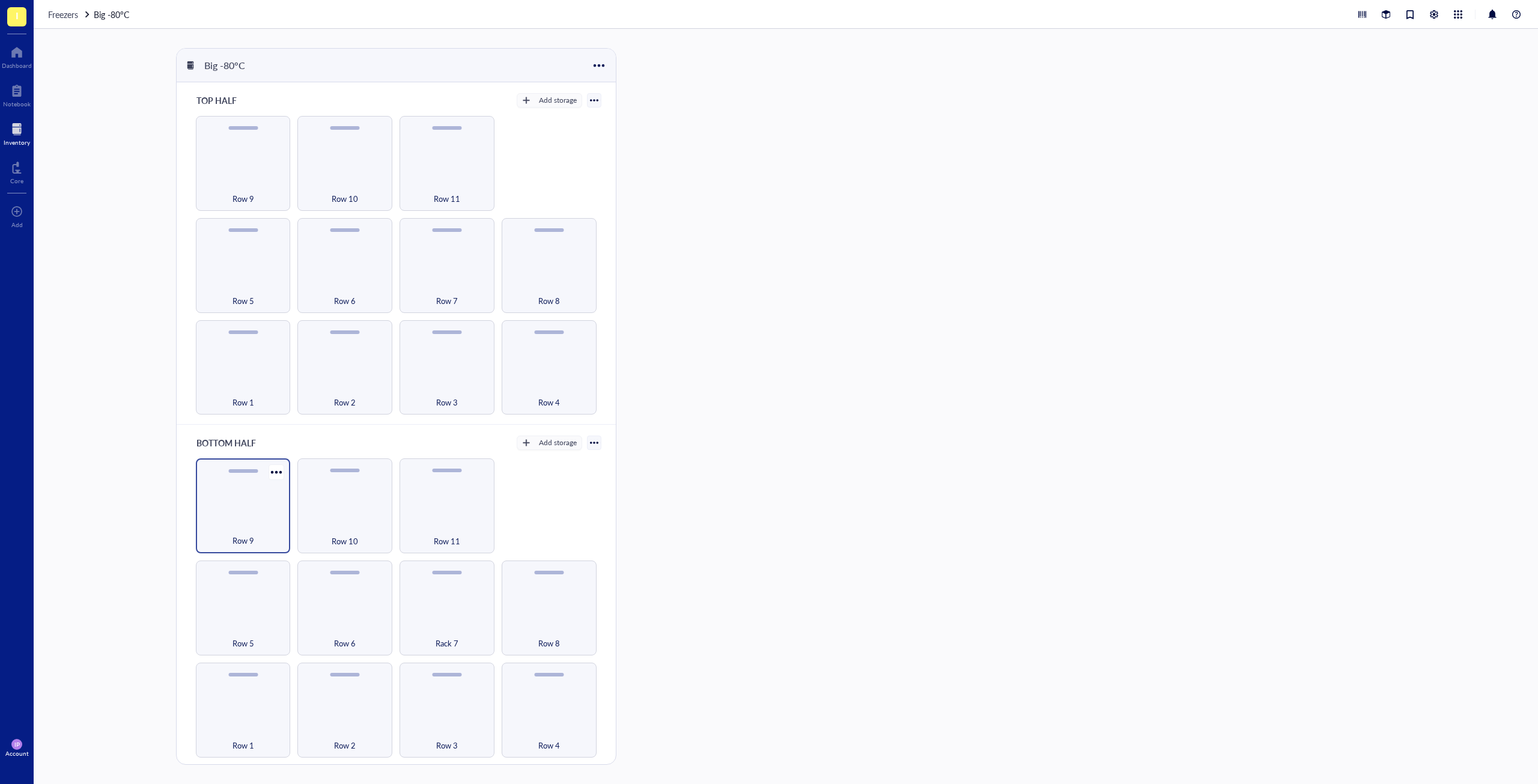
click at [225, 501] on div "Row 9" at bounding box center [243, 505] width 95 height 95
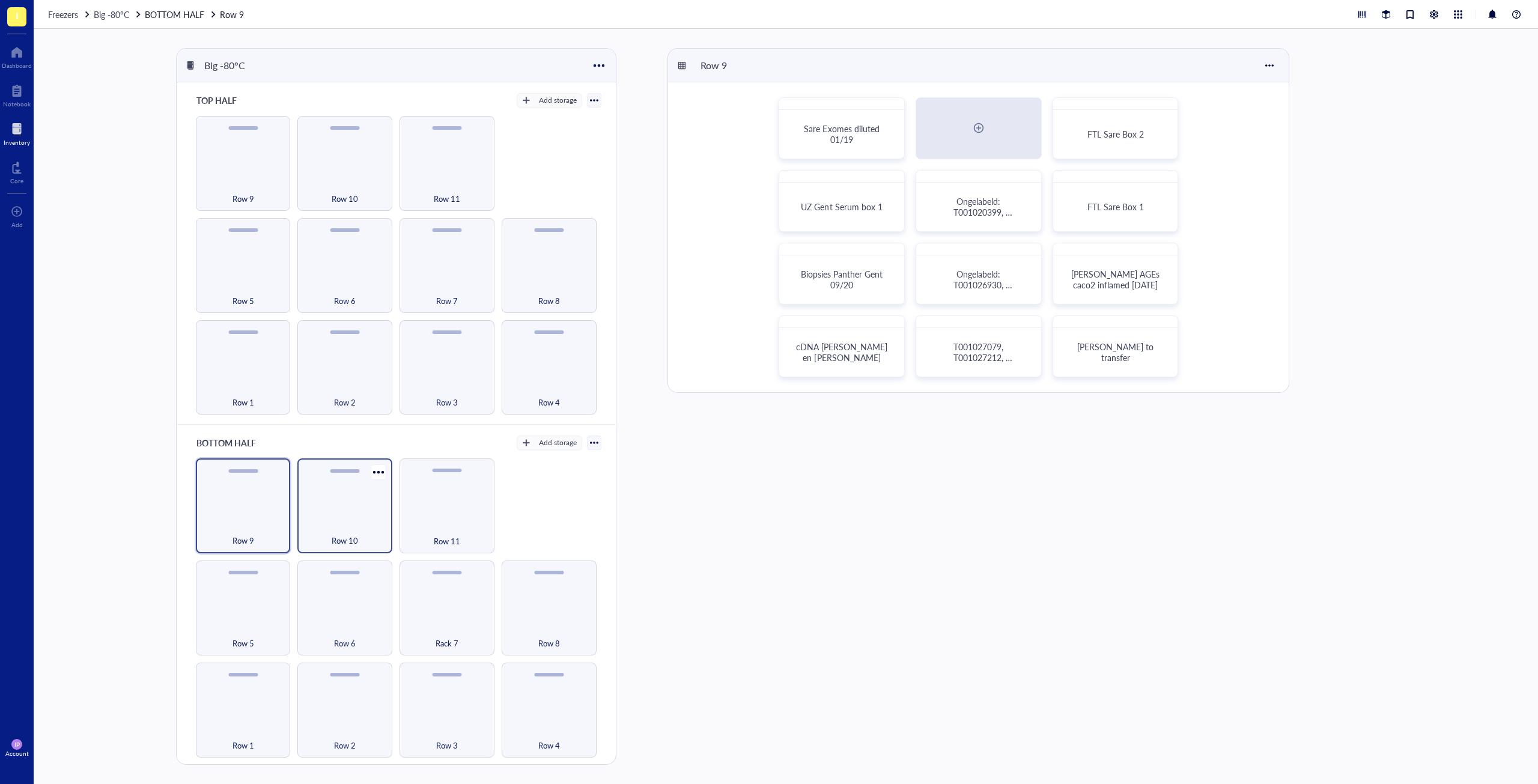
click at [339, 484] on div "Row 10" at bounding box center [345, 505] width 95 height 95
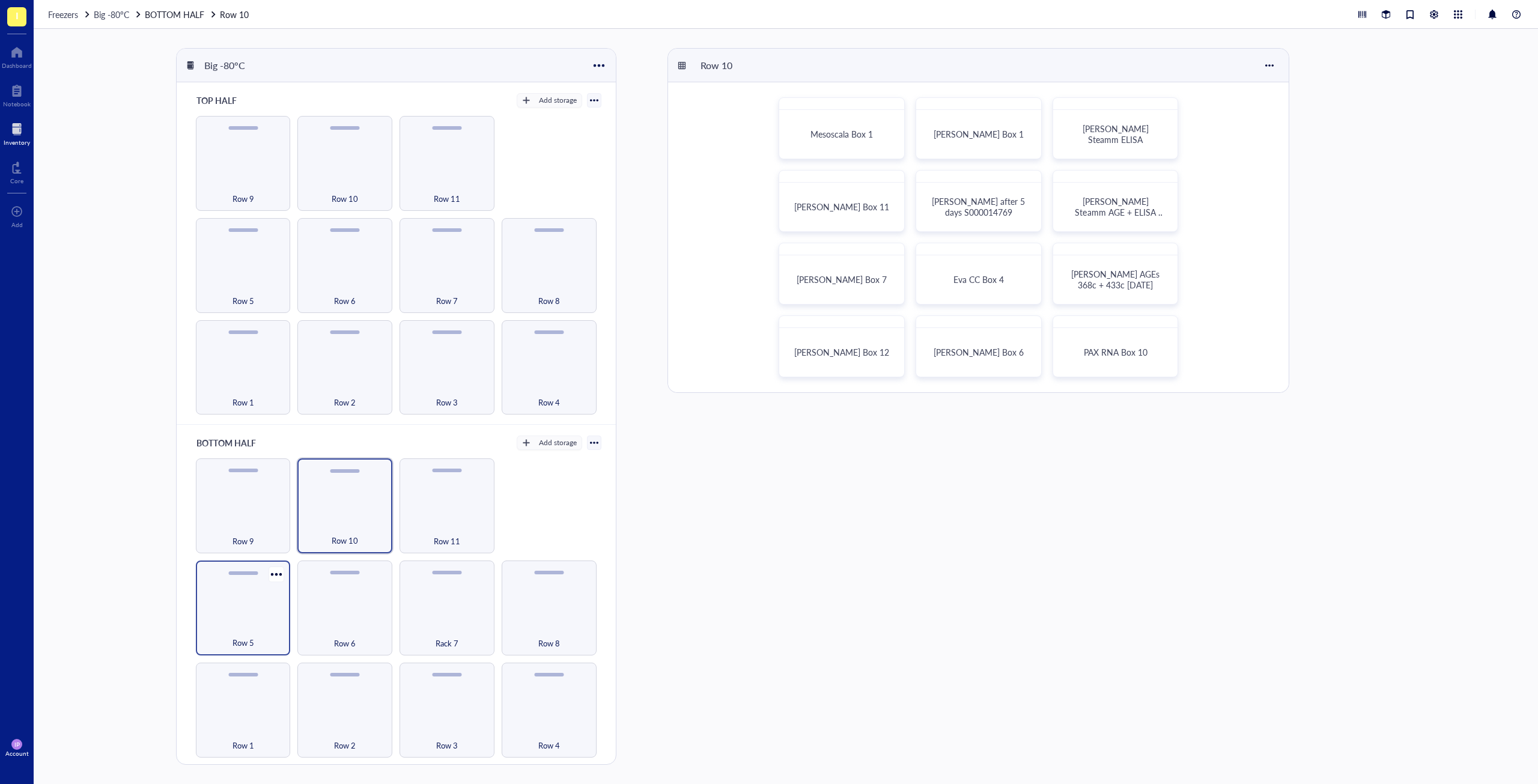
click at [221, 633] on div "Row 5" at bounding box center [243, 636] width 83 height 27
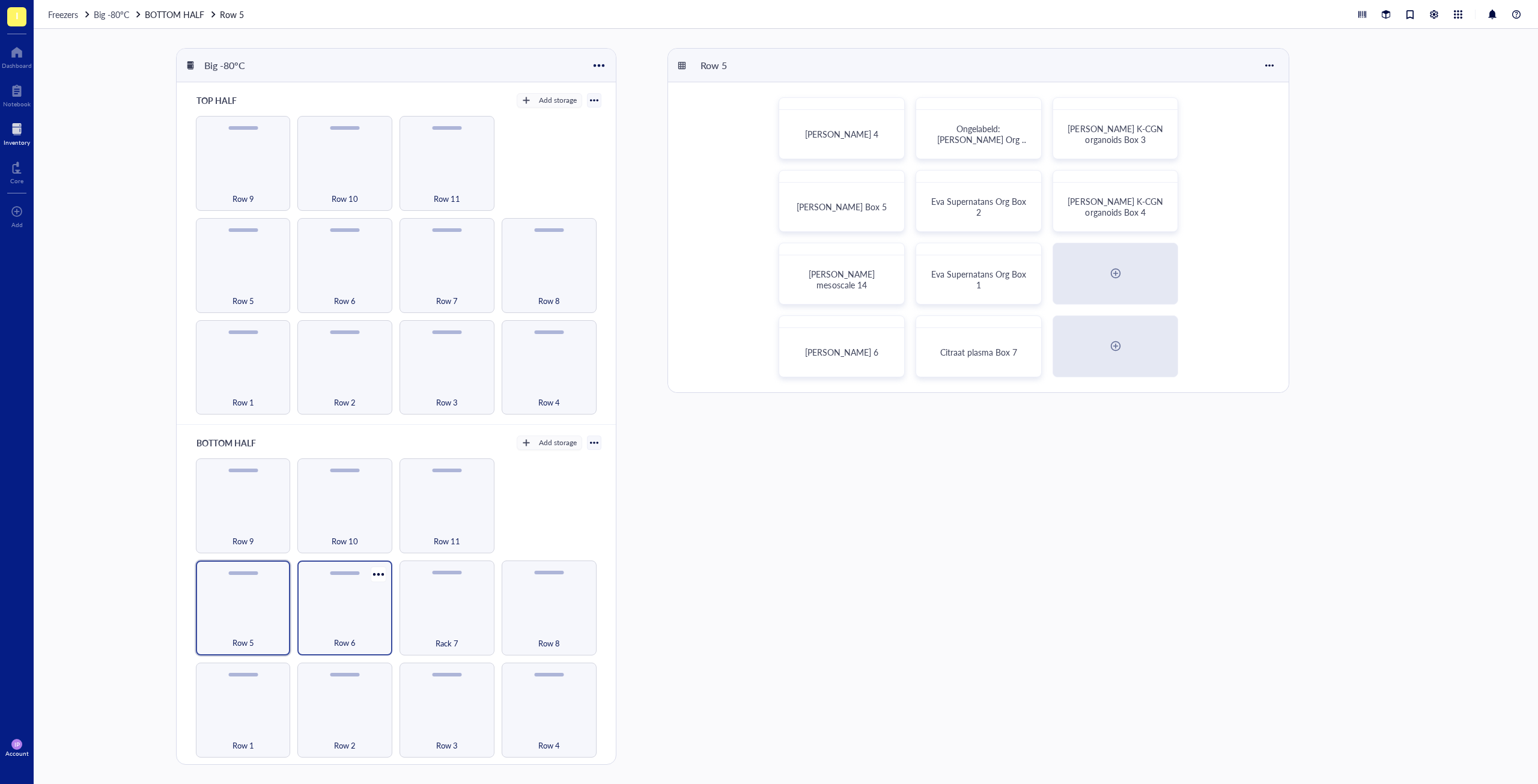
click at [358, 609] on div "Row 6" at bounding box center [345, 608] width 95 height 95
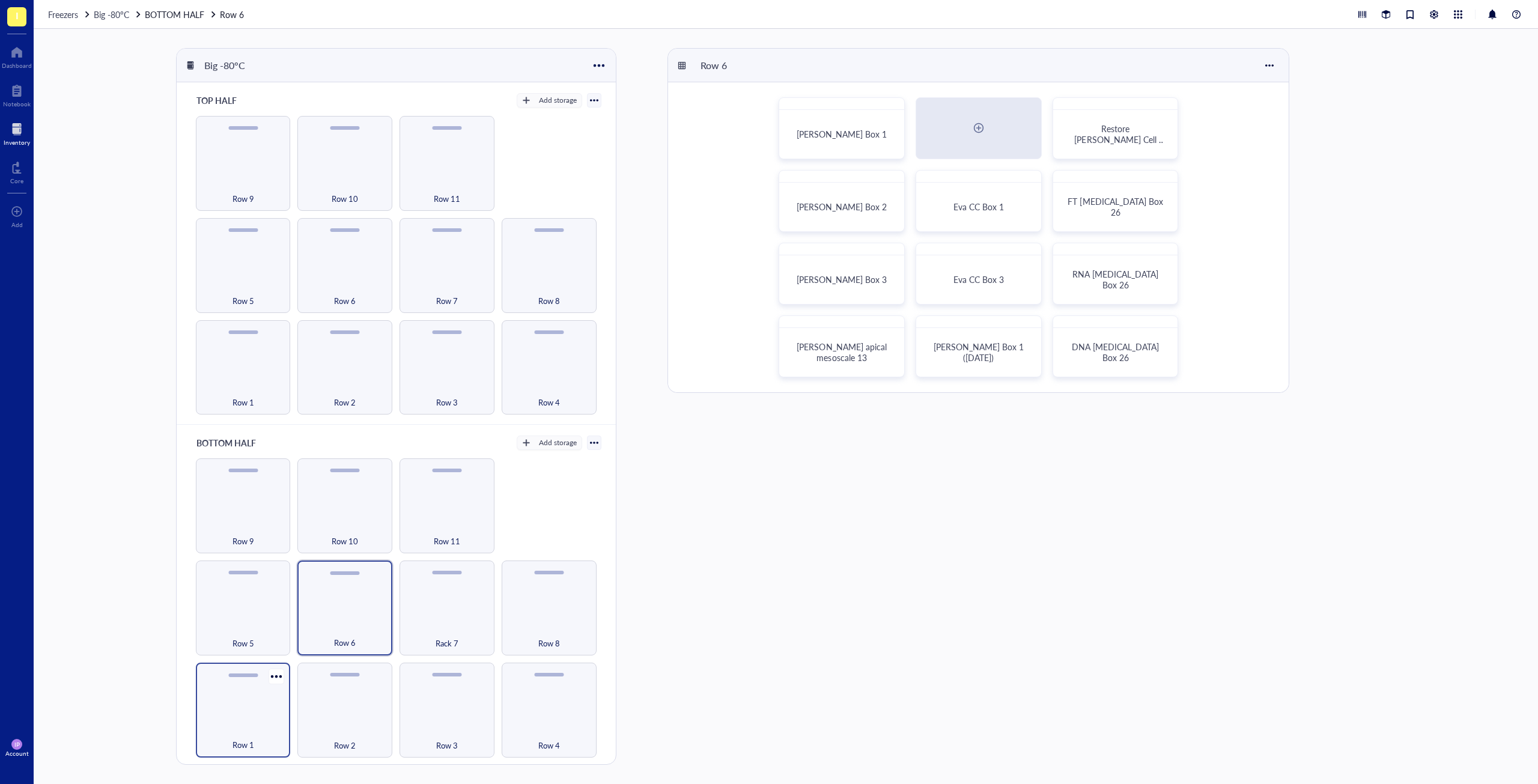
click at [252, 738] on span "Row 1" at bounding box center [243, 745] width 22 height 13
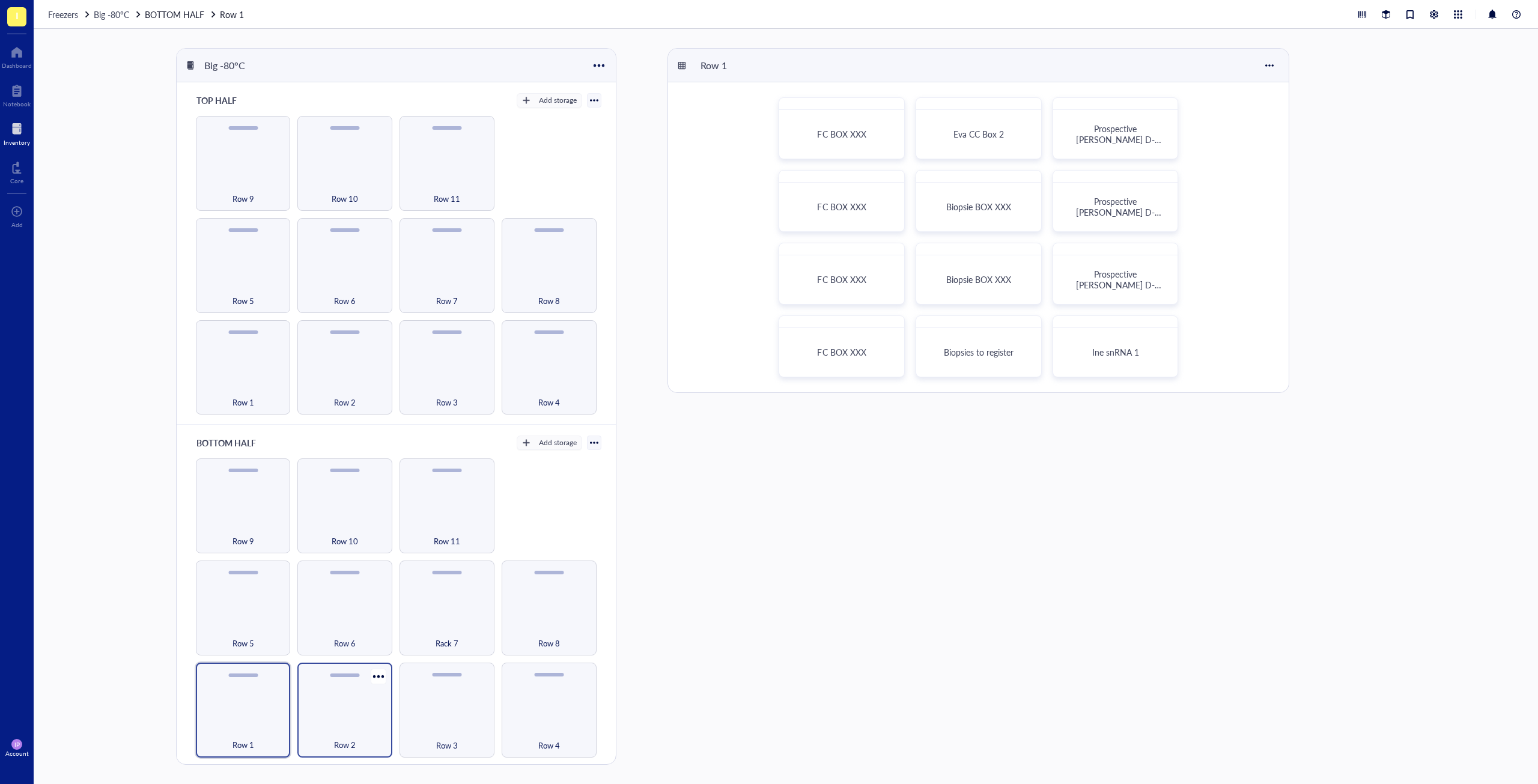
click at [310, 725] on div "Row 2" at bounding box center [345, 738] width 83 height 27
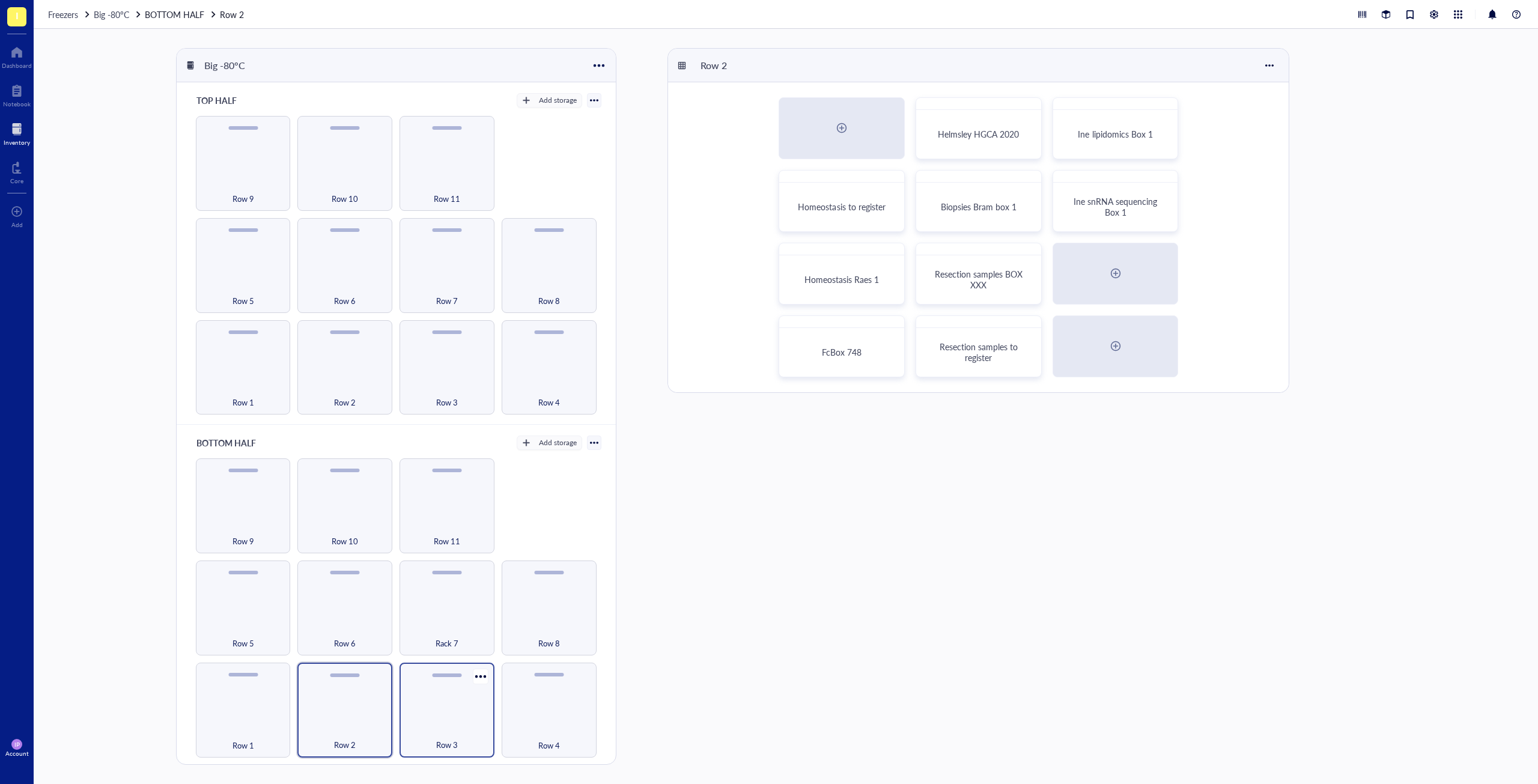
click at [414, 716] on div "Row 3" at bounding box center [447, 710] width 95 height 95
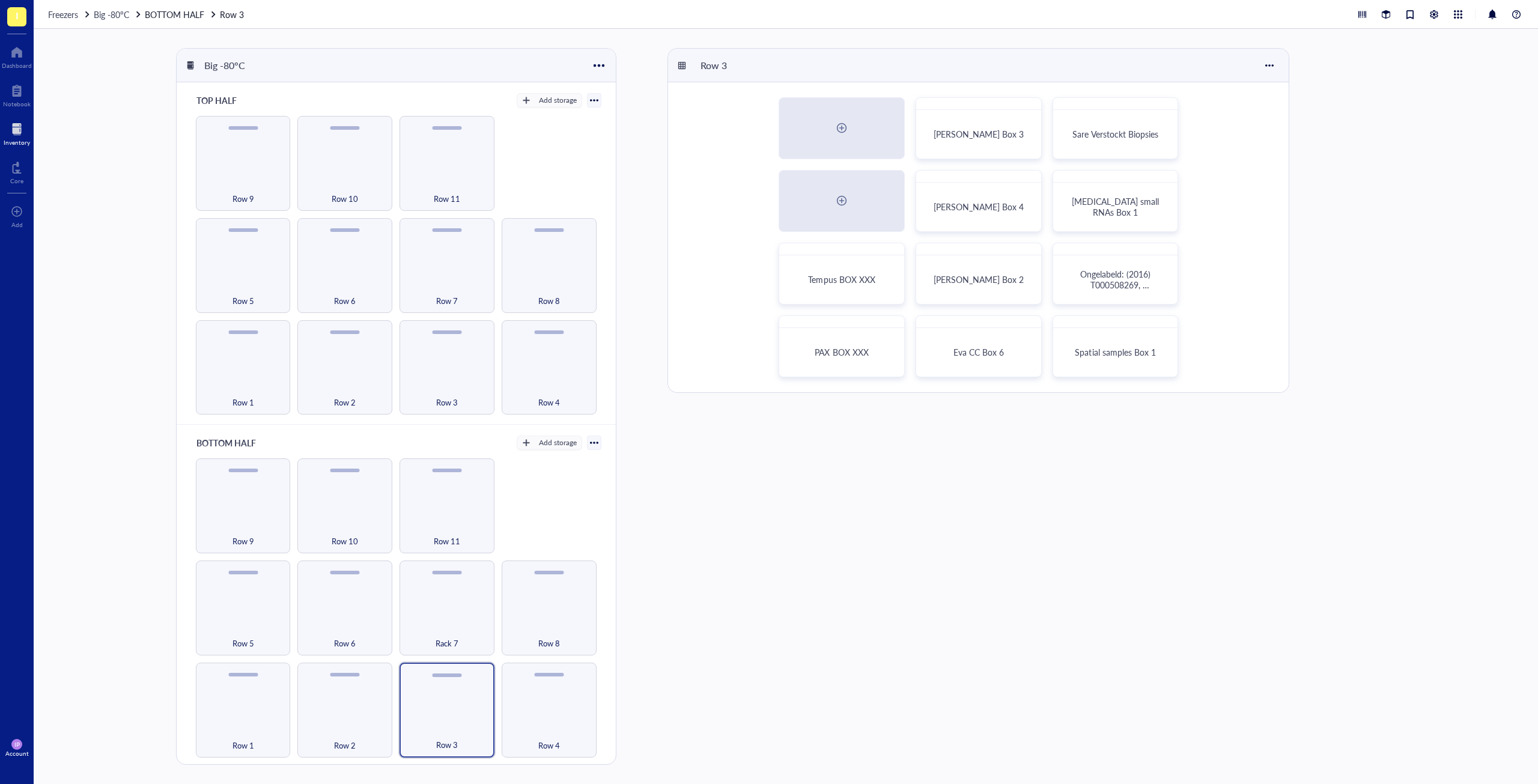
click at [1172, 499] on div "Row 3 [PERSON_NAME] Box 3 Sare Verstockt Biopsies [PERSON_NAME] Box 4 [MEDICAL_…" at bounding box center [1093, 406] width 851 height 716
click at [550, 672] on div "Row 4" at bounding box center [549, 710] width 95 height 95
